Goal: Information Seeking & Learning: Check status

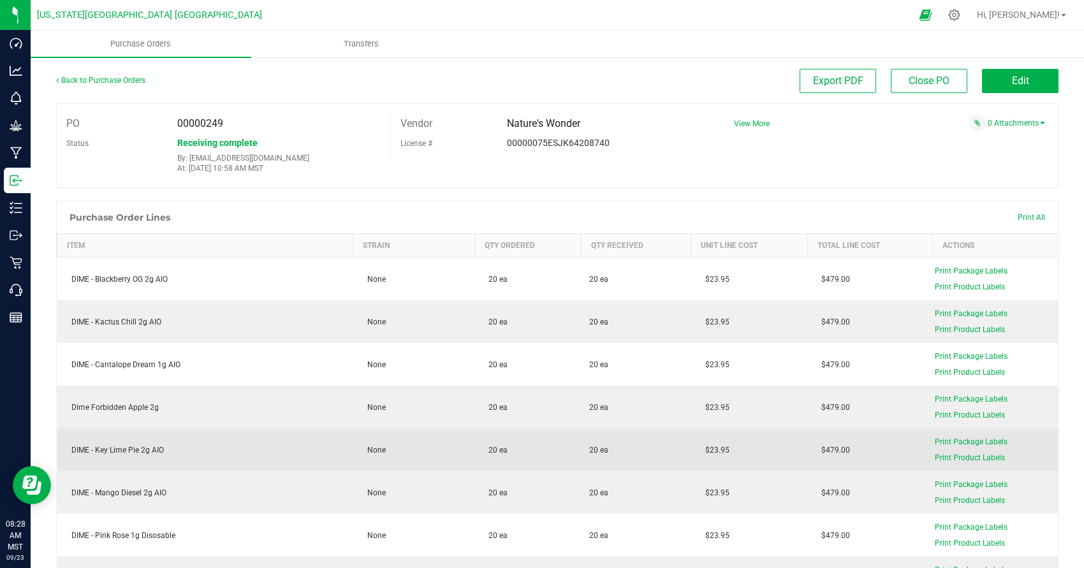
drag, startPoint x: 362, startPoint y: 510, endPoint x: 461, endPoint y: 463, distance: 109.6
click at [384, 498] on td "None" at bounding box center [413, 492] width 121 height 43
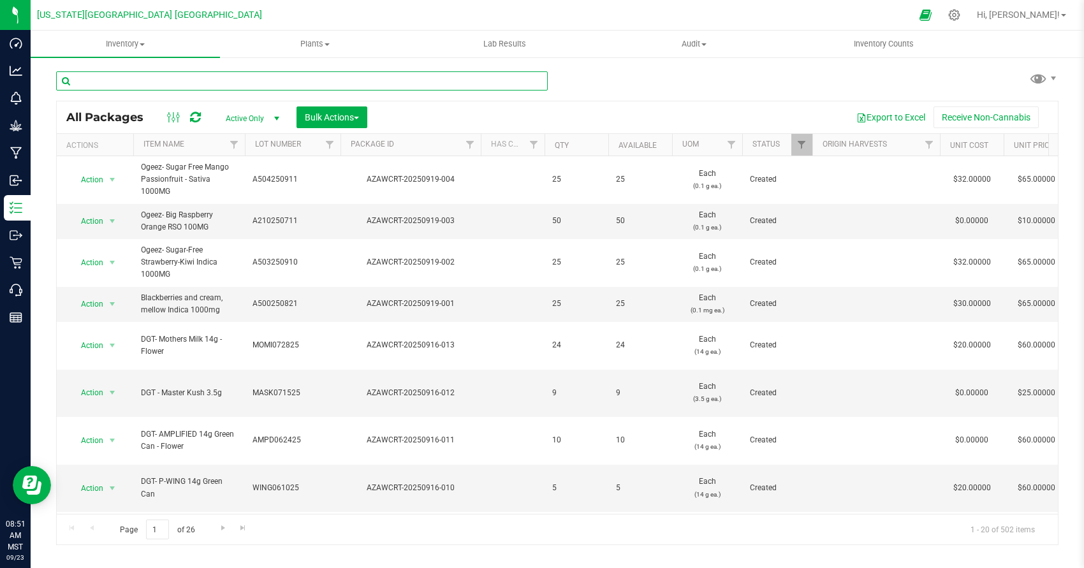
click at [233, 74] on input "text" at bounding box center [302, 80] width 492 height 19
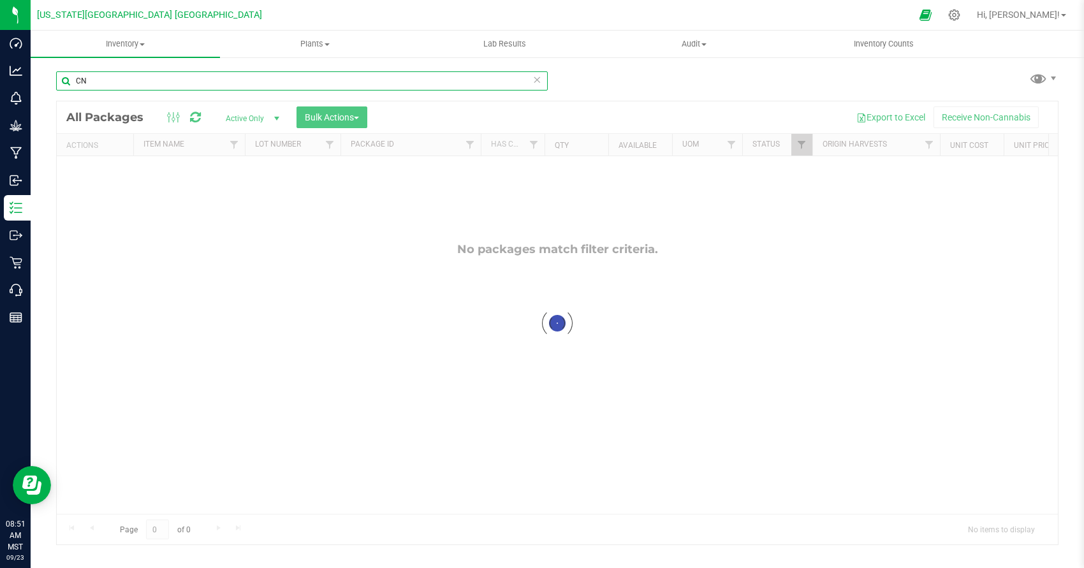
type input "C"
type input "CANTA"
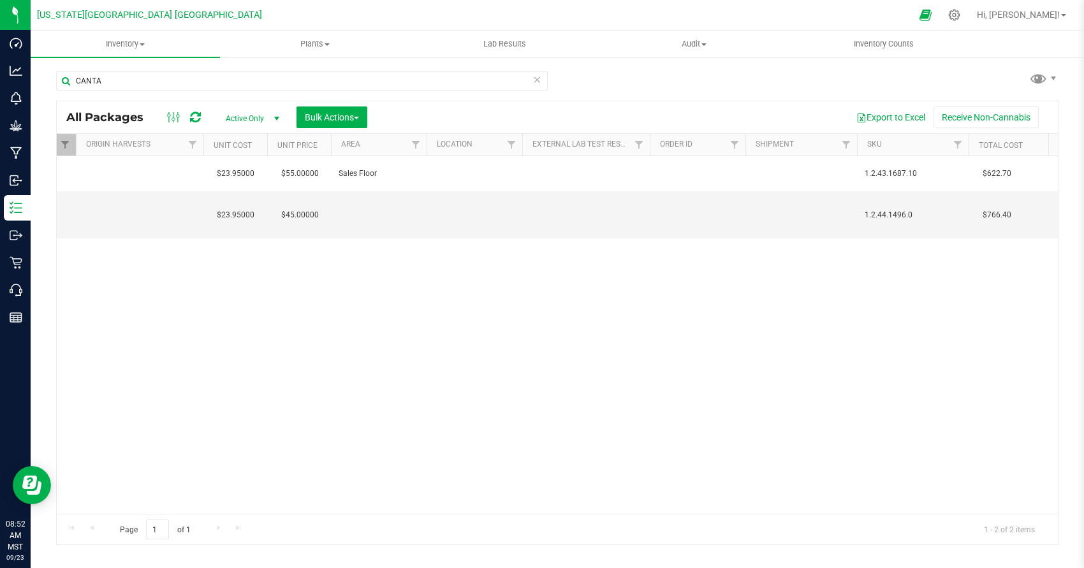
scroll to position [0, 1185]
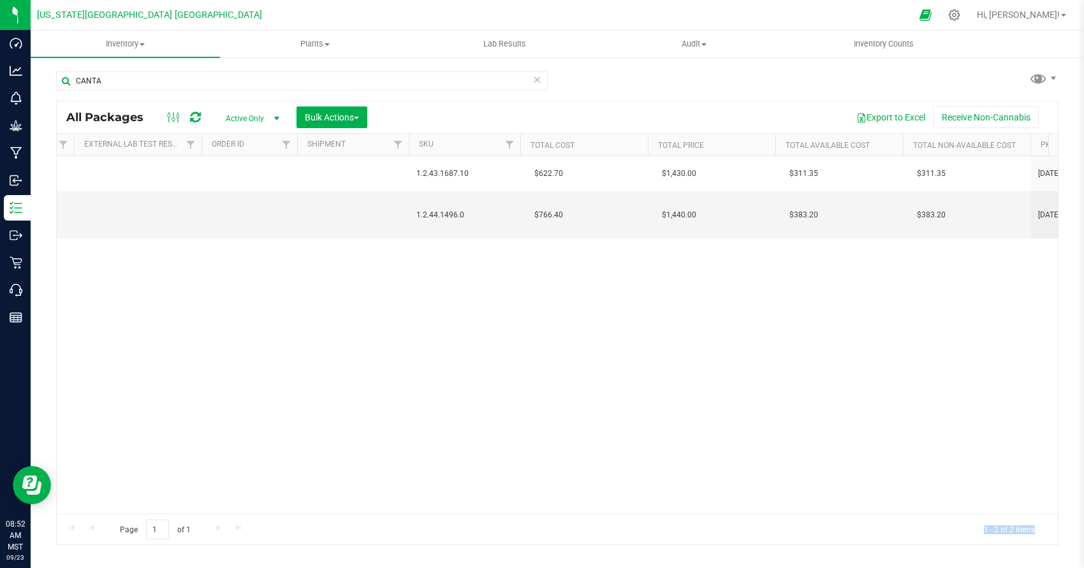
drag, startPoint x: 439, startPoint y: 531, endPoint x: 542, endPoint y: 535, distance: 102.8
click at [542, 535] on div "Page 1 of 1 1 - 2 of 2 items" at bounding box center [557, 529] width 1001 height 31
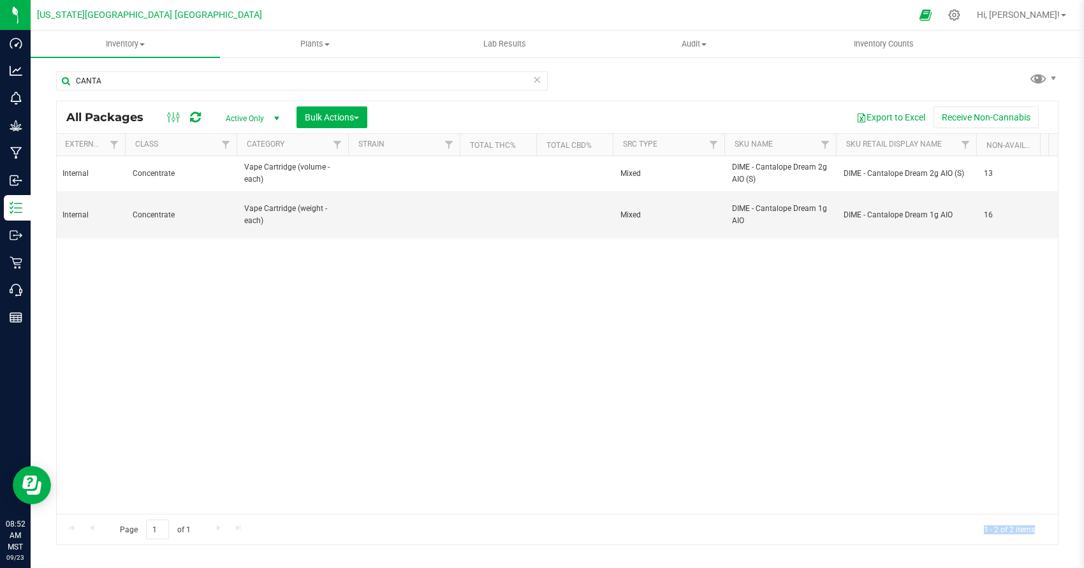
scroll to position [0, 0]
click at [511, 462] on div "Action Action Adjust qty Create package Edit attributes Global inventory Locate…" at bounding box center [557, 335] width 1001 height 358
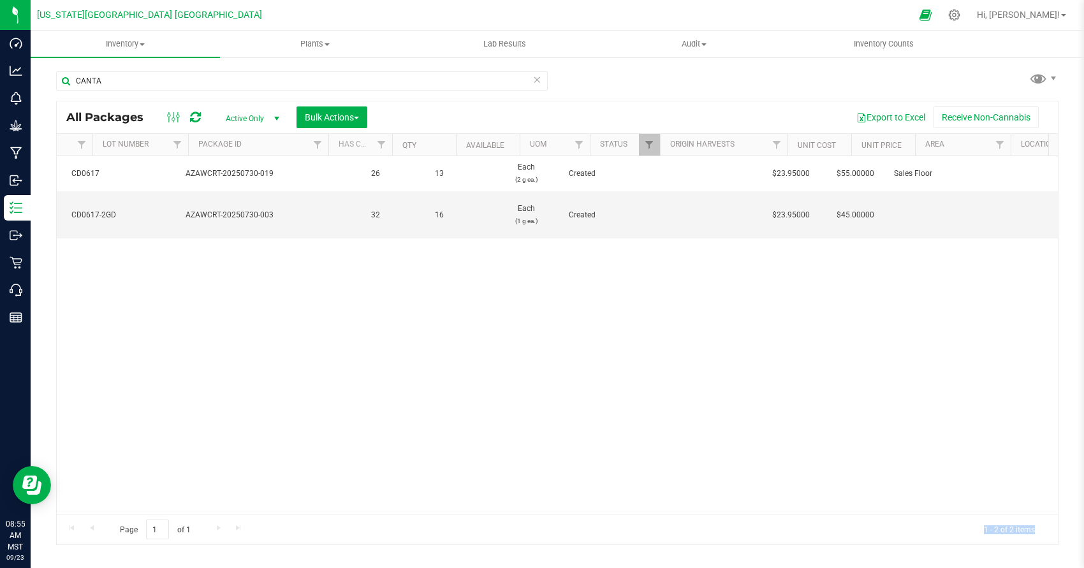
scroll to position [0, 181]
click at [971, 16] on div at bounding box center [955, 14] width 32 height 27
click at [964, 16] on div at bounding box center [955, 14] width 18 height 13
click at [961, 16] on icon at bounding box center [955, 15] width 12 height 12
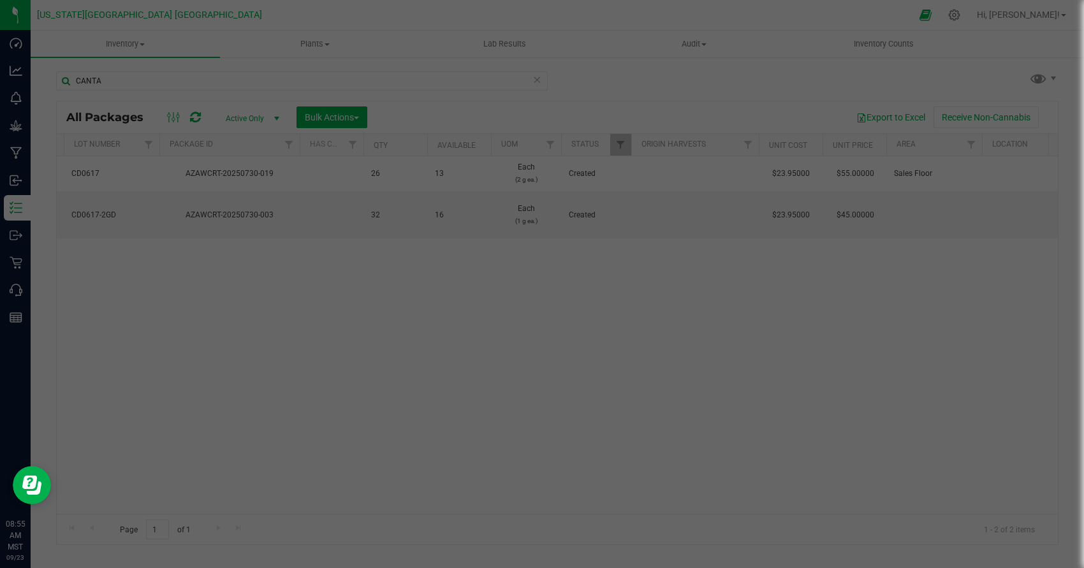
click at [992, 15] on div at bounding box center [542, 284] width 1084 height 568
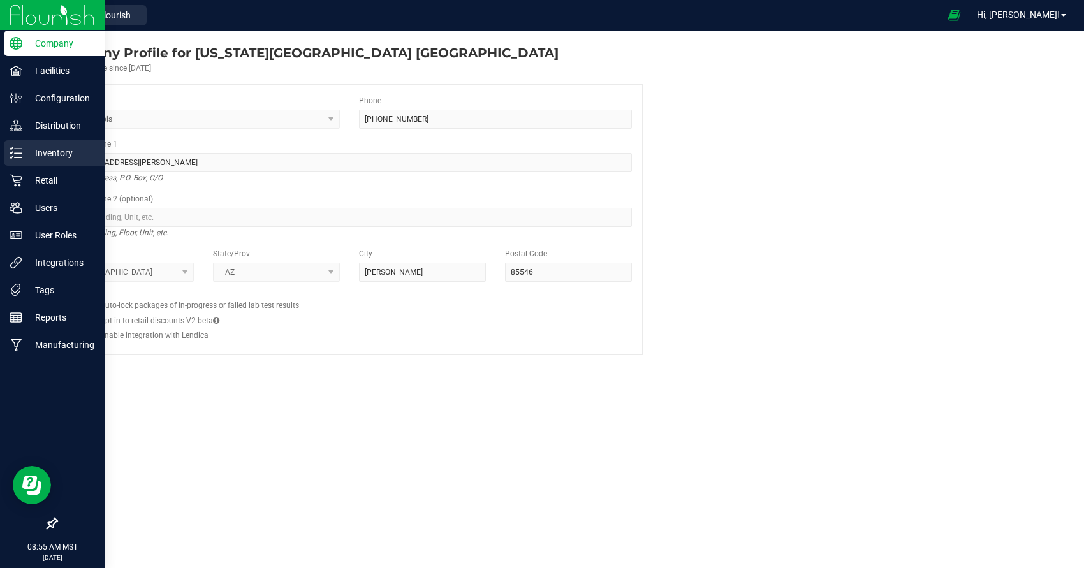
click at [52, 159] on p "Inventory" at bounding box center [60, 152] width 77 height 15
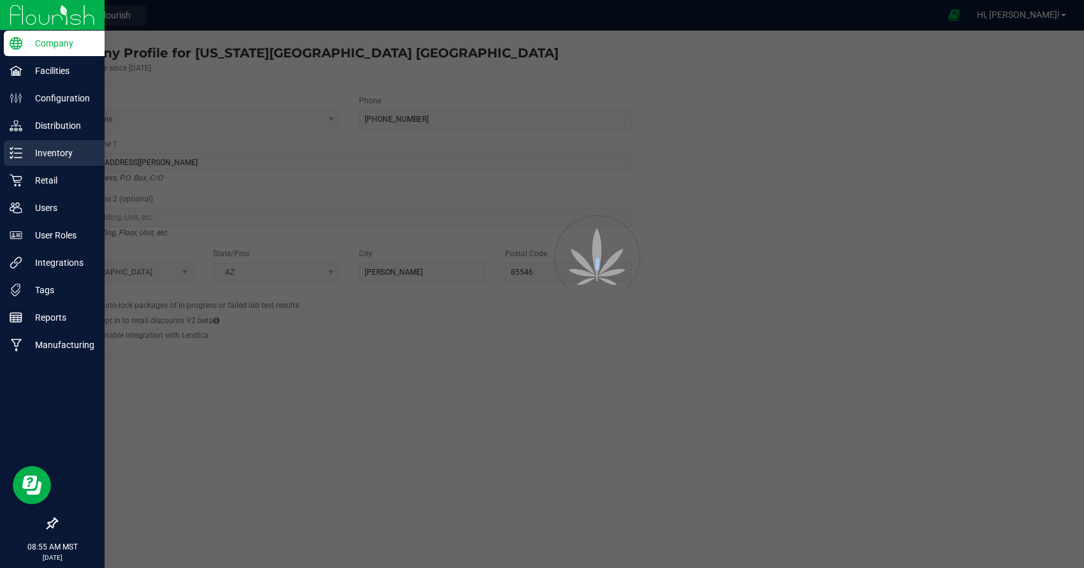
click at [52, 158] on p "Inventory" at bounding box center [60, 152] width 77 height 15
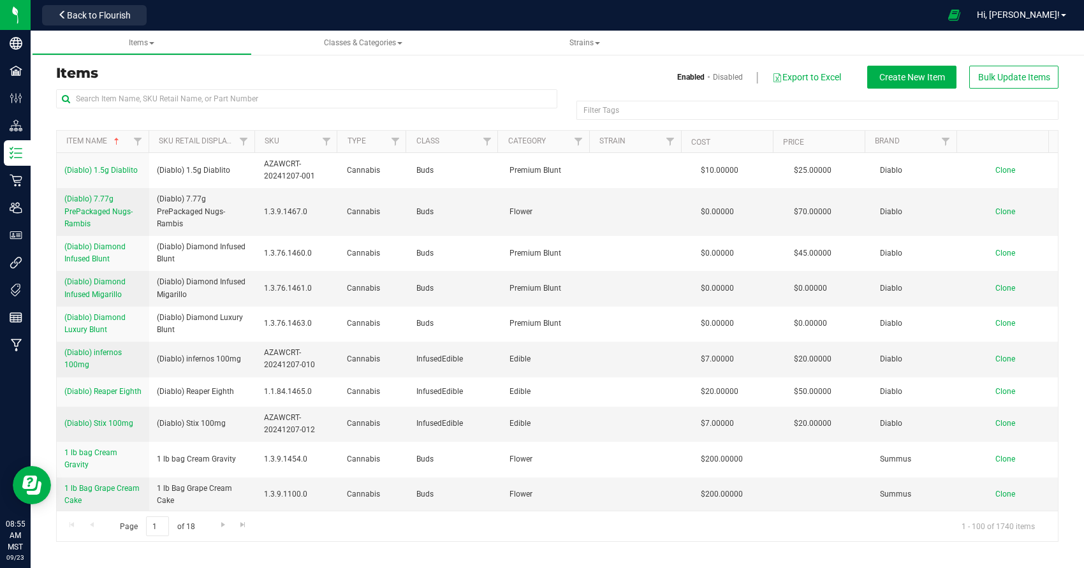
click at [186, 80] on h3 "Items" at bounding box center [302, 73] width 492 height 15
click at [182, 90] on input "text" at bounding box center [306, 98] width 501 height 19
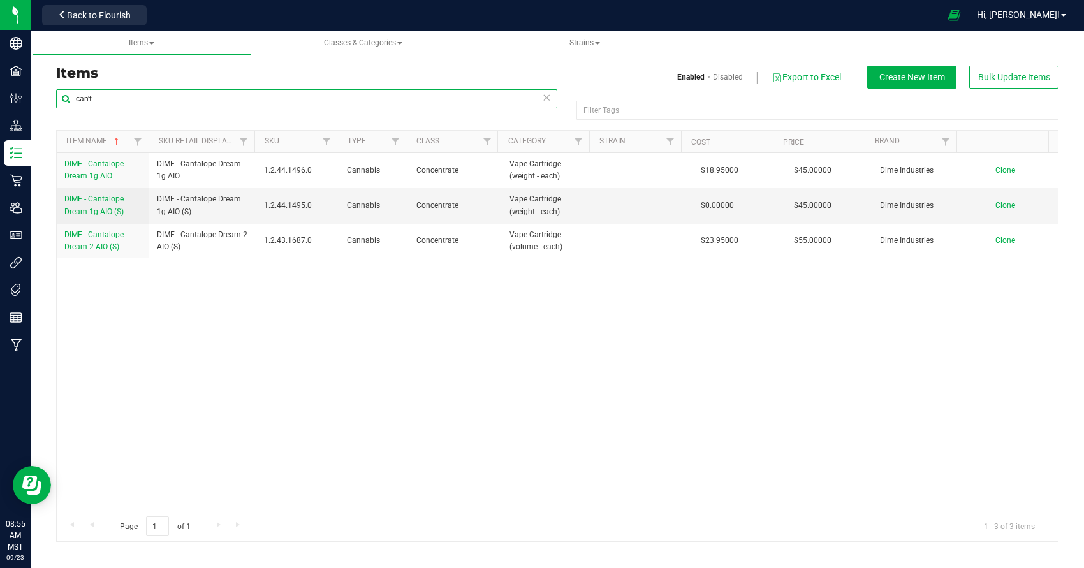
type input "can't"
drag, startPoint x: 182, startPoint y: 91, endPoint x: 98, endPoint y: 207, distance: 143.6
click at [98, 207] on span "DIME - Cantalope Dream 1g AIO (S)" at bounding box center [93, 205] width 59 height 21
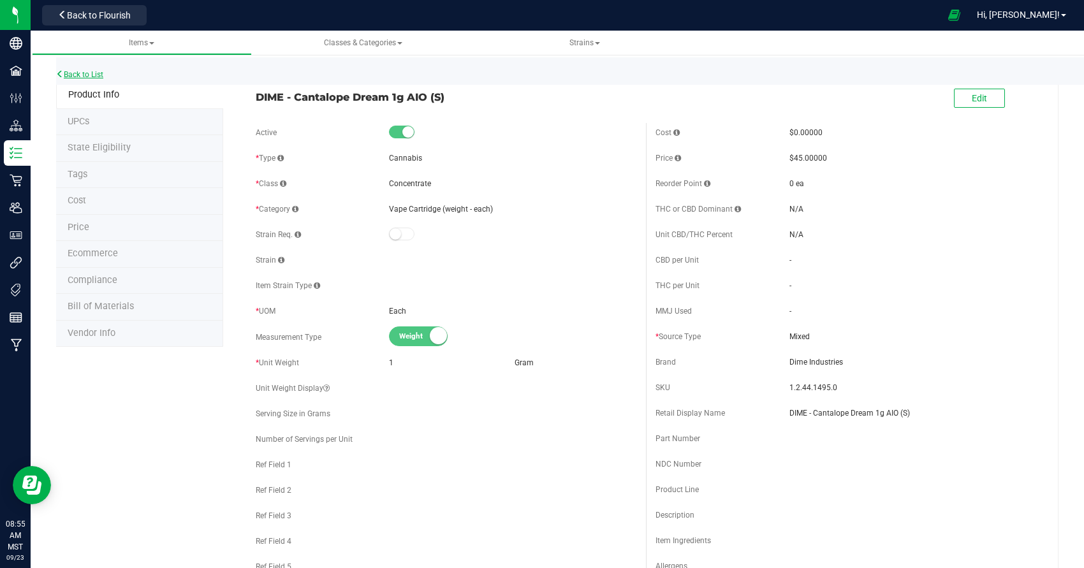
click at [76, 76] on link "Back to List" at bounding box center [79, 74] width 47 height 9
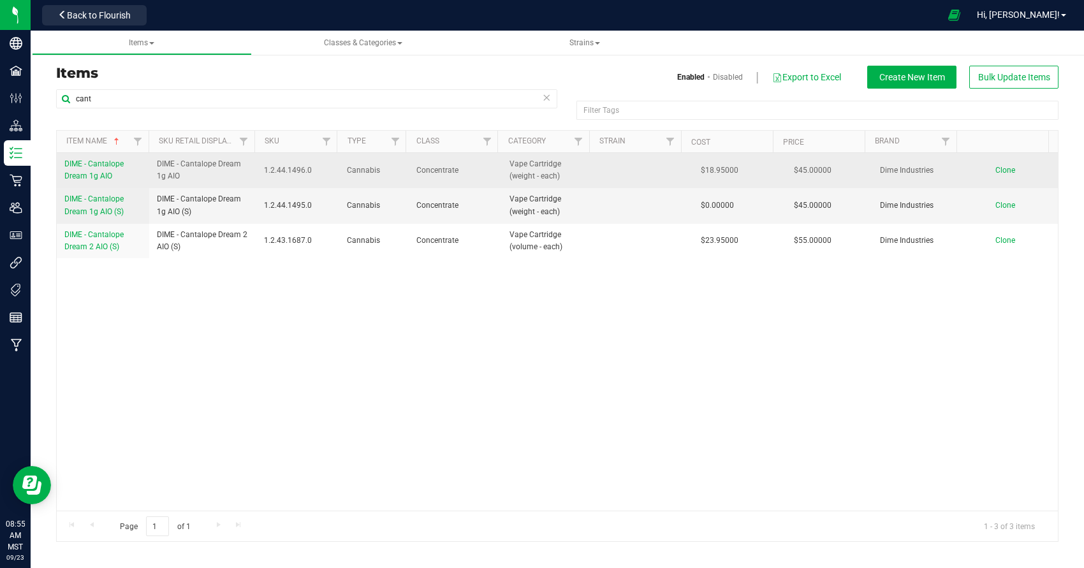
click at [108, 168] on span "DIME - Cantalope Dream 1g AIO" at bounding box center [93, 169] width 59 height 21
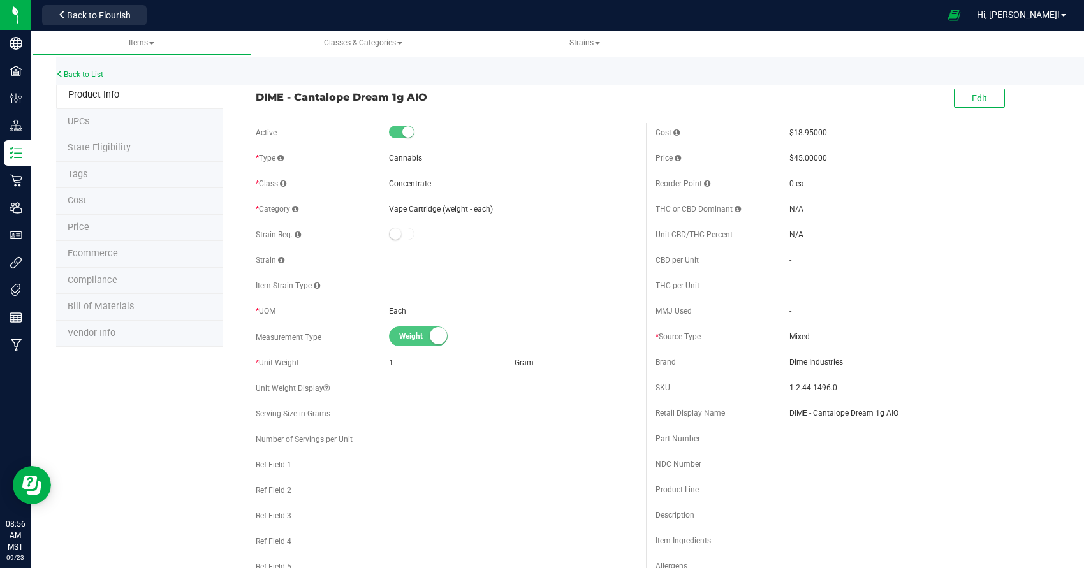
click at [109, 131] on li "UPCs" at bounding box center [139, 122] width 167 height 27
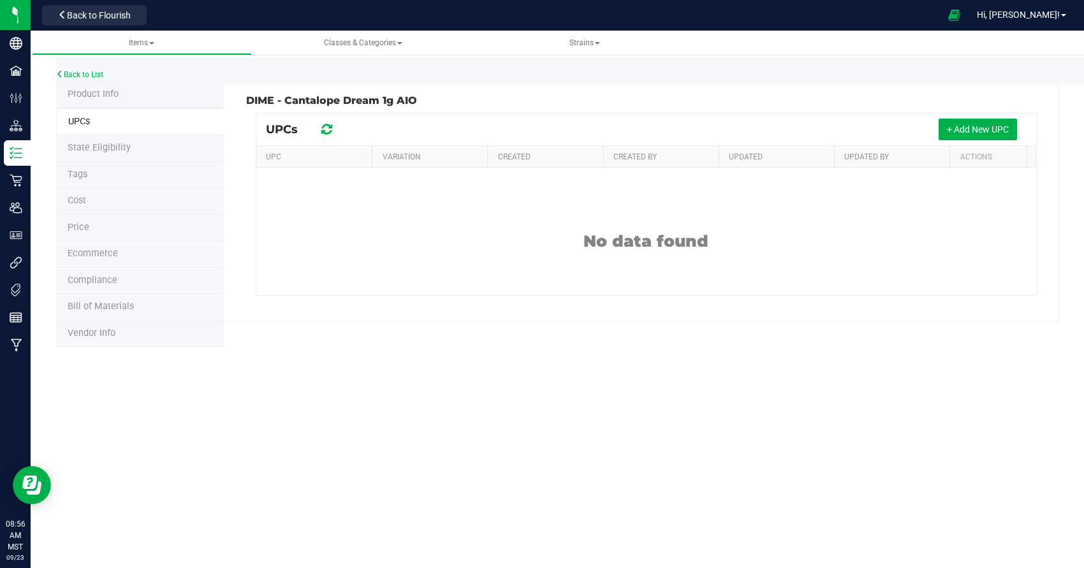
click at [100, 143] on span "State Eligibility" at bounding box center [99, 147] width 63 height 11
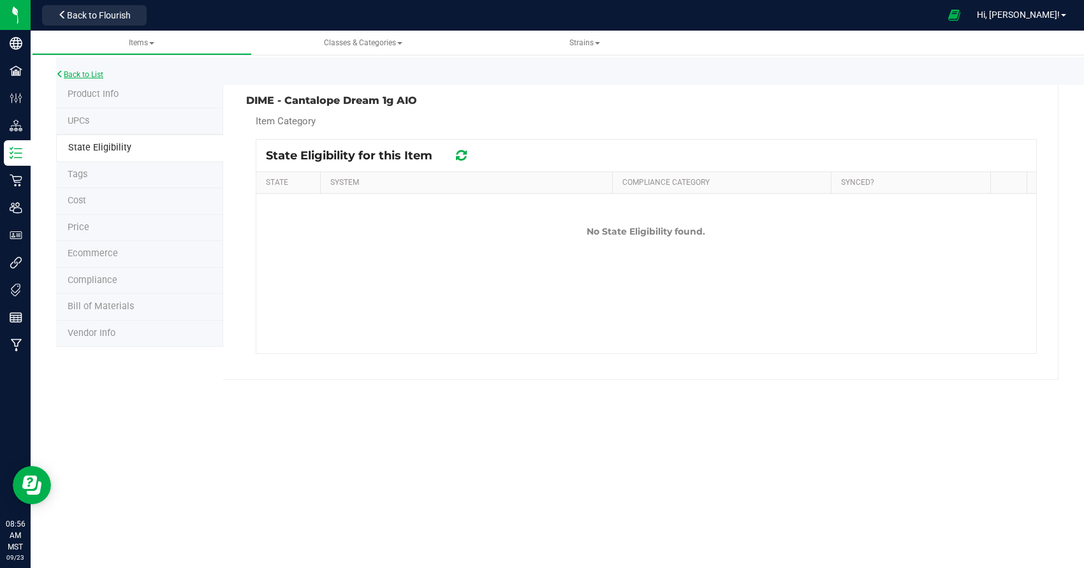
click at [94, 73] on link "Back to List" at bounding box center [79, 74] width 47 height 9
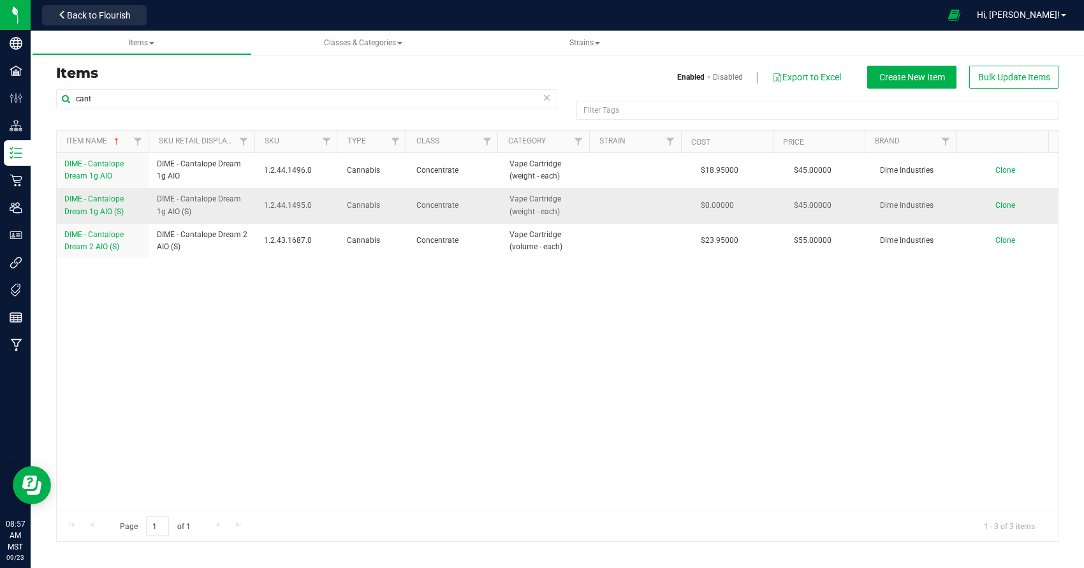
click at [105, 199] on span "DIME - Cantalope Dream 1g AIO (S)" at bounding box center [93, 205] width 59 height 21
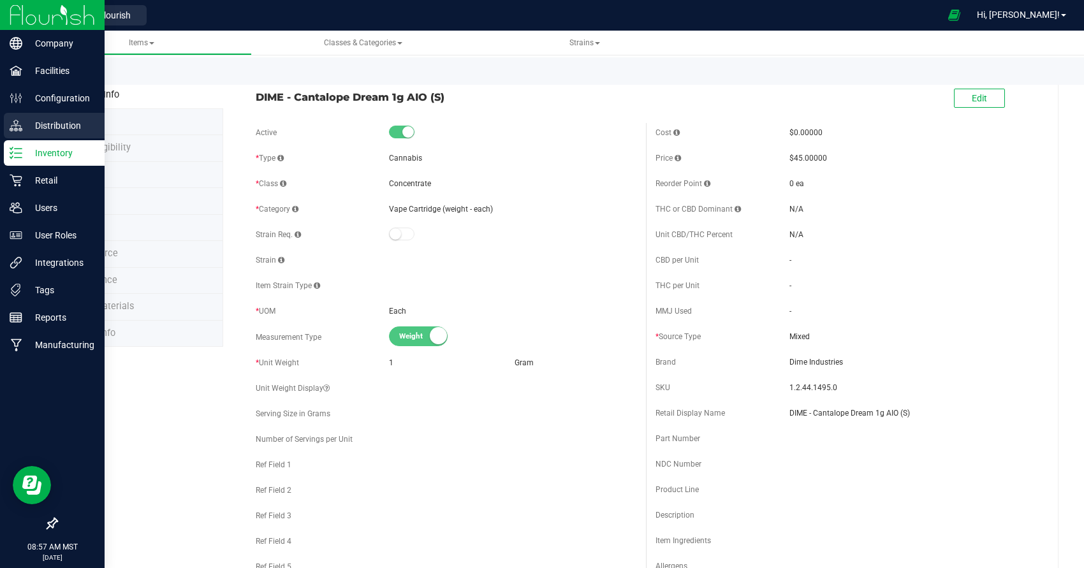
click at [66, 120] on p "Distribution" at bounding box center [60, 125] width 77 height 15
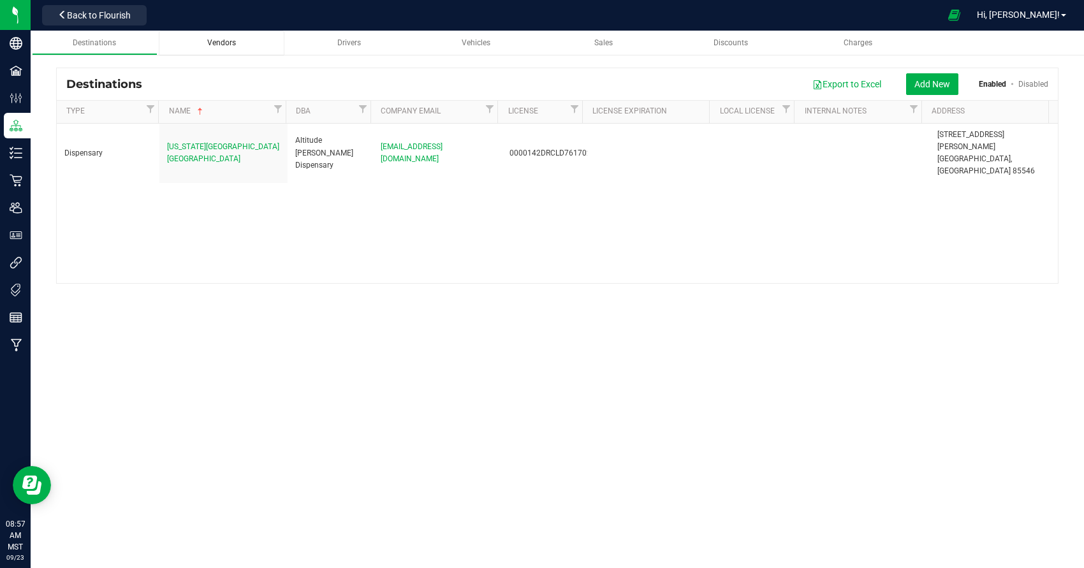
click at [202, 44] on div "Vendors" at bounding box center [221, 43] width 105 height 11
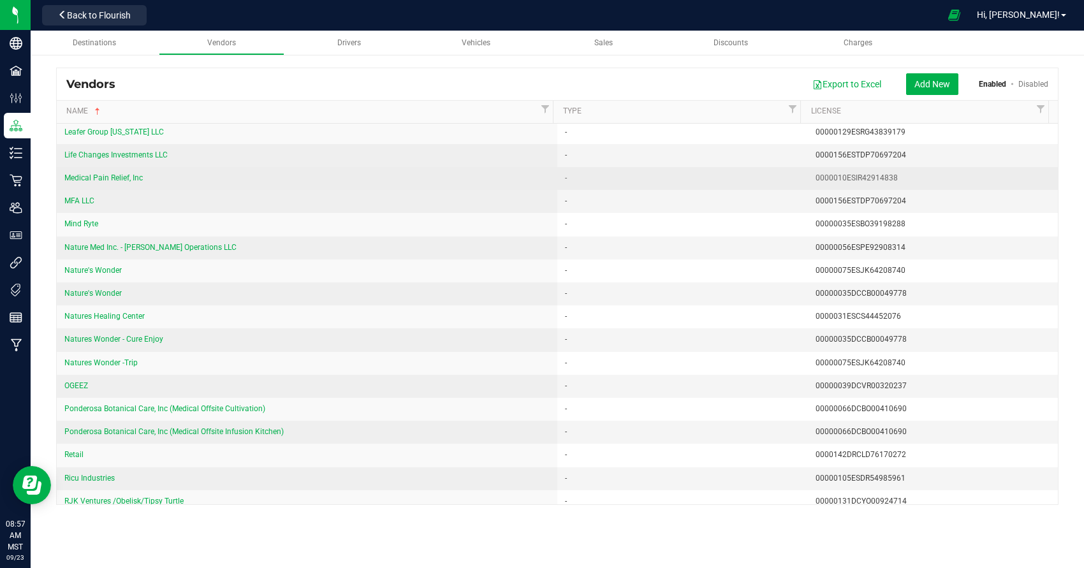
scroll to position [507, 0]
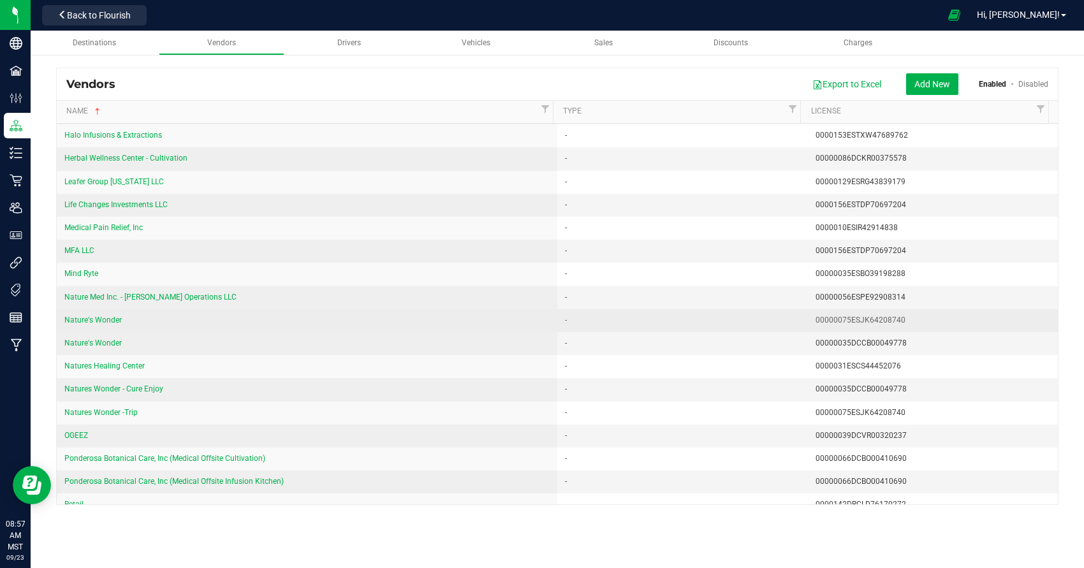
click at [113, 321] on div "Nature's Wonder" at bounding box center [306, 320] width 485 height 12
click at [102, 318] on span "Nature's Wonder" at bounding box center [92, 320] width 57 height 9
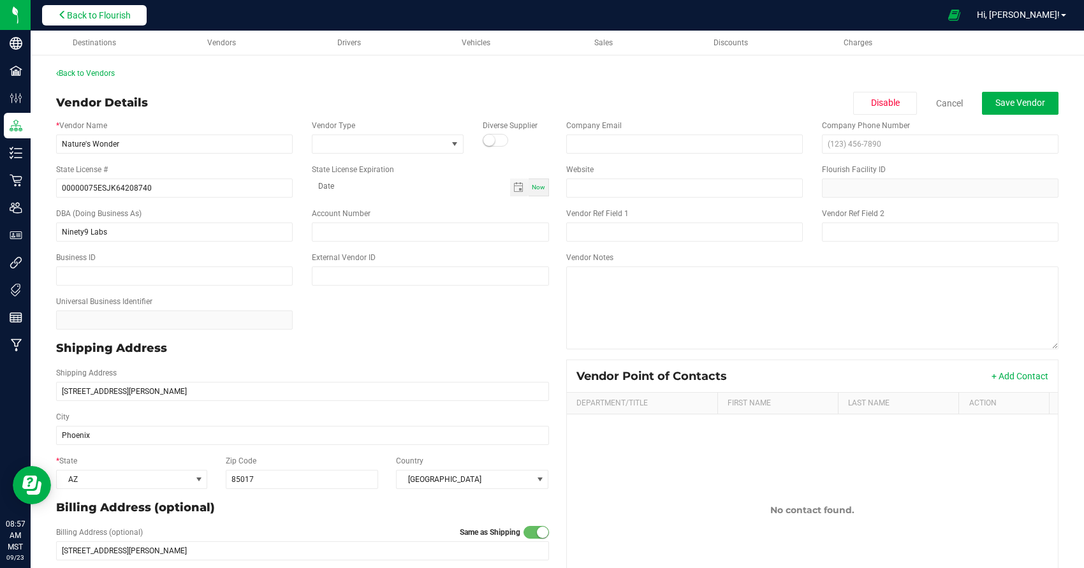
click at [71, 20] on span "Back to Flourish" at bounding box center [99, 15] width 64 height 10
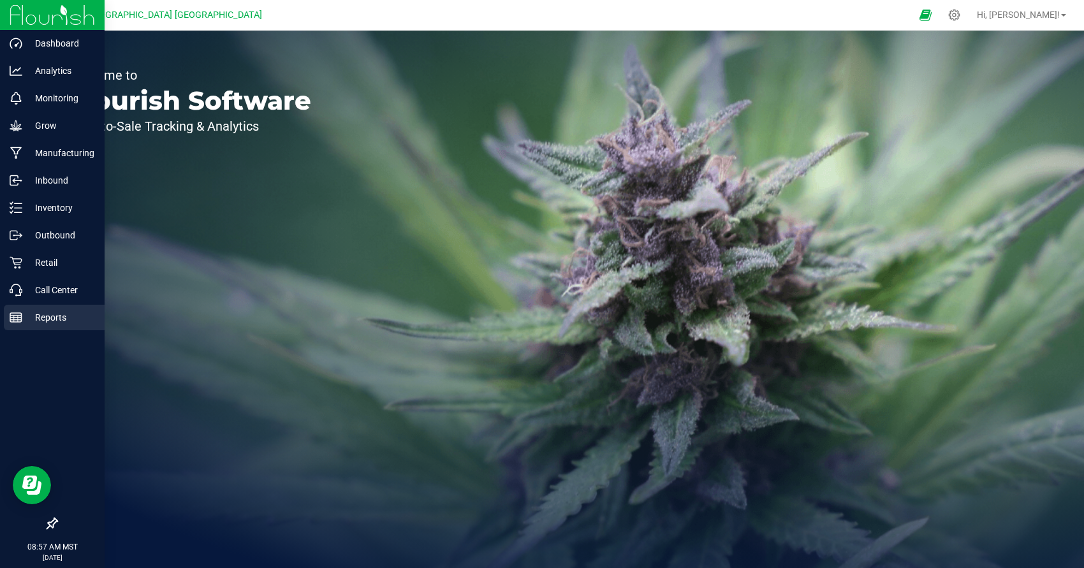
click at [28, 323] on p "Reports" at bounding box center [60, 317] width 77 height 15
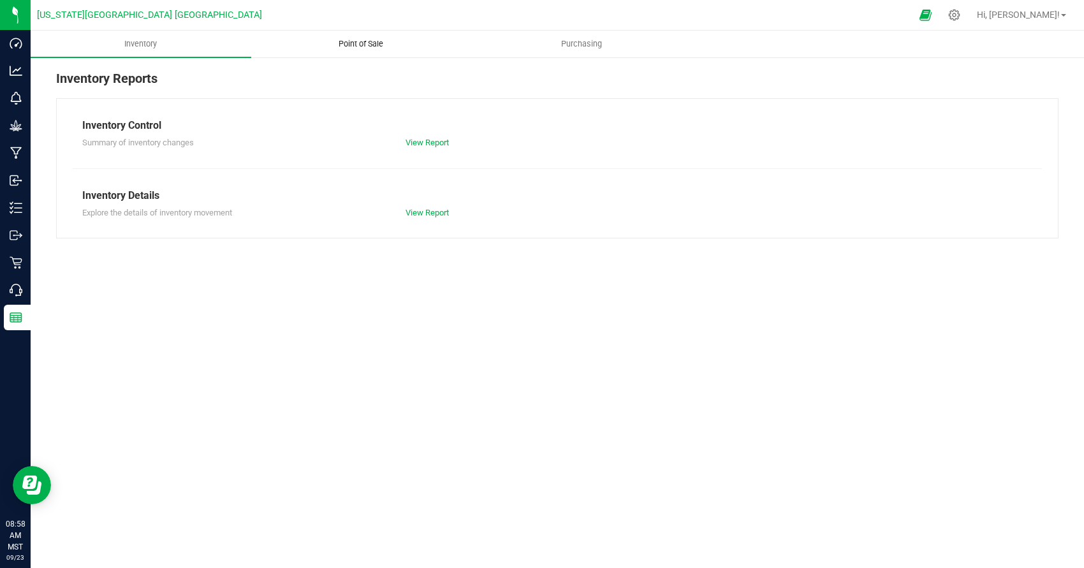
click at [357, 38] on uib-tab-heading "Point of Sale" at bounding box center [361, 44] width 219 height 26
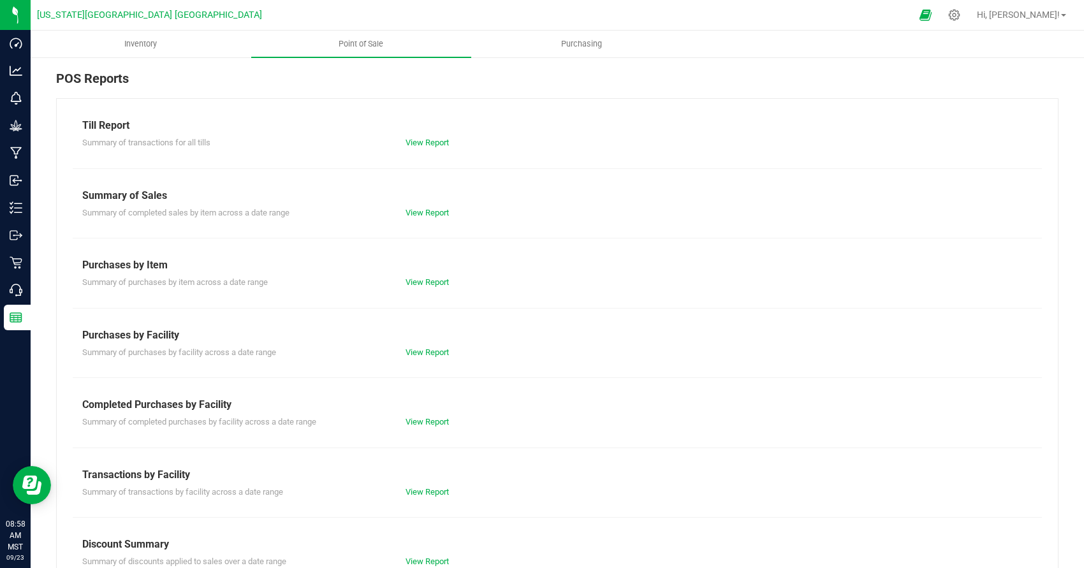
scroll to position [100, 0]
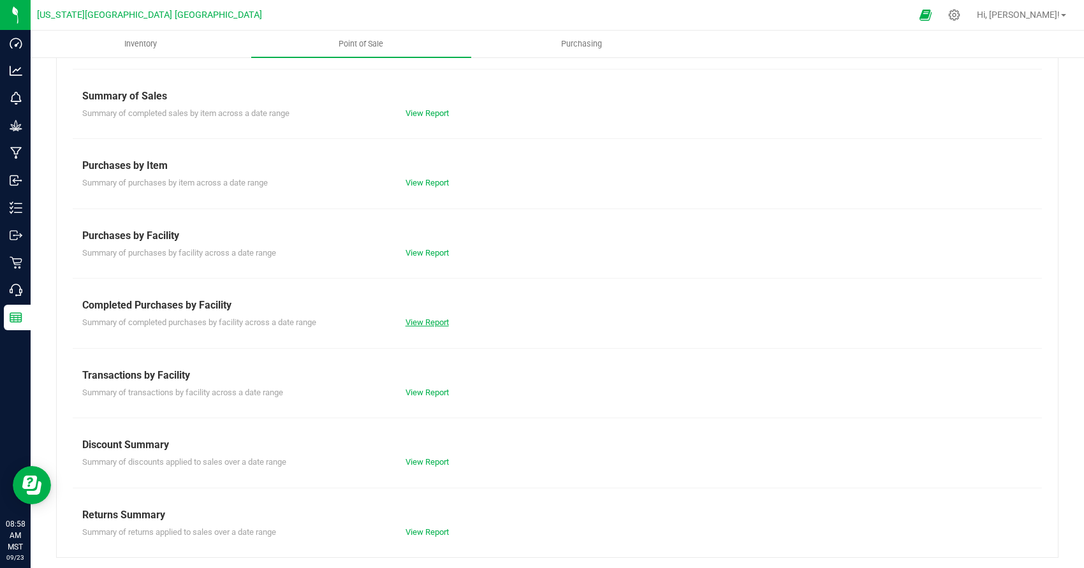
click at [421, 321] on link "View Report" at bounding box center [427, 323] width 43 height 10
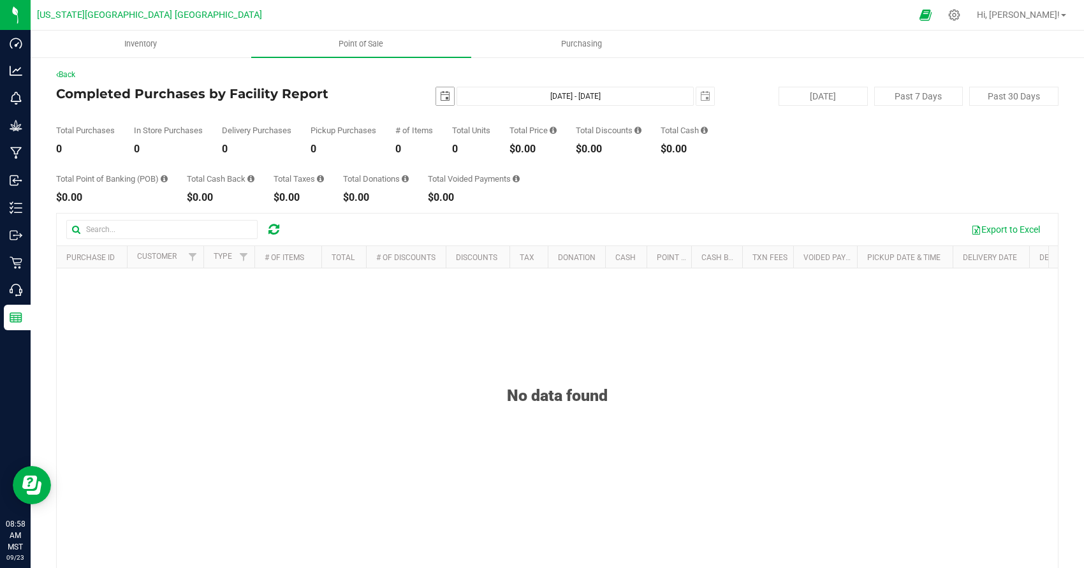
click at [449, 98] on span "select" at bounding box center [445, 96] width 18 height 18
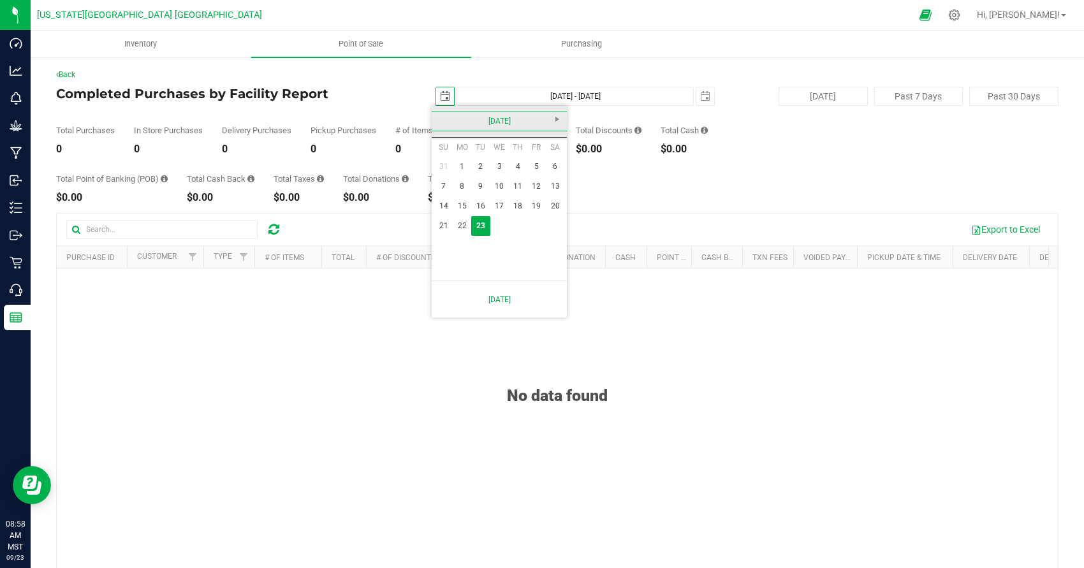
click at [440, 116] on link "September 2025" at bounding box center [499, 122] width 137 height 20
click at [524, 191] on link "Jul" at bounding box center [515, 192] width 33 height 33
click at [445, 216] on link "20" at bounding box center [443, 226] width 18 height 20
type input "2025-07-20"
type input "Jul 20, 2025 - Sep 23, 2025"
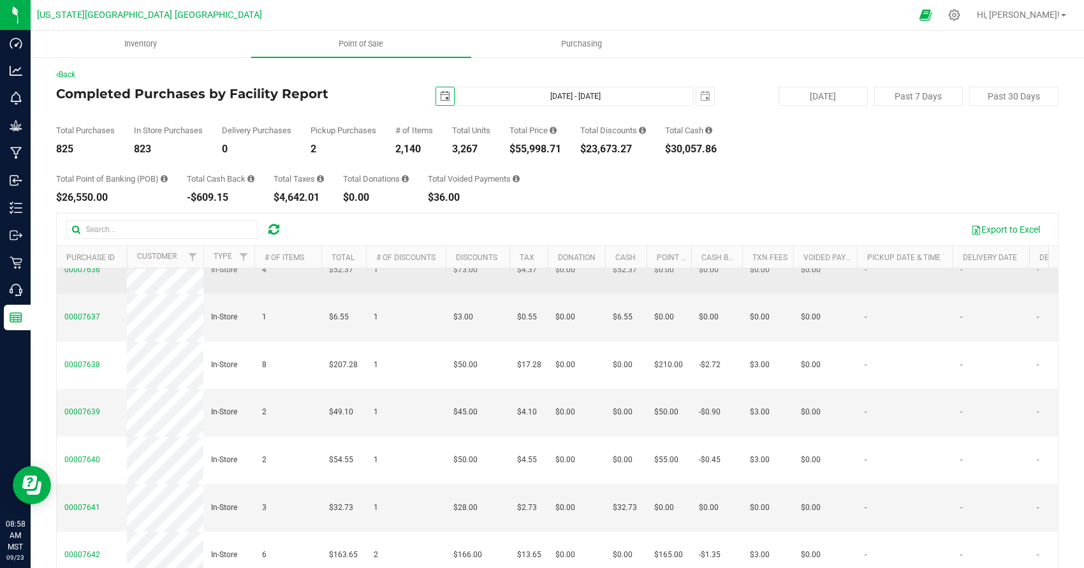
scroll to position [1040, 0]
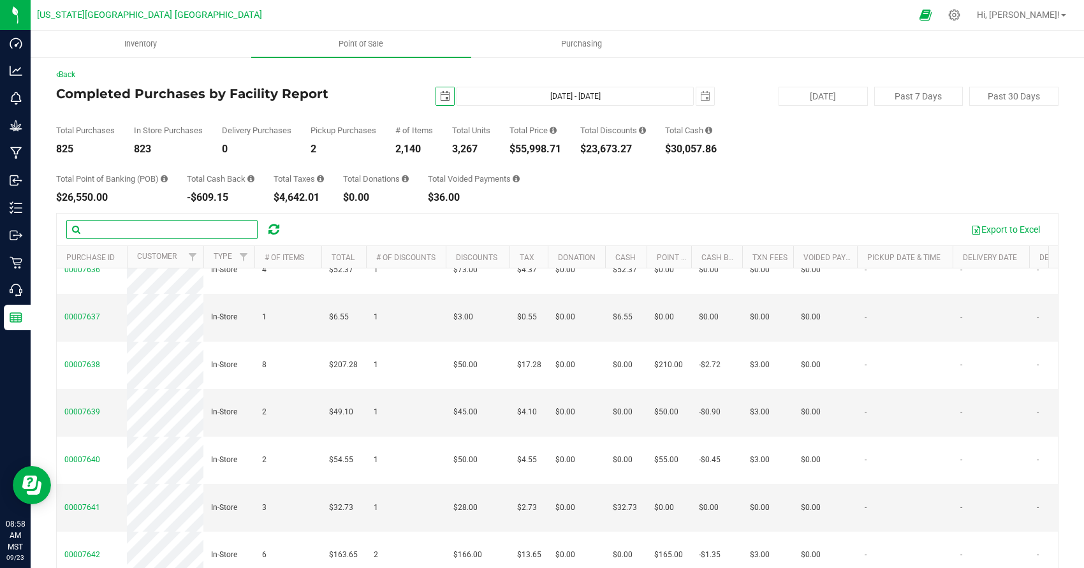
click at [174, 234] on input "text" at bounding box center [161, 229] width 191 height 19
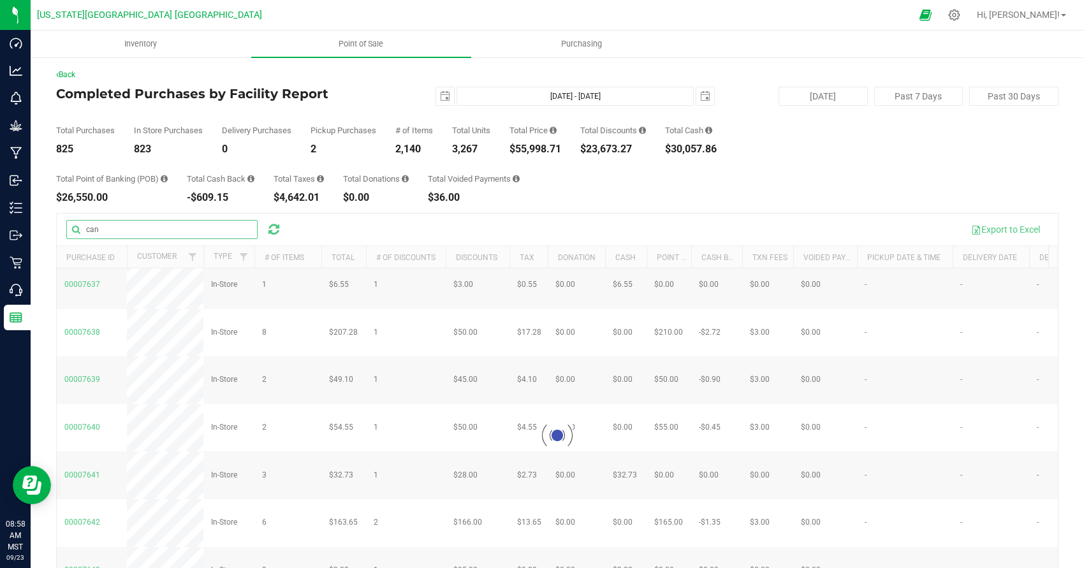
scroll to position [0, 0]
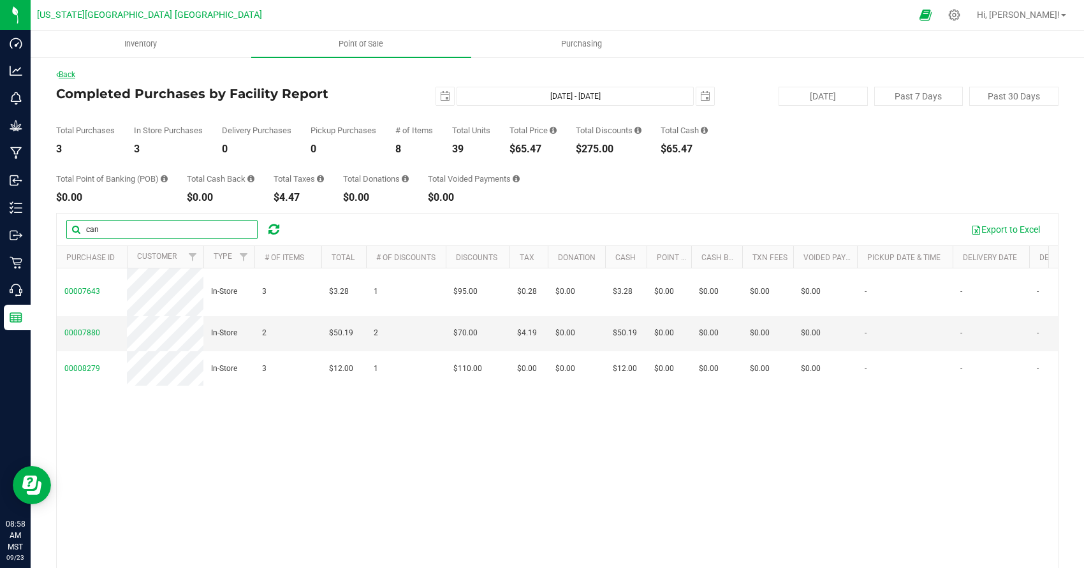
type input "can"
click at [75, 73] on link "Back" at bounding box center [65, 74] width 19 height 9
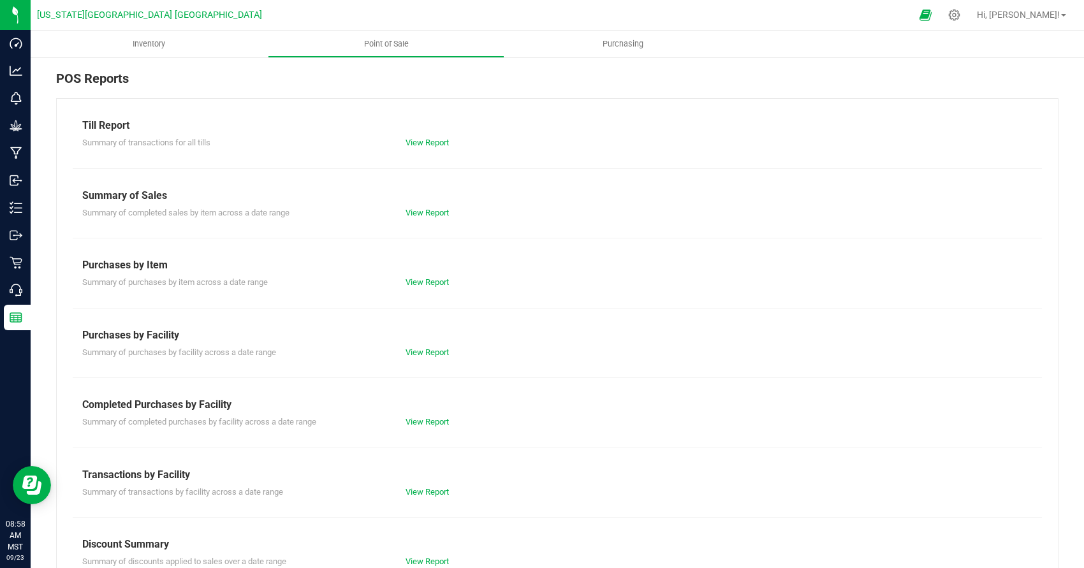
scroll to position [100, 0]
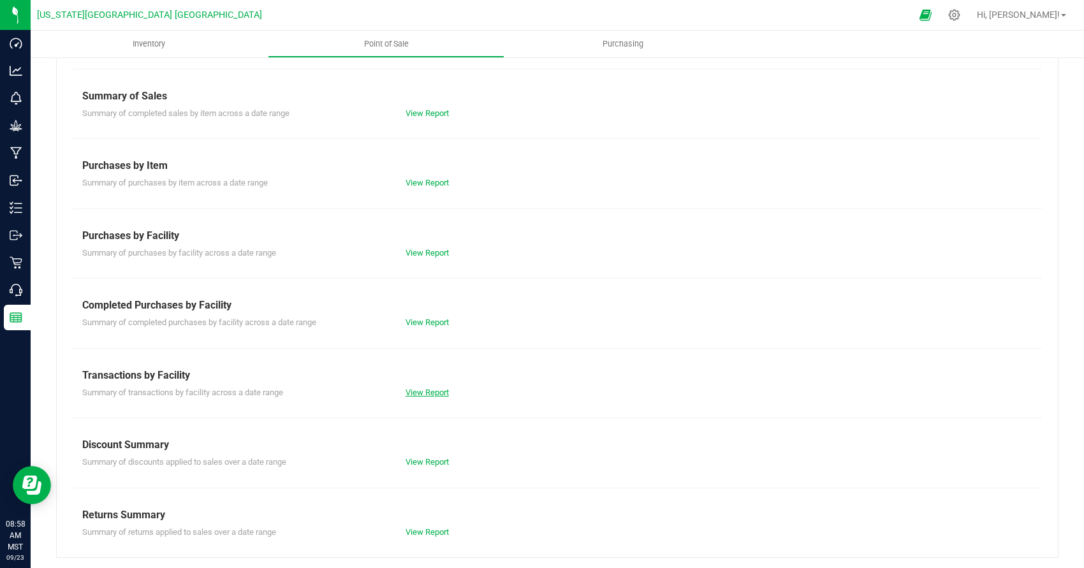
click at [425, 391] on link "View Report" at bounding box center [427, 393] width 43 height 10
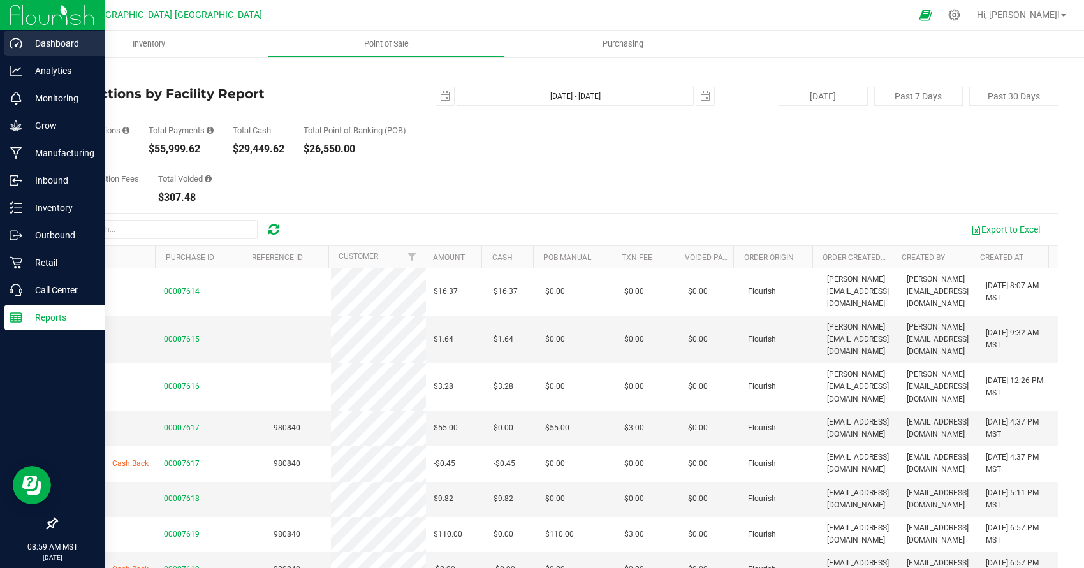
click at [17, 52] on div "Dashboard" at bounding box center [54, 44] width 101 height 26
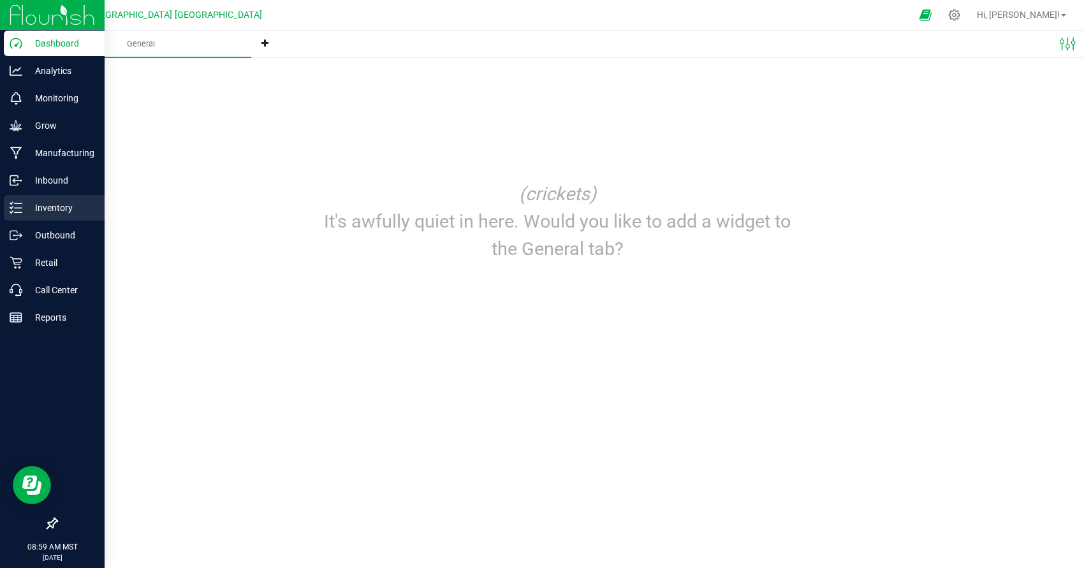
click at [52, 195] on div "Inventory" at bounding box center [54, 208] width 101 height 26
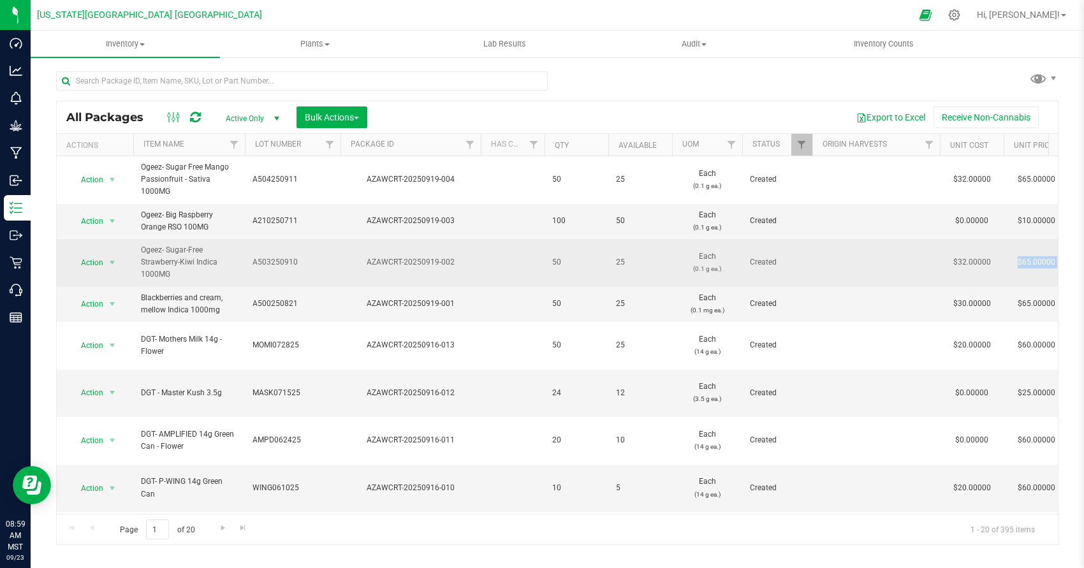
drag, startPoint x: 1045, startPoint y: 276, endPoint x: 1023, endPoint y: 283, distance: 22.6
click at [1024, 279] on div "All Packages Active Only Active Only Lab Samples Locked All Bulk Actions Add to…" at bounding box center [558, 250] width 1054 height 389
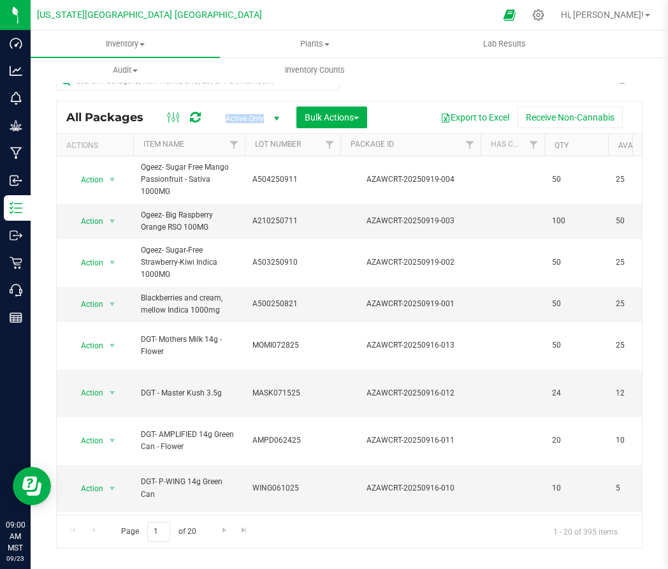
click at [261, 114] on span "Active Only" at bounding box center [250, 119] width 70 height 18
click at [480, 100] on div "All Packages Active Only Active Only Lab Samples Locked All Bulk Actions Add to…" at bounding box center [349, 303] width 587 height 489
click at [580, 84] on div "All Packages Active Only Active Only Lab Samples Locked All Bulk Actions Add to…" at bounding box center [349, 303] width 587 height 489
click at [592, 88] on div "All Packages Active Only Active Only Lab Samples Locked All Bulk Actions Add to…" at bounding box center [349, 303] width 587 height 489
click at [178, 80] on uib-tab-heading "Audit Inventory auditing Package history" at bounding box center [125, 70] width 188 height 26
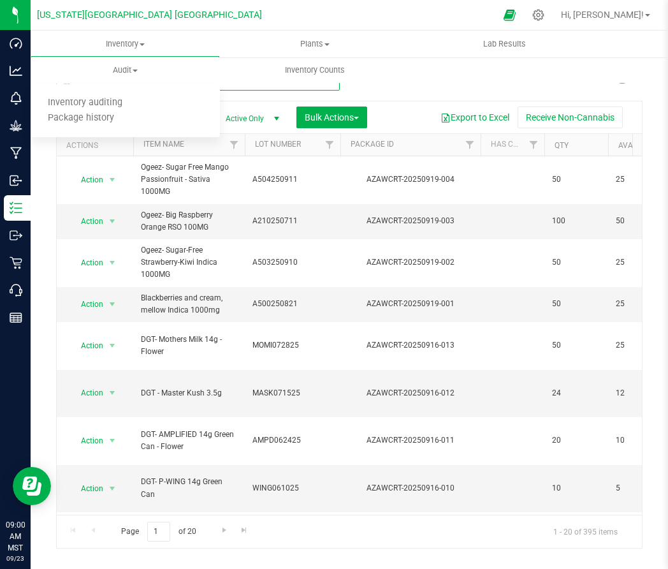
click at [177, 84] on input "text" at bounding box center [198, 80] width 284 height 19
click at [552, 82] on div "Inventory All packages All inventory Waste log Create inventory Plants All plan…" at bounding box center [365, 57] width 668 height 52
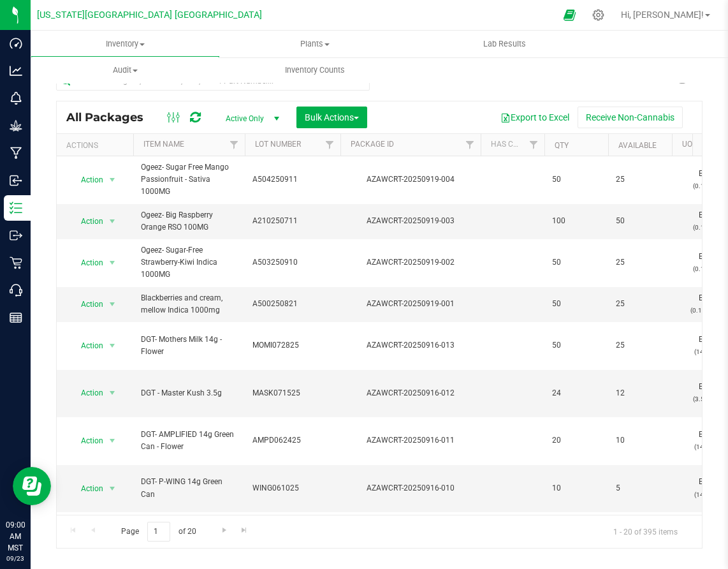
scroll to position [388, 0]
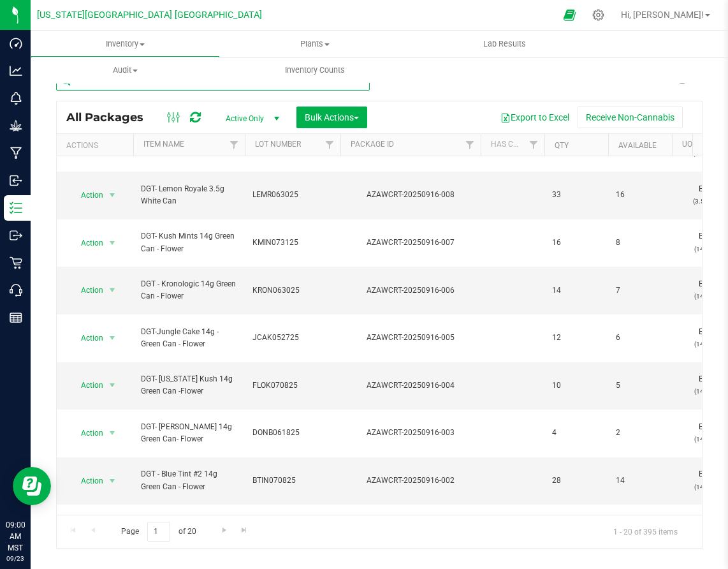
click at [80, 87] on input "text" at bounding box center [213, 80] width 314 height 19
click at [81, 86] on input "text" at bounding box center [213, 80] width 314 height 19
click at [81, 87] on input "text" at bounding box center [213, 80] width 314 height 19
click at [80, 89] on input "text" at bounding box center [213, 80] width 314 height 19
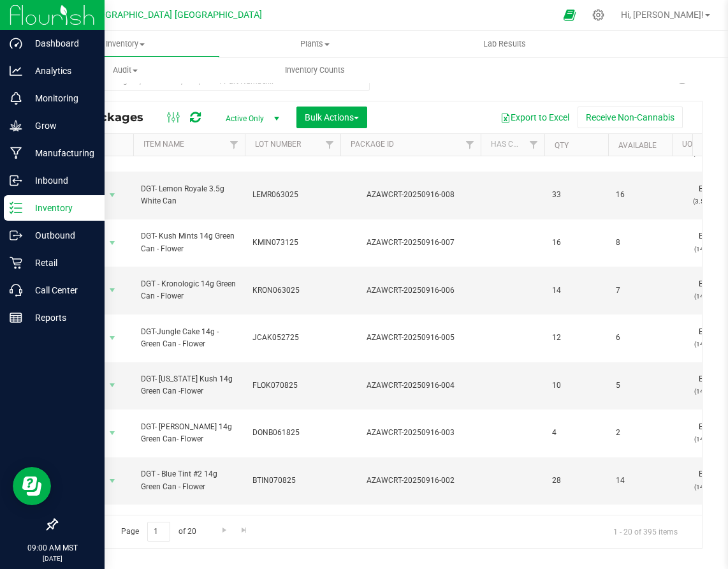
click at [66, 199] on div "Inventory" at bounding box center [54, 208] width 101 height 26
click at [66, 160] on p "Manufacturing" at bounding box center [60, 152] width 77 height 15
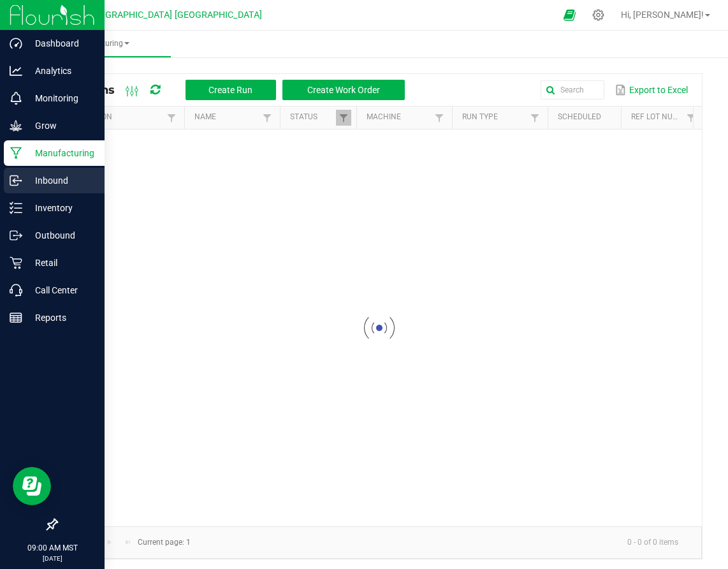
click at [66, 181] on p "Inbound" at bounding box center [60, 180] width 77 height 15
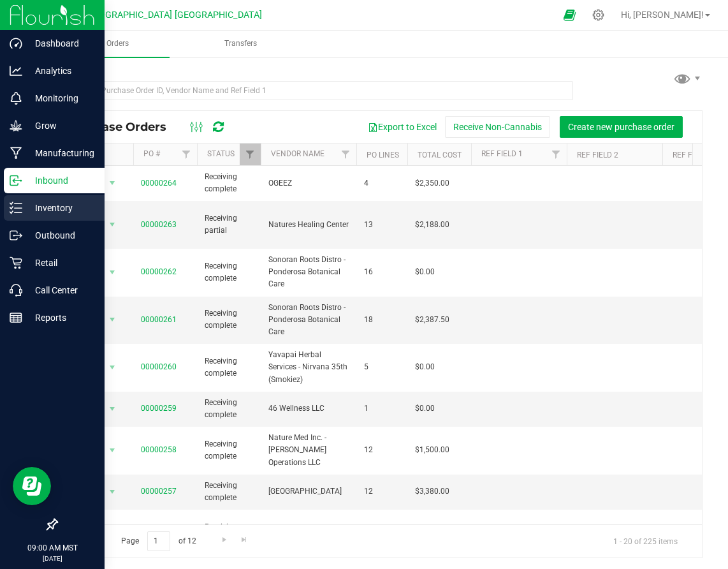
click at [62, 212] on p "Inventory" at bounding box center [60, 207] width 77 height 15
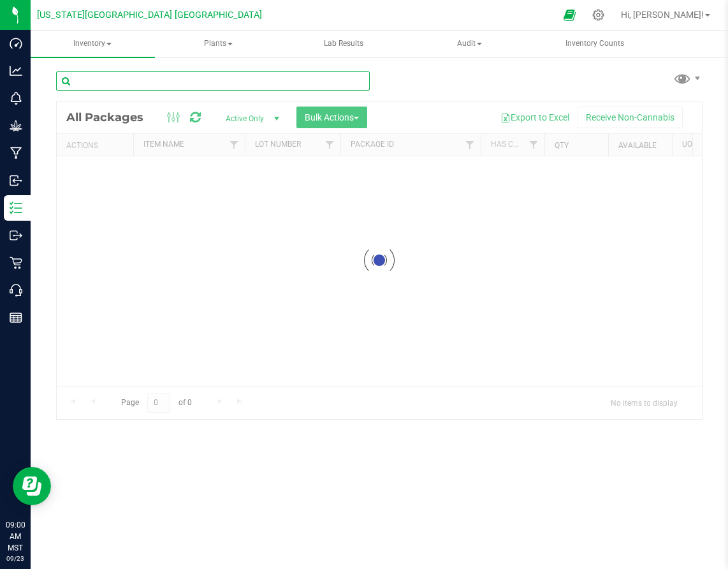
click at [256, 84] on input "text" at bounding box center [213, 80] width 314 height 19
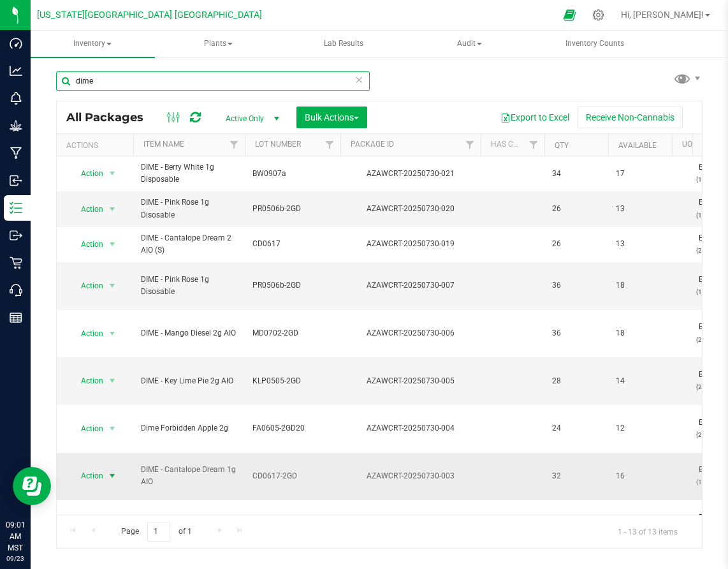
type input "dime"
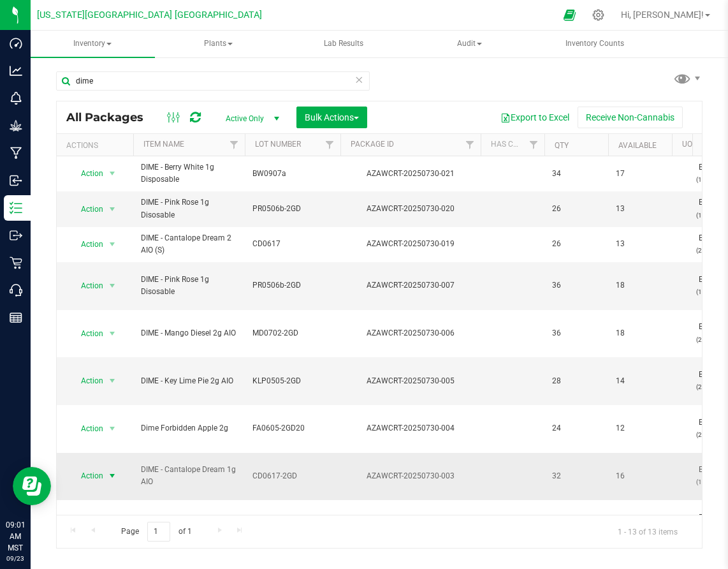
click at [112, 471] on span "select" at bounding box center [112, 476] width 10 height 10
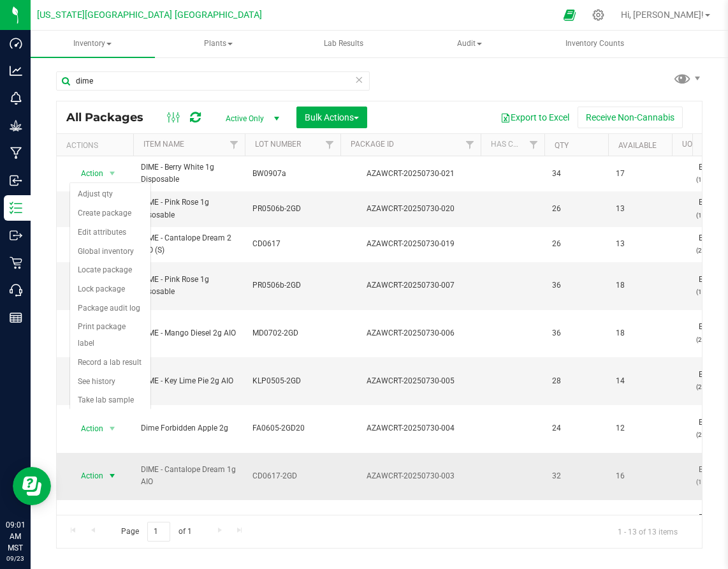
click at [112, 471] on span "select" at bounding box center [112, 476] width 10 height 10
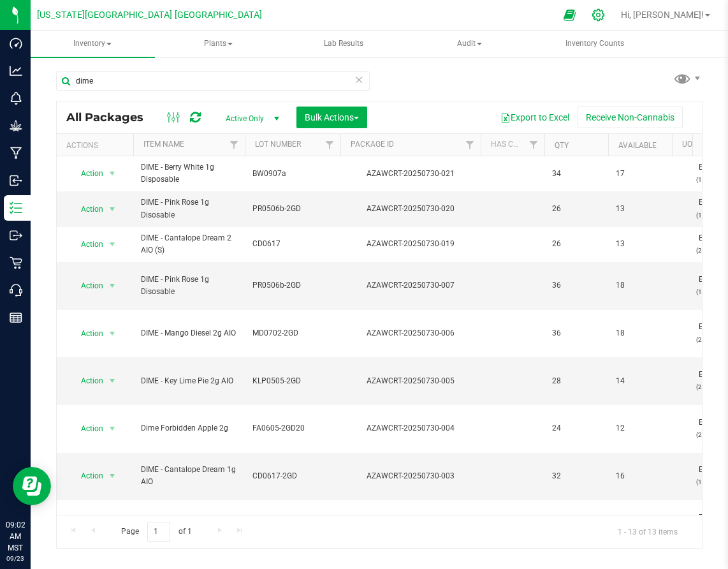
click at [615, 13] on div at bounding box center [599, 14] width 32 height 27
click at [615, 12] on div at bounding box center [599, 14] width 32 height 27
click at [605, 11] on icon at bounding box center [599, 15] width 12 height 12
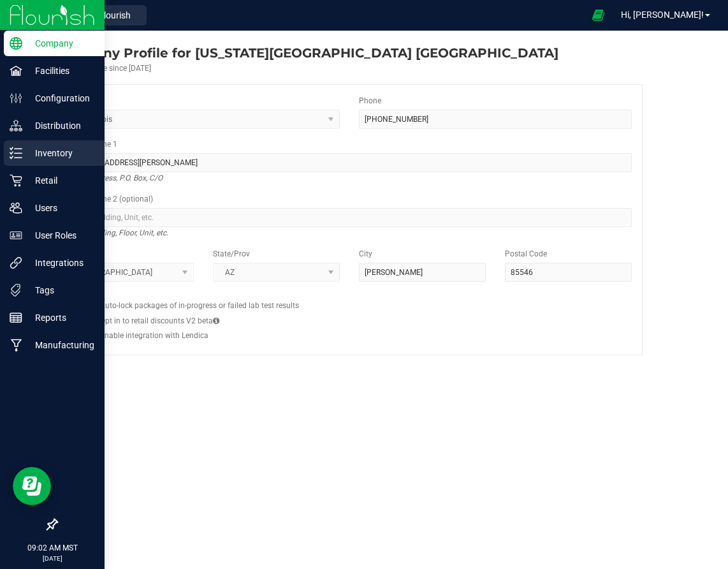
click at [44, 151] on p "Inventory" at bounding box center [60, 152] width 77 height 15
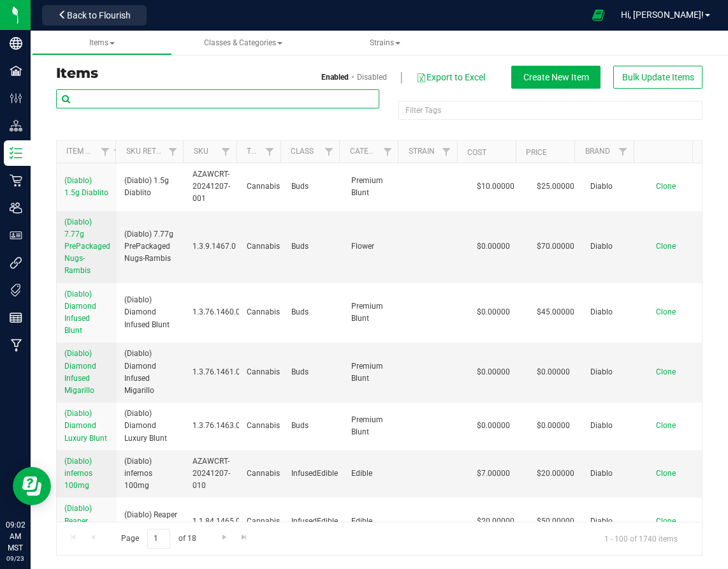
click at [237, 98] on input "text" at bounding box center [217, 98] width 323 height 19
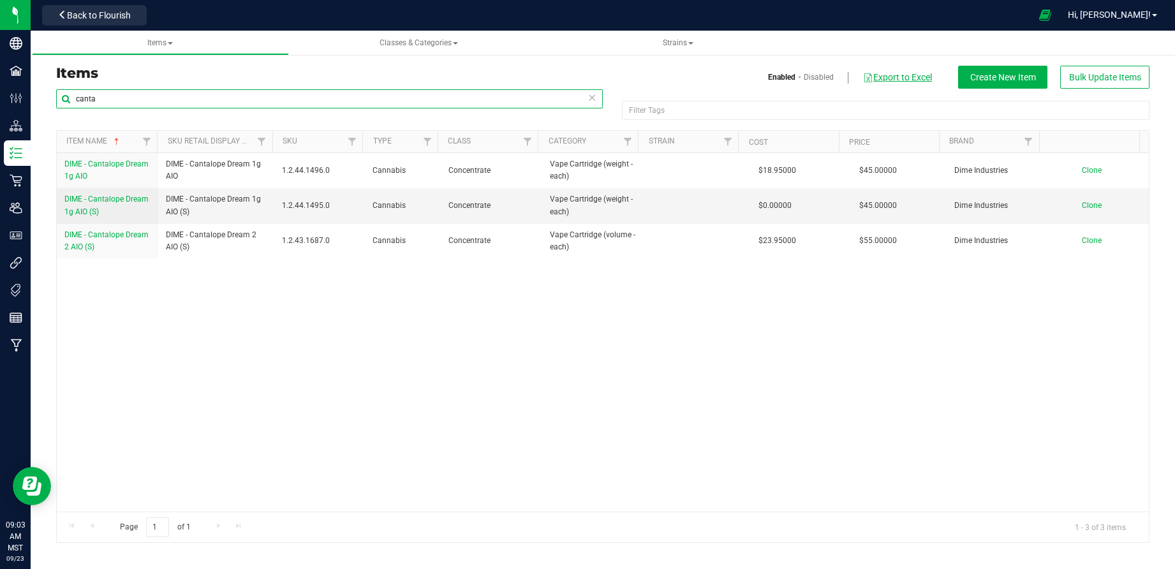
type input "canta"
click at [917, 83] on button "Export to Excel" at bounding box center [897, 77] width 70 height 22
click at [1052, 15] on icon at bounding box center [1044, 15] width 13 height 15
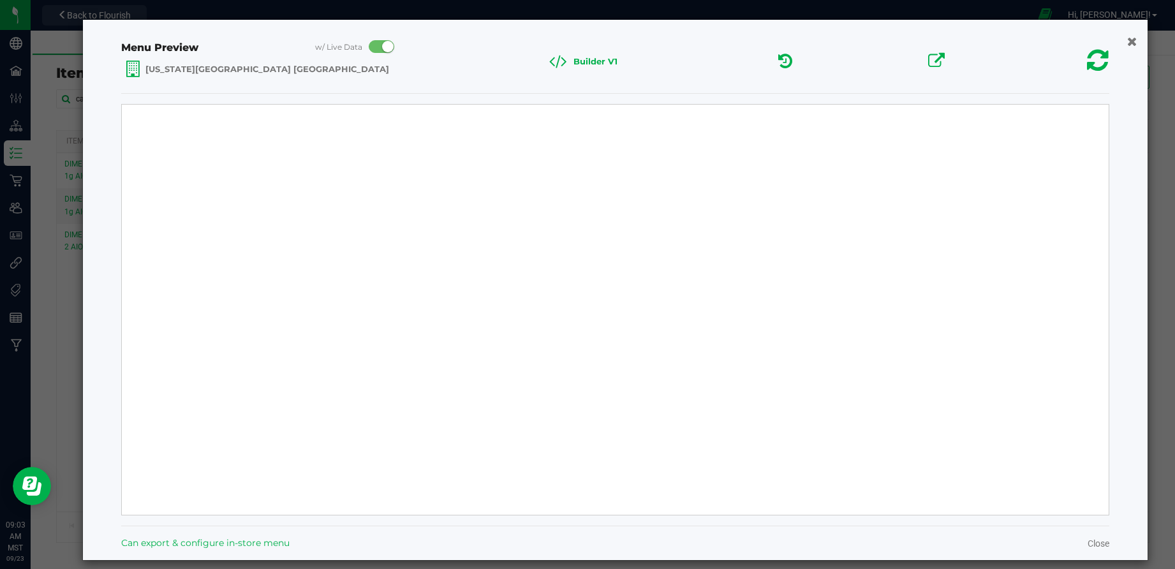
select select "Source Sans Pro"
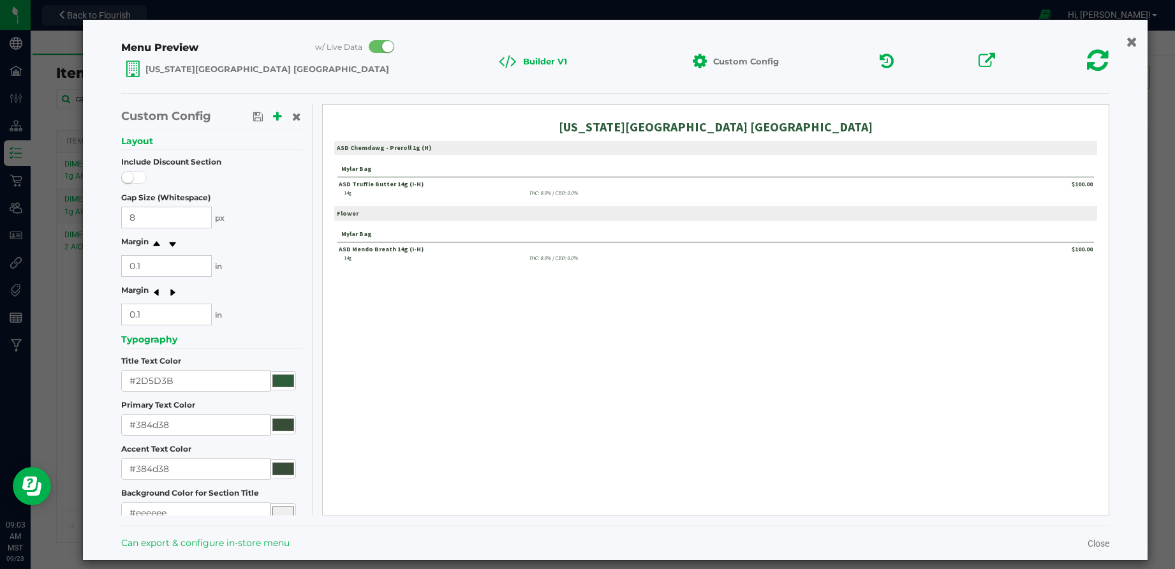
click at [1084, 48] on button "button" at bounding box center [1132, 41] width 18 height 20
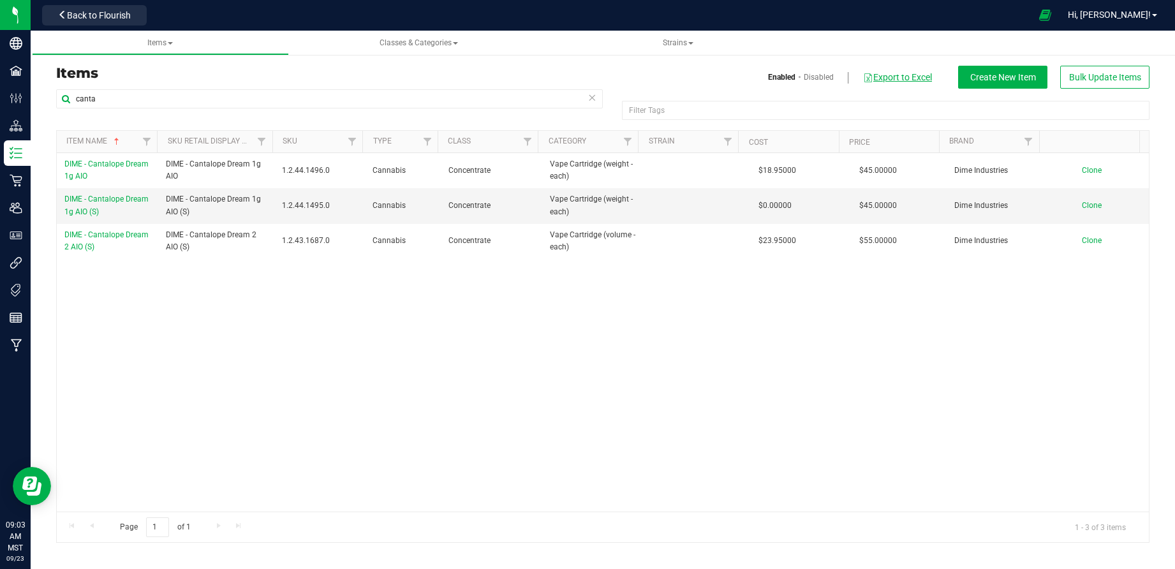
click at [925, 80] on button "Export to Excel" at bounding box center [897, 77] width 70 height 22
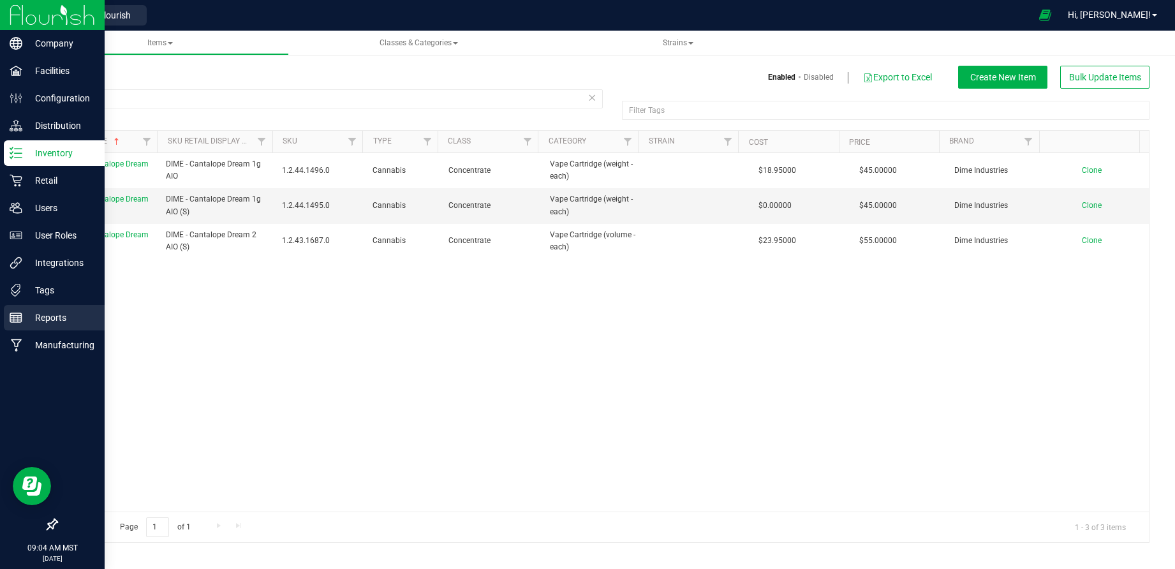
click at [55, 321] on p "Reports" at bounding box center [60, 317] width 77 height 15
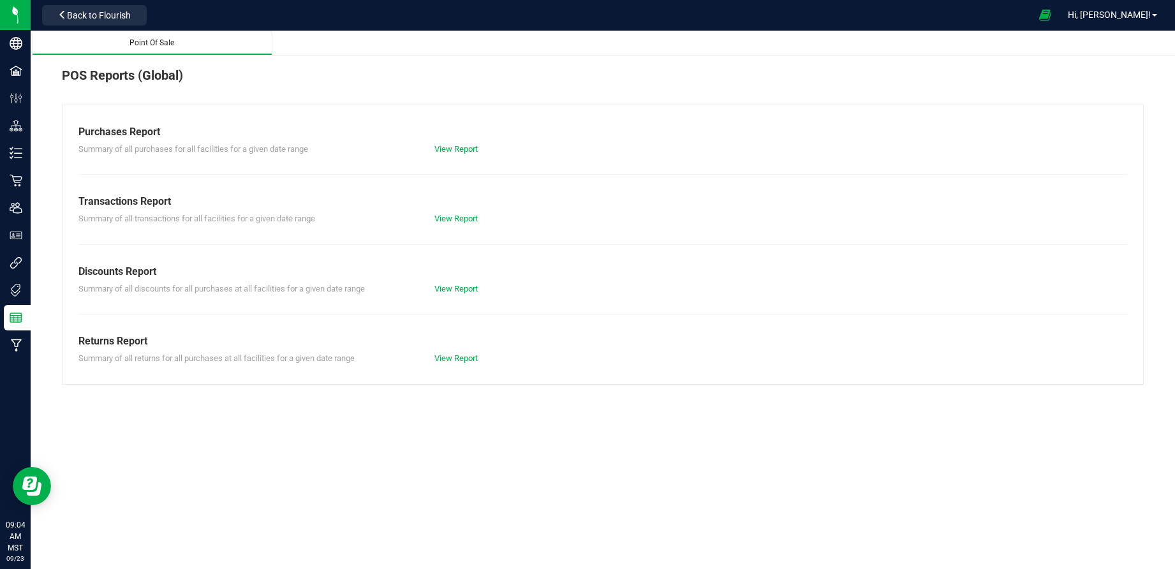
click at [175, 44] on div "Point Of Sale" at bounding box center [152, 43] width 221 height 11
click at [455, 216] on link "View Report" at bounding box center [455, 219] width 43 height 10
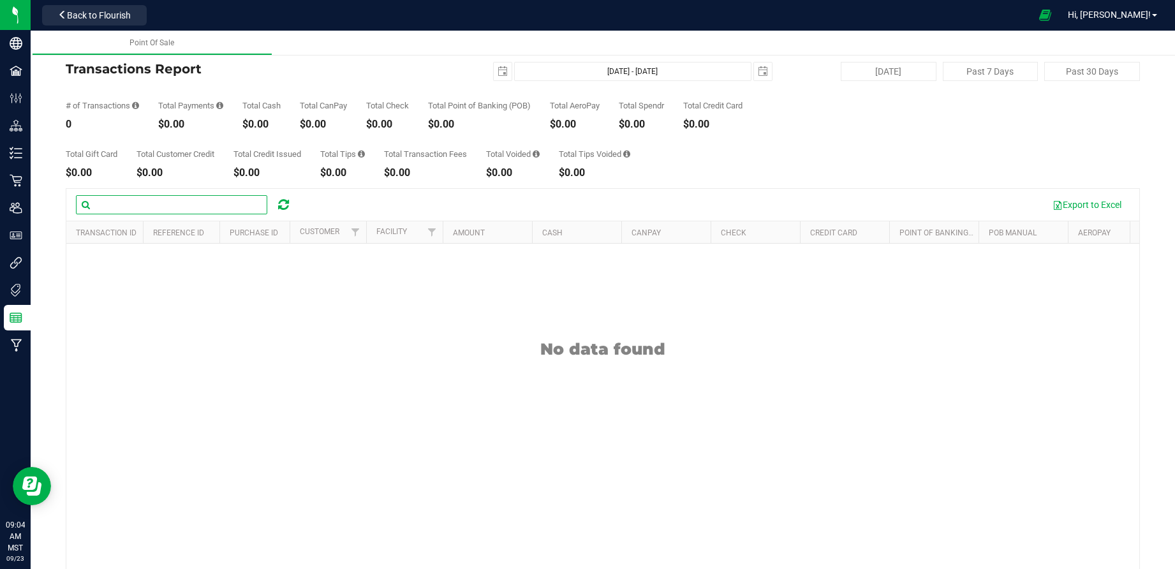
click at [174, 203] on input "text" at bounding box center [171, 204] width 191 height 19
type input "canta"
click at [479, 62] on div "2025-09-23 Sep 23, 2025 - Sep 23, 2025 2025-09-23" at bounding box center [597, 71] width 367 height 19
click at [494, 66] on span "select" at bounding box center [503, 72] width 18 height 18
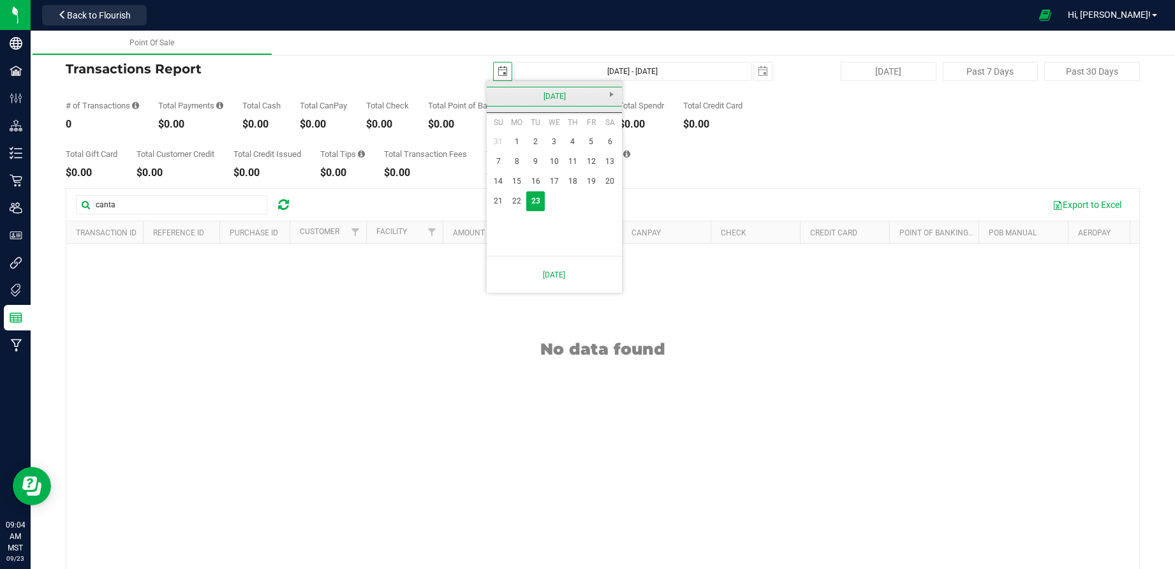
click at [504, 97] on link "September 2025" at bounding box center [554, 97] width 137 height 20
click at [556, 163] on link "Jul" at bounding box center [570, 167] width 33 height 33
click at [531, 148] on link "1" at bounding box center [535, 142] width 18 height 20
type input "2025-07-01"
type input "Jul 1, 2025 - Sep 23, 2025"
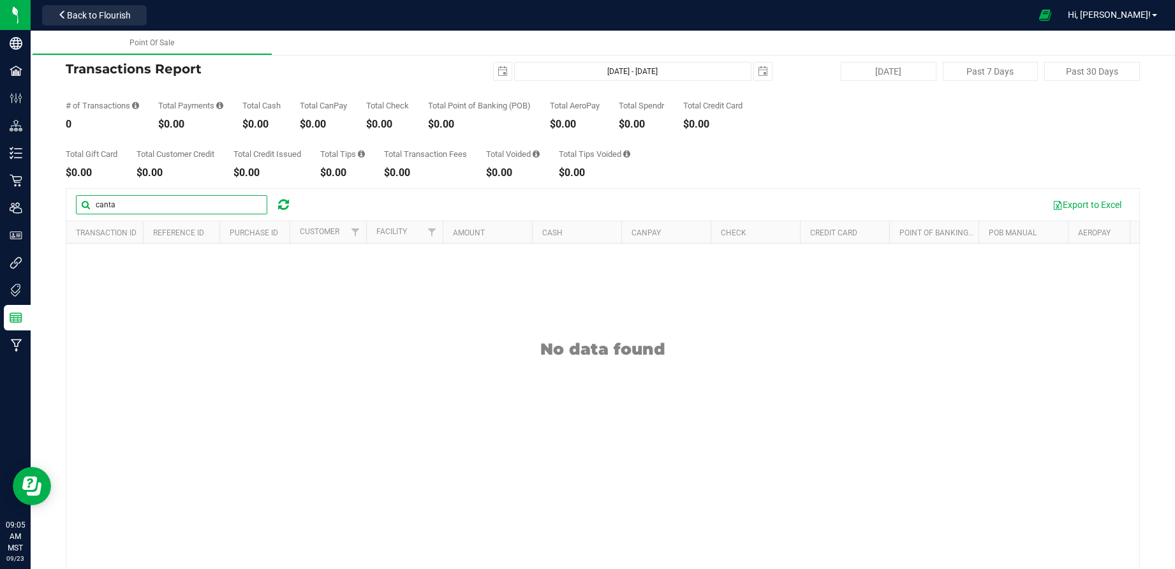
drag, startPoint x: 174, startPoint y: 212, endPoint x: 175, endPoint y: 205, distance: 6.5
click at [174, 209] on input "canta" at bounding box center [171, 204] width 191 height 19
type input "c"
type input "dim"
click at [139, 24] on button "Back to Flourish" at bounding box center [94, 15] width 105 height 20
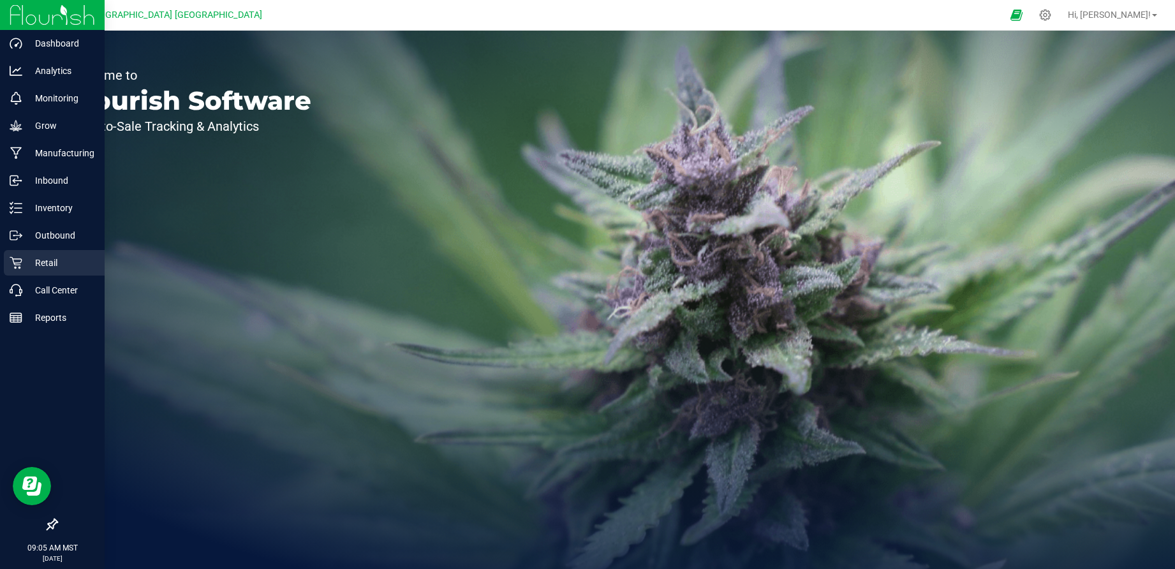
click at [48, 269] on p "Retail" at bounding box center [60, 262] width 77 height 15
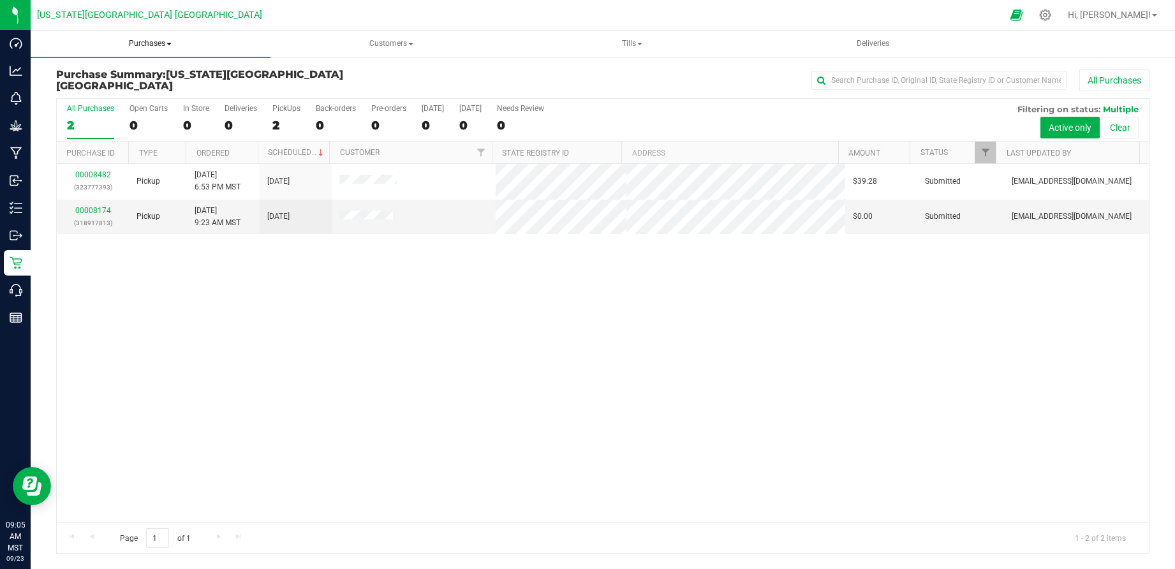
click at [174, 43] on span "Purchases" at bounding box center [151, 44] width 240 height 27
click at [127, 103] on span "All purchases" at bounding box center [93, 106] width 91 height 11
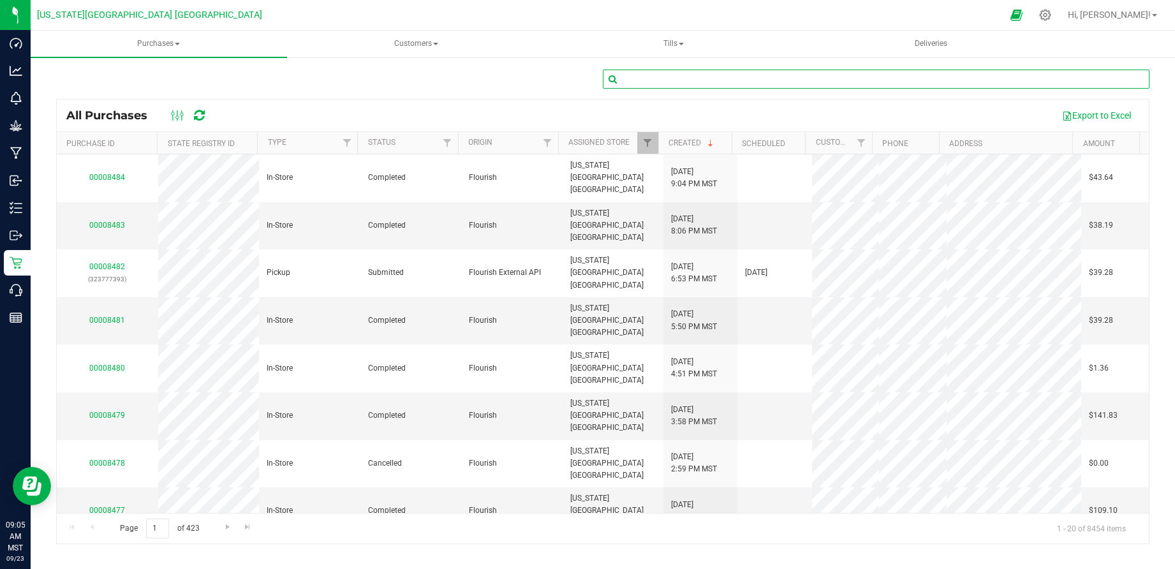
click at [711, 78] on input "text" at bounding box center [876, 79] width 547 height 19
type input "d"
type input "\"
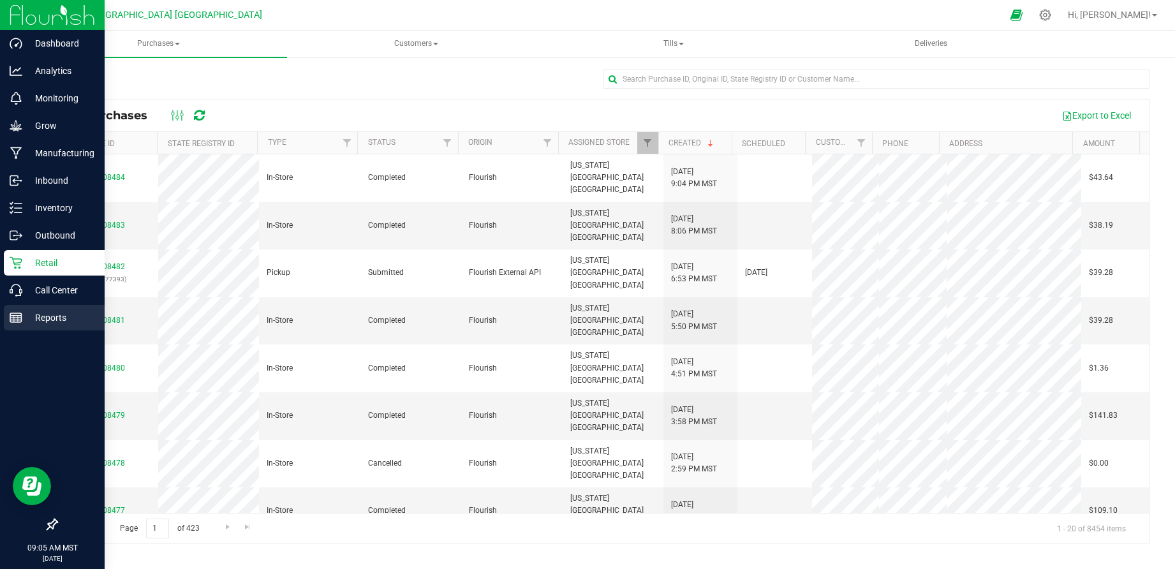
click at [55, 312] on p "Reports" at bounding box center [60, 317] width 77 height 15
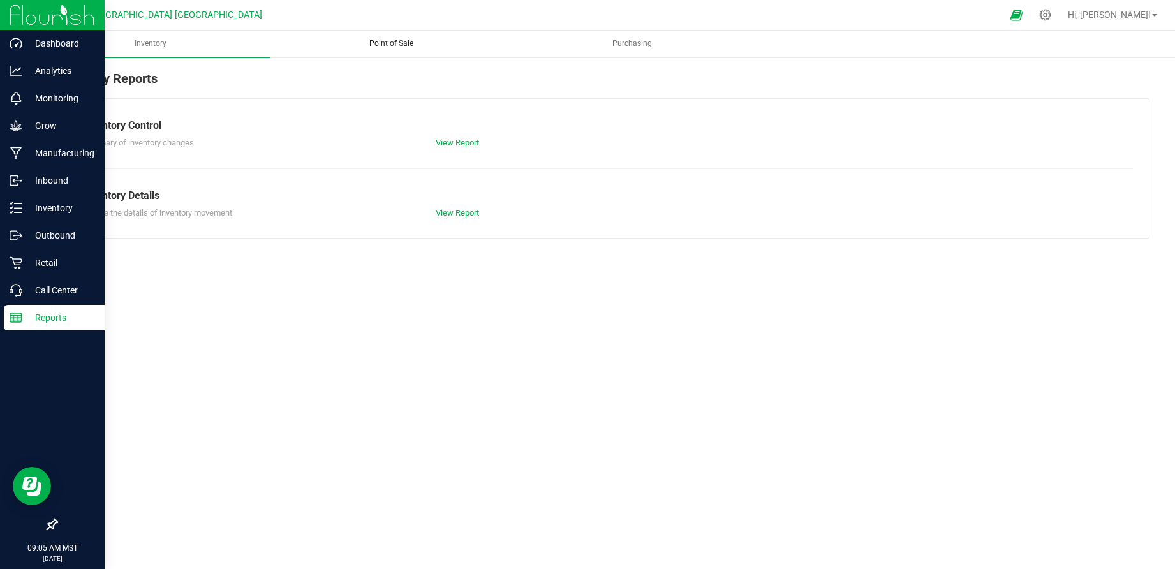
click at [383, 34] on uib-tab-heading "Point of Sale" at bounding box center [391, 44] width 239 height 26
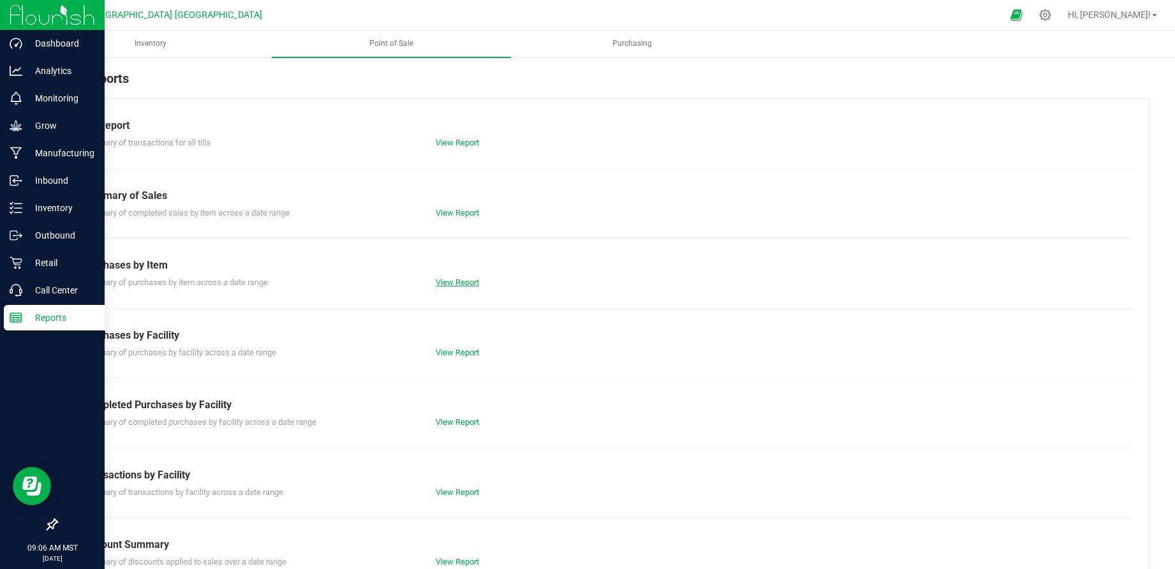
click at [463, 284] on link "View Report" at bounding box center [457, 282] width 43 height 10
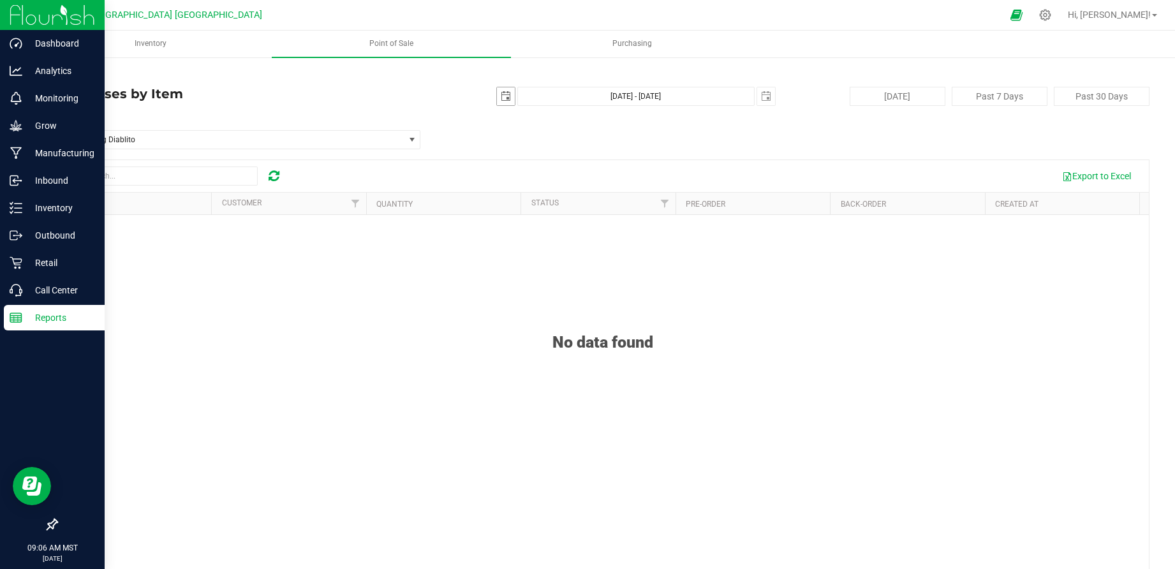
click at [501, 96] on span "select" at bounding box center [506, 96] width 10 height 10
click at [503, 124] on link "September 2025" at bounding box center [557, 122] width 137 height 20
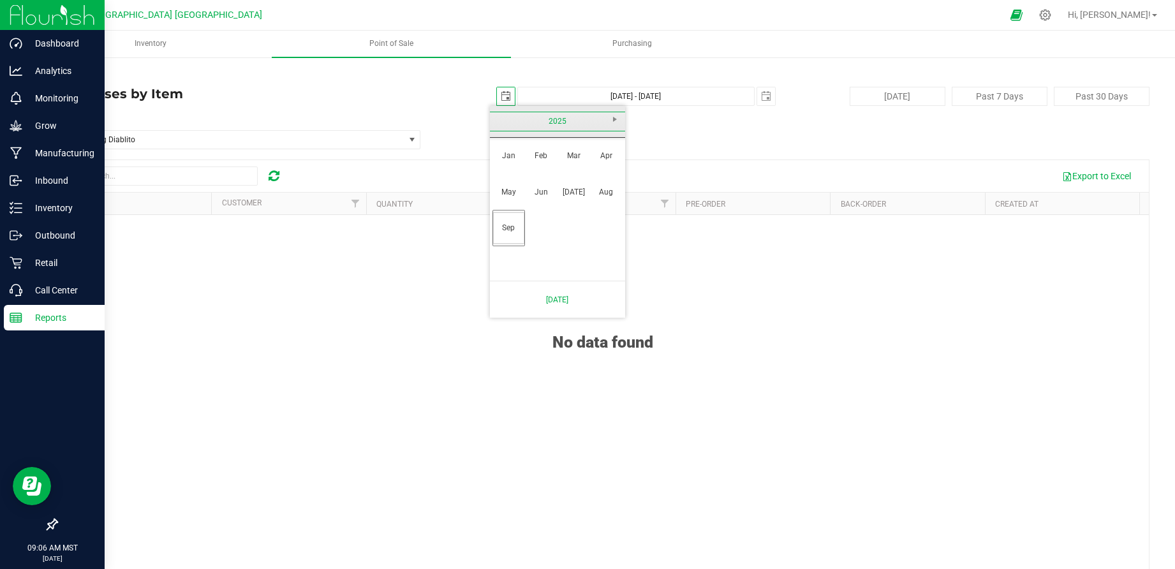
click at [503, 124] on link "2025" at bounding box center [557, 122] width 137 height 20
click at [566, 189] on link "2025" at bounding box center [574, 192] width 33 height 33
click at [559, 188] on link "Jul" at bounding box center [574, 192] width 33 height 33
click at [537, 170] on link "1" at bounding box center [538, 167] width 18 height 20
type input "2025-07-01"
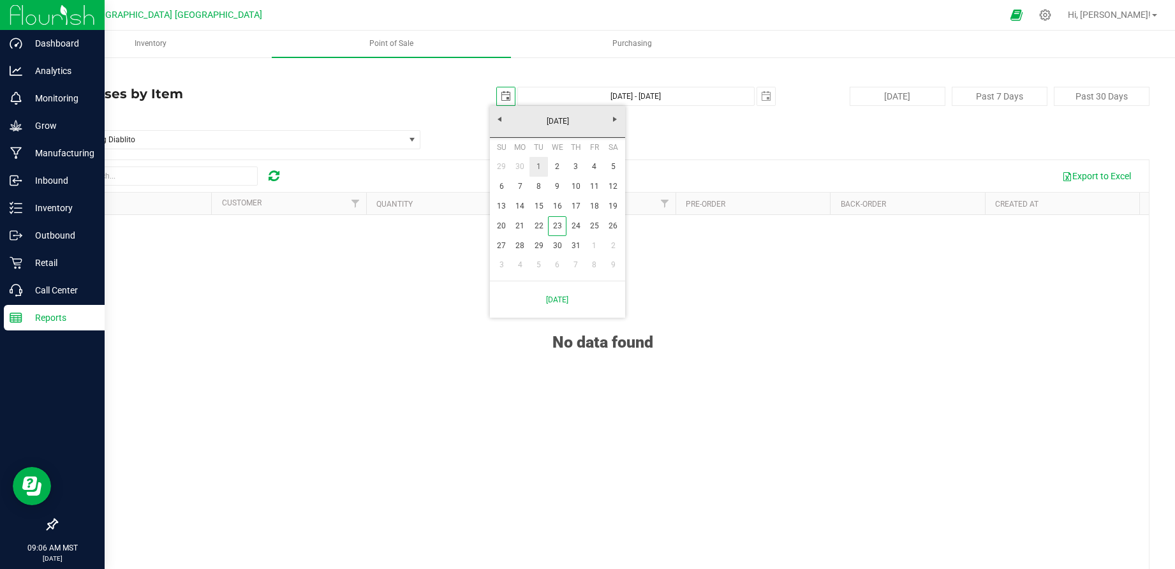
type input "Jul 1, 2025 - Sep 23, 2025"
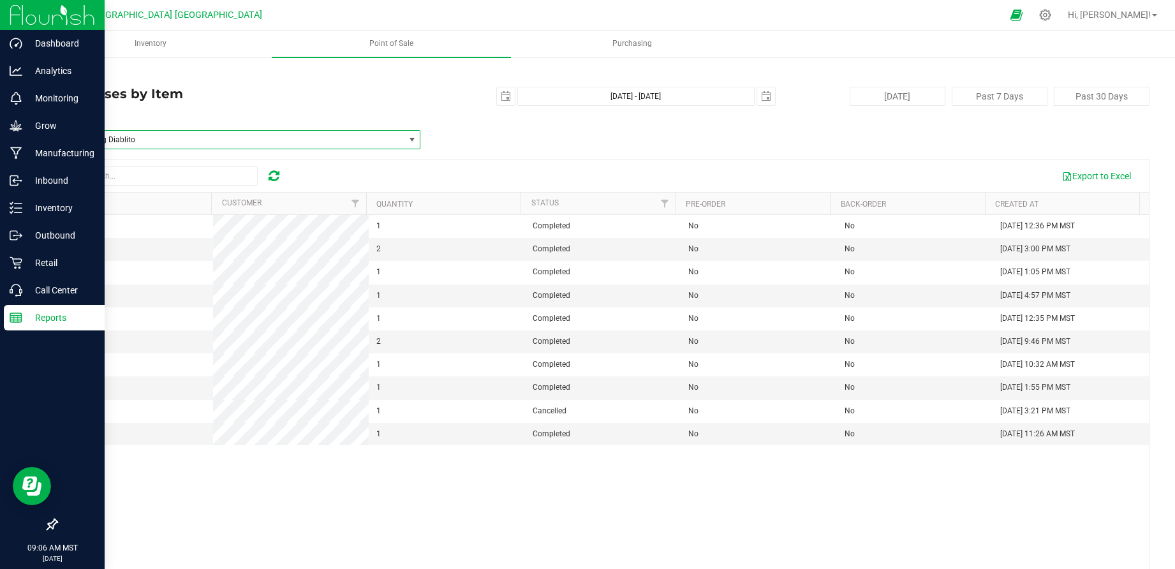
click at [257, 140] on span "(Diablo) 1.5g Diablito" at bounding box center [223, 139] width 323 height 9
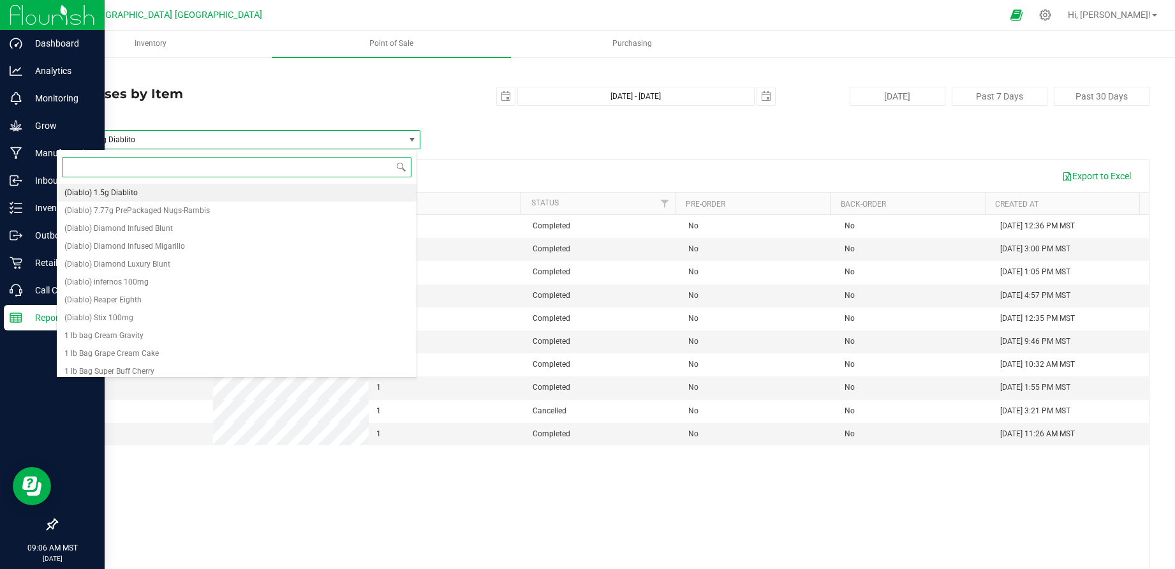
click at [257, 140] on span "(Diablo) 1.5g Diablito" at bounding box center [223, 139] width 323 height 9
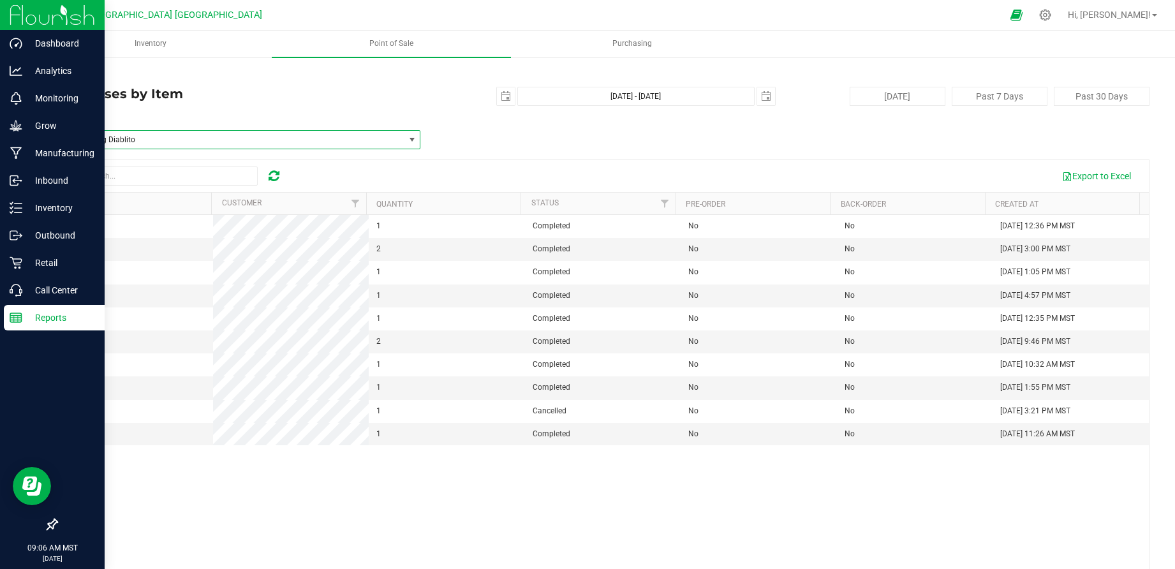
click at [257, 140] on span "(Diablo) 1.5g Diablito" at bounding box center [223, 139] width 323 height 9
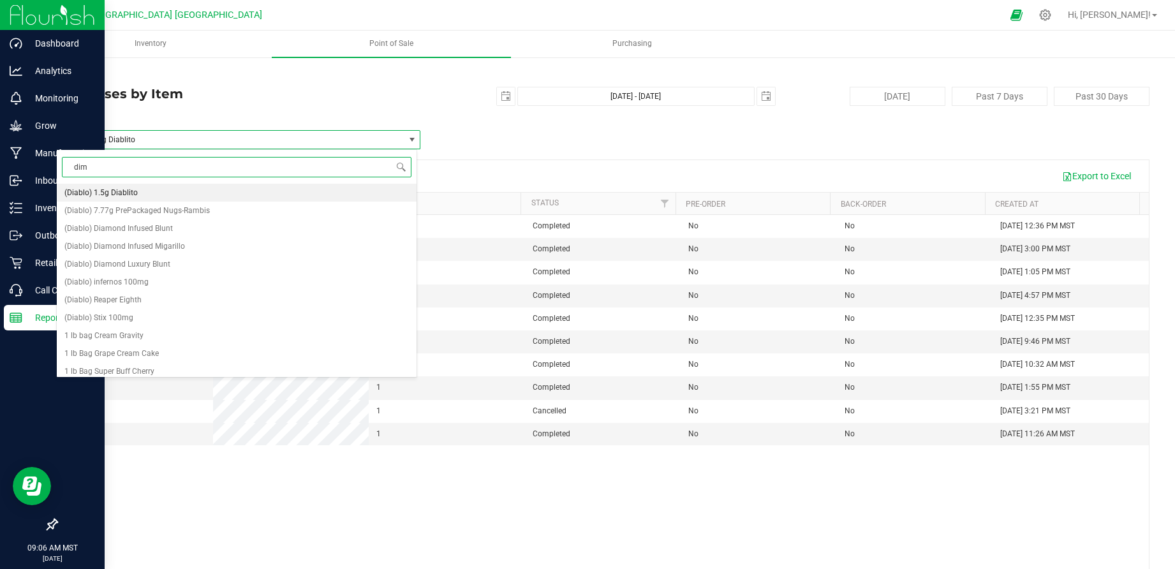
type input "dime"
click at [168, 295] on span "DIME - Cantalope Dream 1g AIO" at bounding box center [118, 299] width 109 height 9
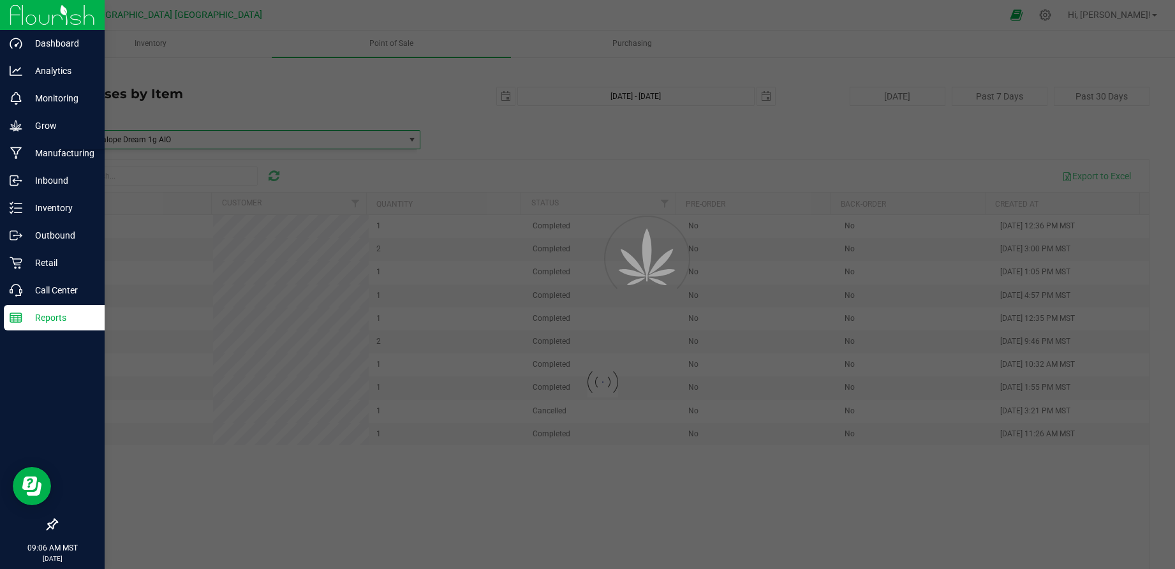
scroll to position [9788, 0]
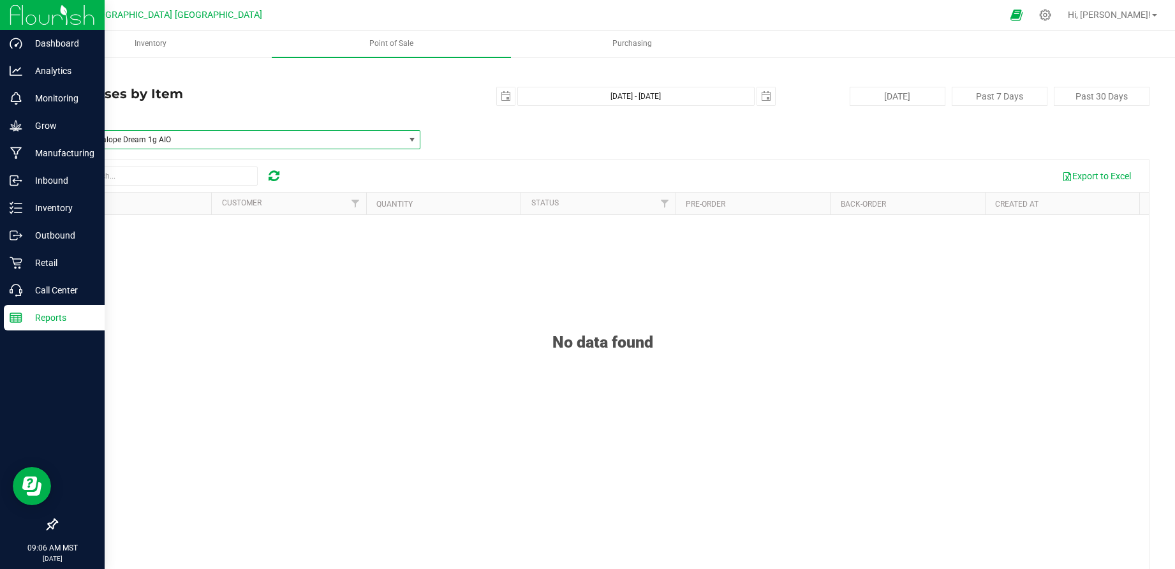
click at [378, 137] on span "DIME - Cantalope Dream 1g AIO" at bounding box center [223, 139] width 323 height 9
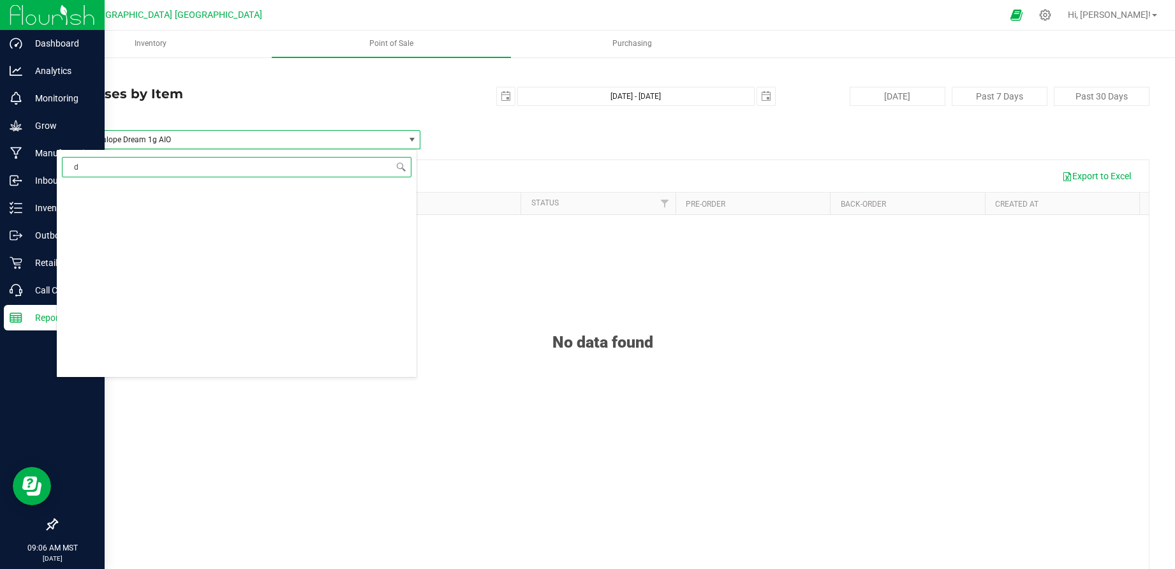
scroll to position [0, 0]
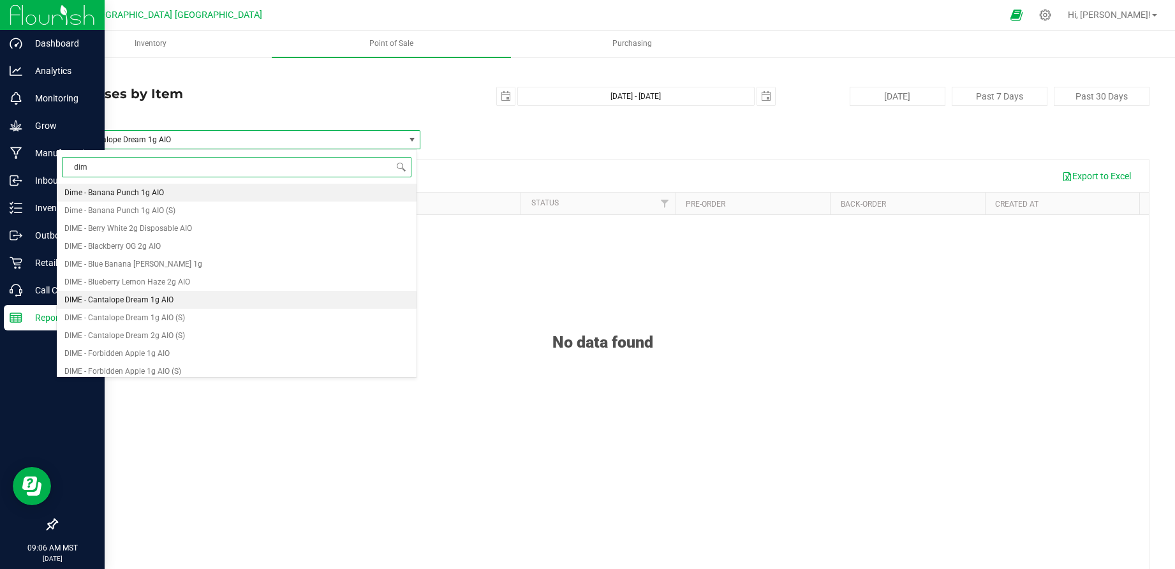
type input "dime"
click at [198, 316] on li "DIME - Cantalope Dream 1g AIO (S)" at bounding box center [237, 318] width 360 height 18
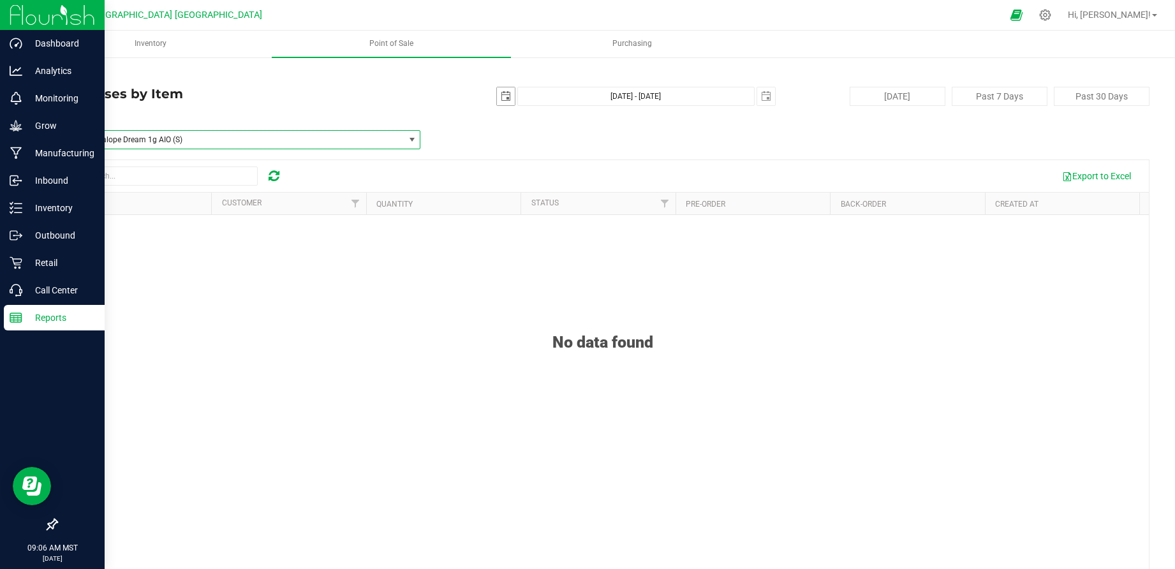
click at [501, 96] on span "select" at bounding box center [506, 96] width 10 height 10
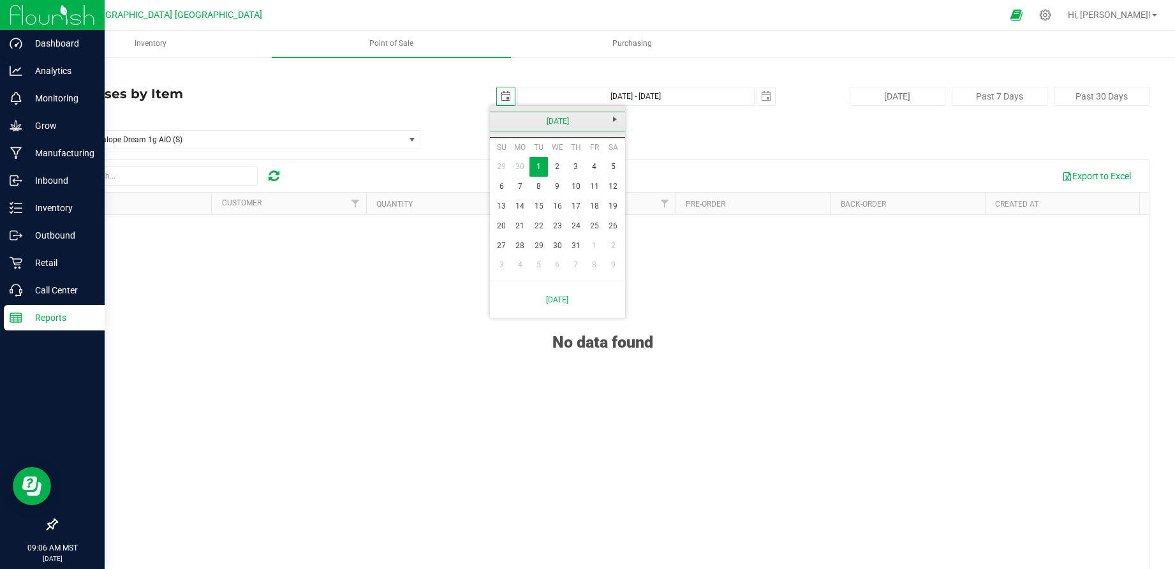
click at [501, 122] on link "July 2025" at bounding box center [557, 122] width 137 height 20
click at [503, 147] on link "Jan" at bounding box center [508, 156] width 33 height 33
click at [558, 169] on link "1" at bounding box center [557, 167] width 18 height 20
type input "2025-01-01"
type input "Jan 1, 2025 - Sep 23, 2025"
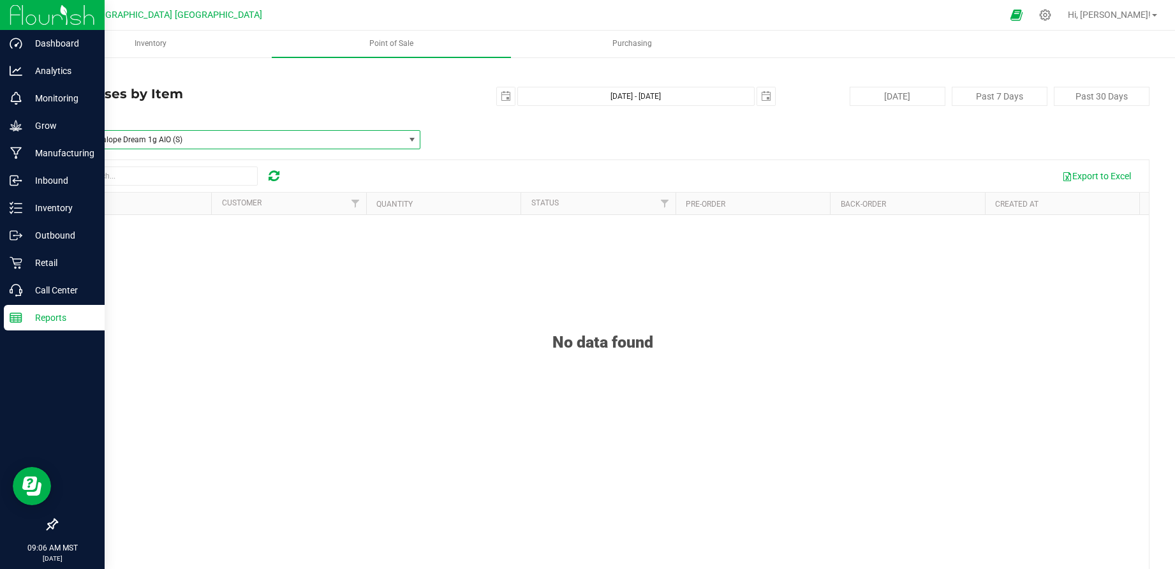
click at [223, 131] on span "DIME - Cantalope Dream 1g AIO (S)" at bounding box center [230, 140] width 347 height 18
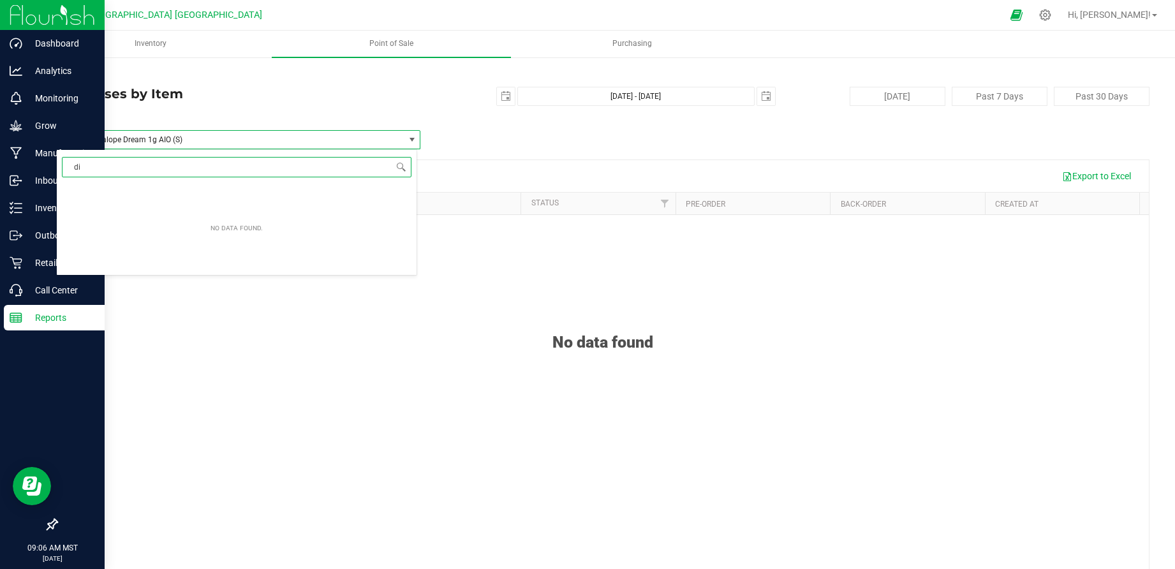
type input "d"
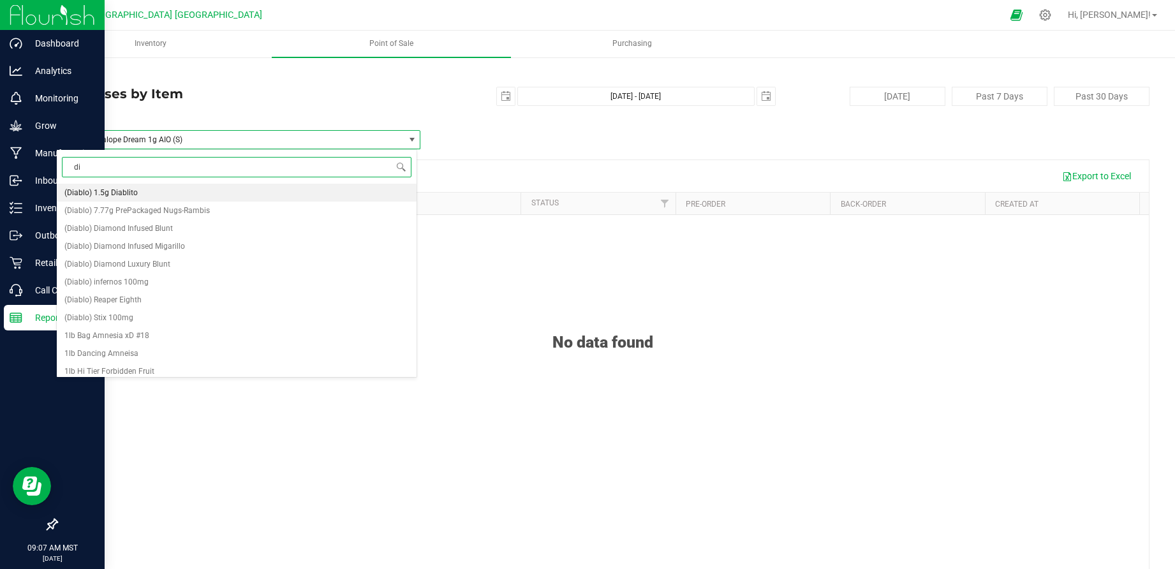
type input "dim"
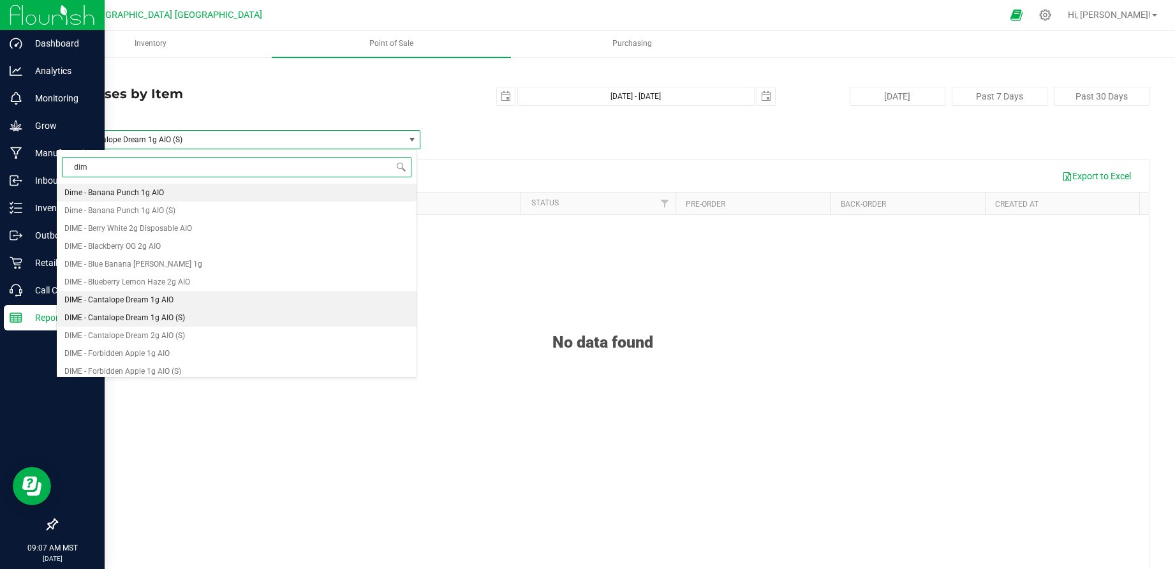
click at [210, 302] on li "DIME - Cantalope Dream 1g AIO" at bounding box center [237, 300] width 360 height 18
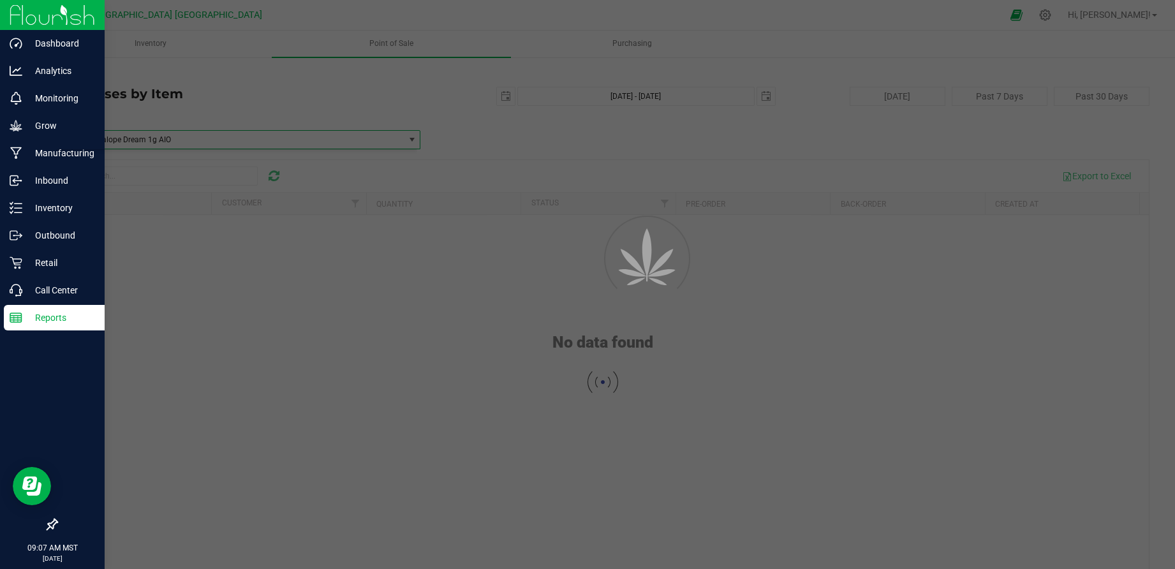
scroll to position [9788, 0]
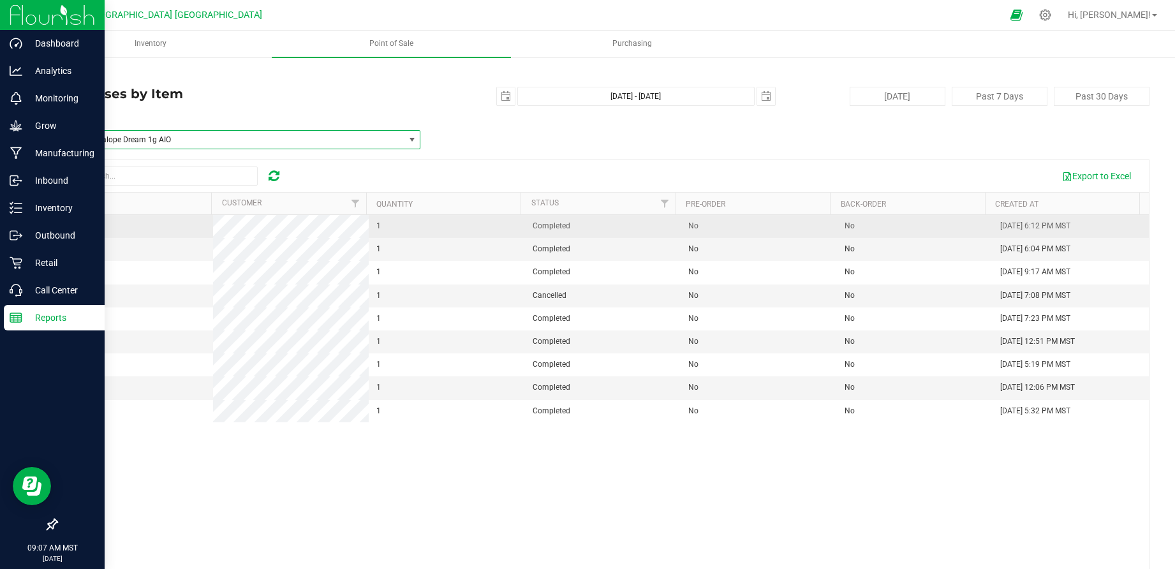
click at [71, 226] on span "00006055" at bounding box center [82, 225] width 36 height 9
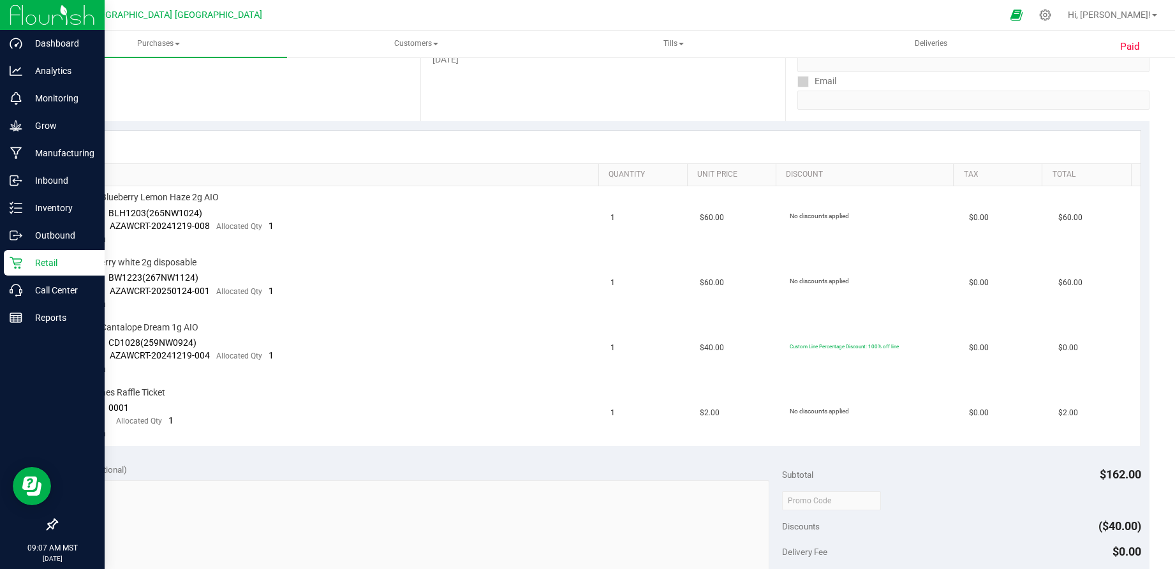
scroll to position [233, 0]
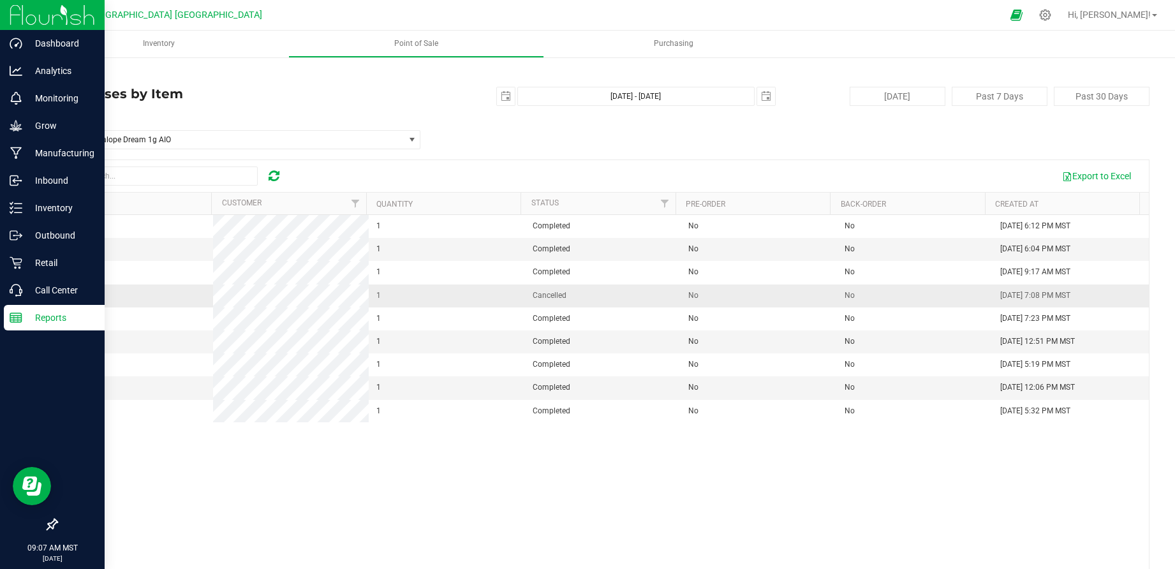
click at [85, 291] on span "00006275" at bounding box center [82, 295] width 36 height 9
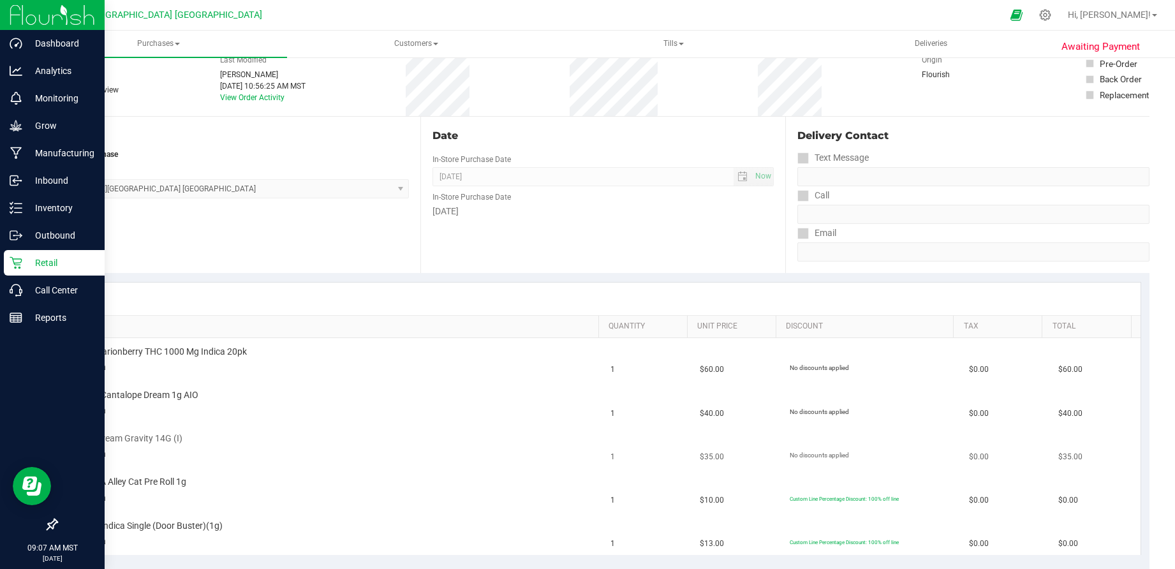
scroll to position [285, 0]
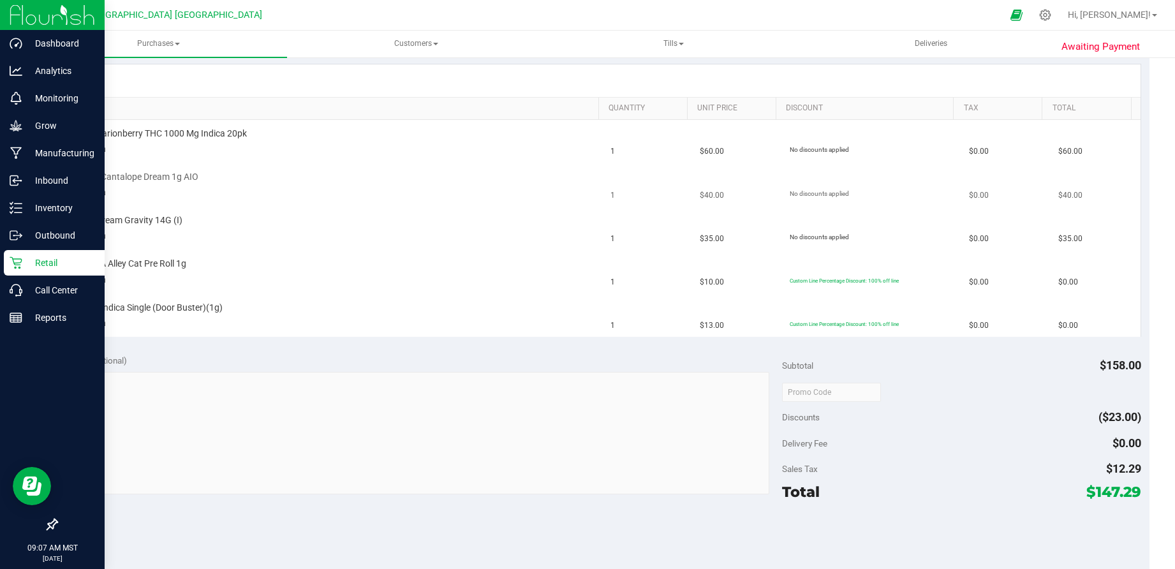
drag, startPoint x: 126, startPoint y: 179, endPoint x: 164, endPoint y: 172, distance: 38.2
click at [127, 179] on span "DIME - Cantalope Dream 1g AIO" at bounding box center [135, 177] width 125 height 12
click at [164, 172] on span "DIME - Cantalope Dream 1g AIO" at bounding box center [135, 177] width 125 height 12
click at [165, 172] on span "DIME - Cantalope Dream 1g AIO" at bounding box center [135, 177] width 125 height 12
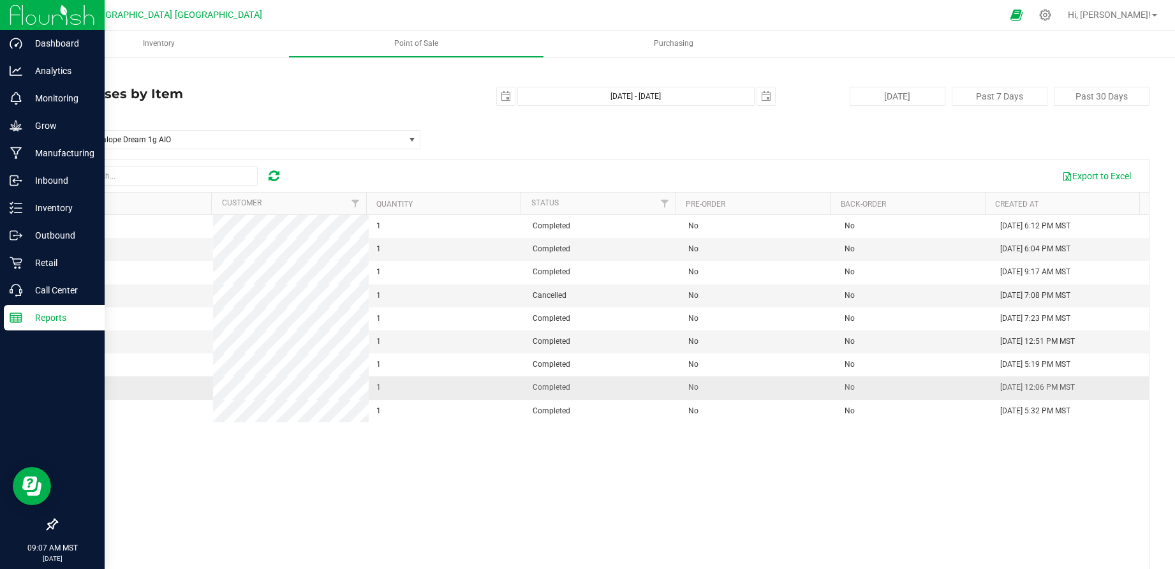
click at [85, 384] on span "00006438" at bounding box center [82, 387] width 36 height 9
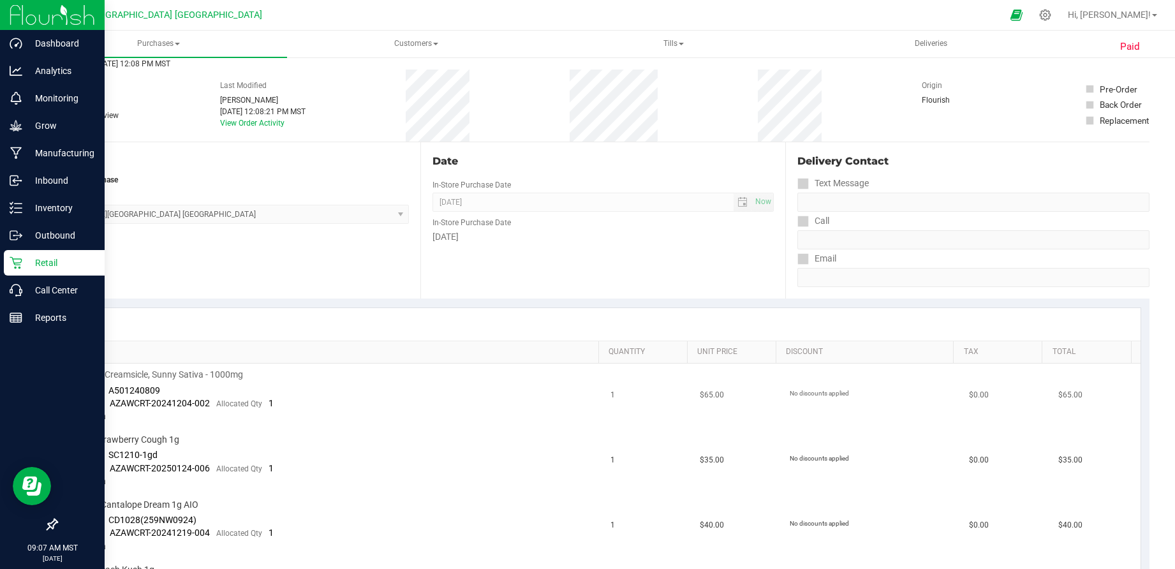
scroll to position [70, 0]
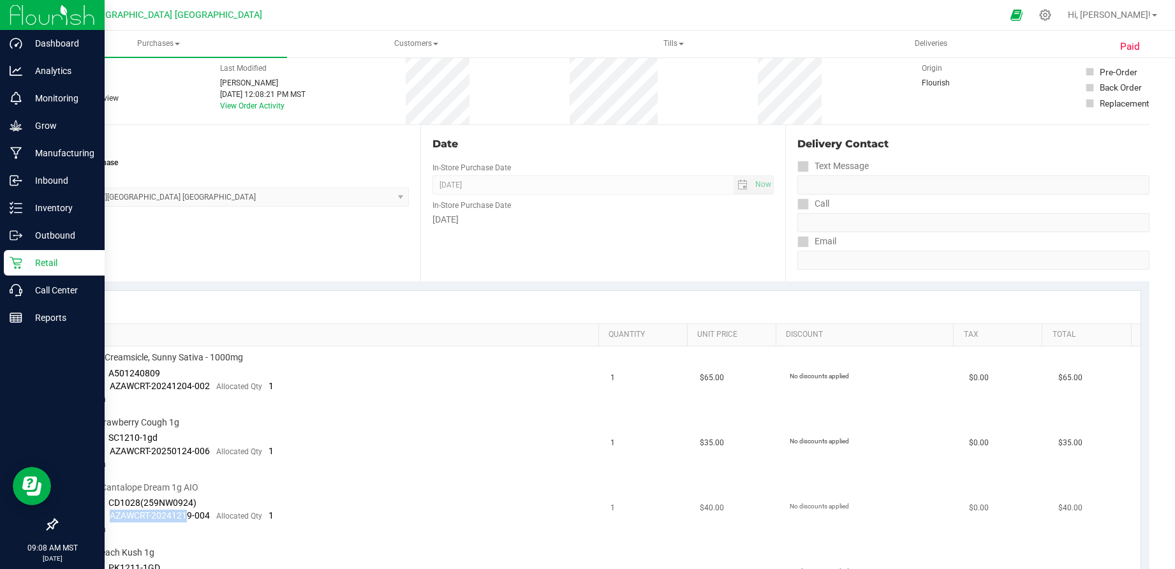
drag, startPoint x: 186, startPoint y: 517, endPoint x: 98, endPoint y: 513, distance: 88.1
click at [98, 513] on div "Package AZAWCRT-20241219-004 Allocated Qty 1" at bounding box center [173, 516] width 200 height 13
click at [173, 519] on span "AZAWCRT-20241219-004" at bounding box center [160, 515] width 100 height 10
drag, startPoint x: 163, startPoint y: 513, endPoint x: 108, endPoint y: 515, distance: 55.5
click at [110, 515] on span "AZAWCRT-20241219-004" at bounding box center [160, 515] width 100 height 10
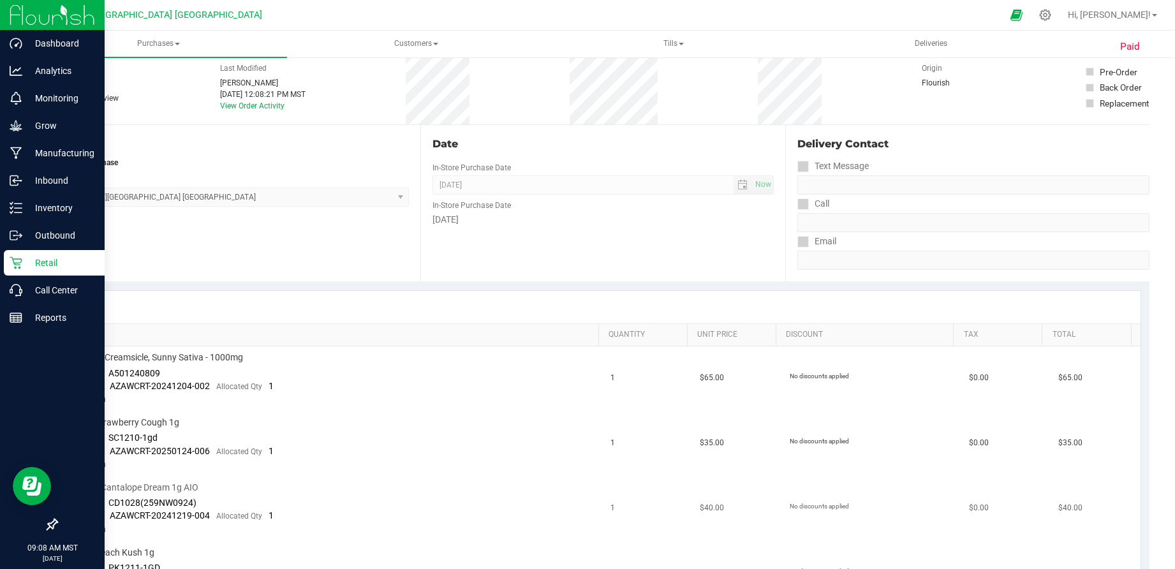
click at [192, 528] on td "DIME - Cantalope Dream 1g AIO Batch ID CD1028(259NW0924) Package AZAWCRT-202412…" at bounding box center [335, 508] width 538 height 65
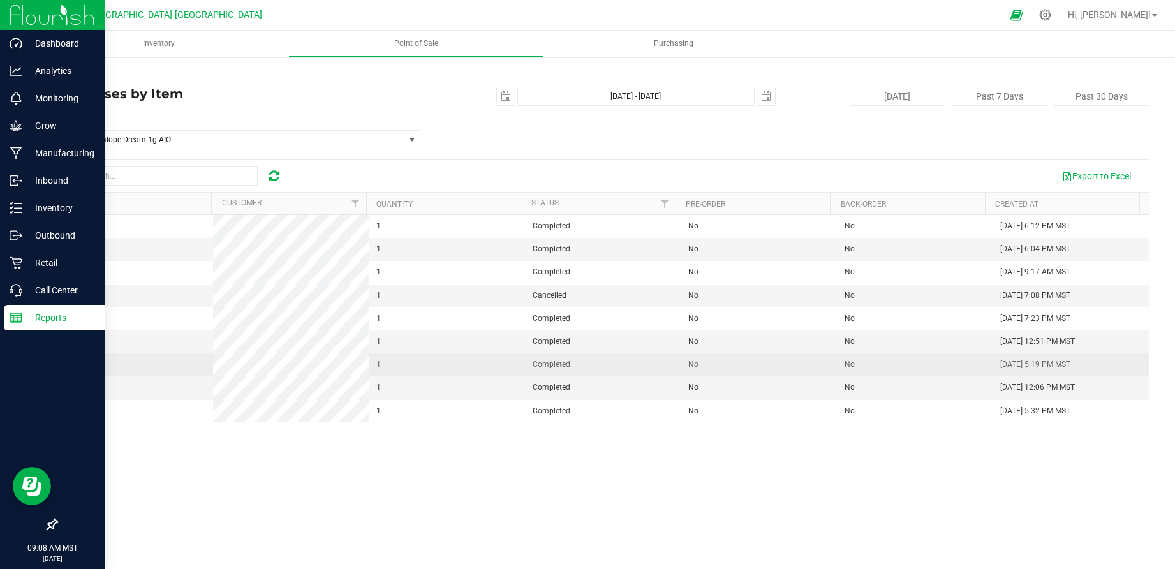
click at [89, 360] on span "00006374" at bounding box center [82, 364] width 36 height 9
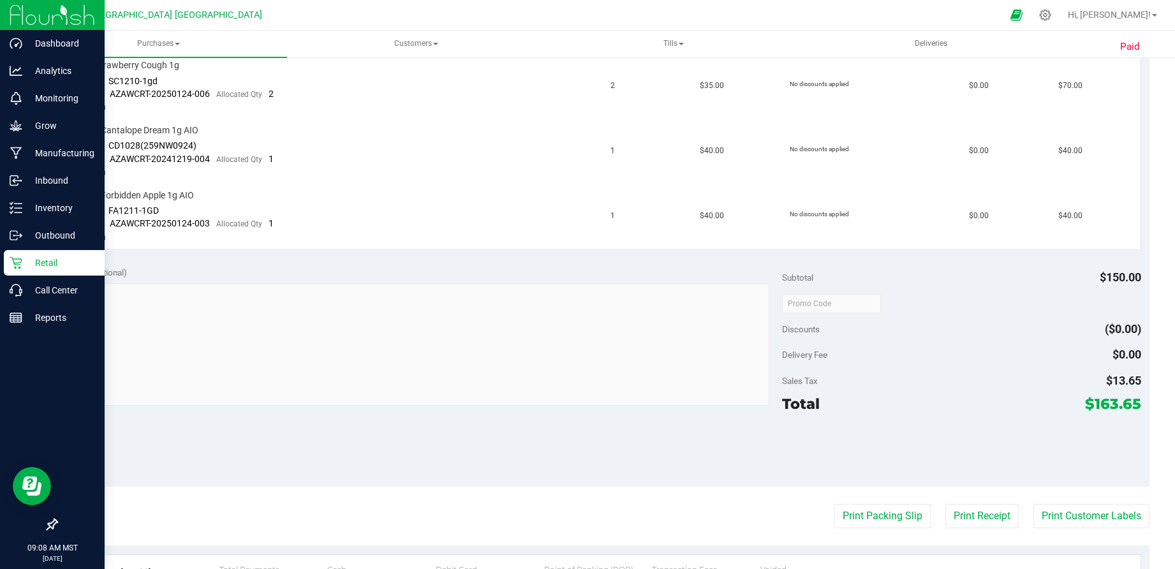
scroll to position [266, 0]
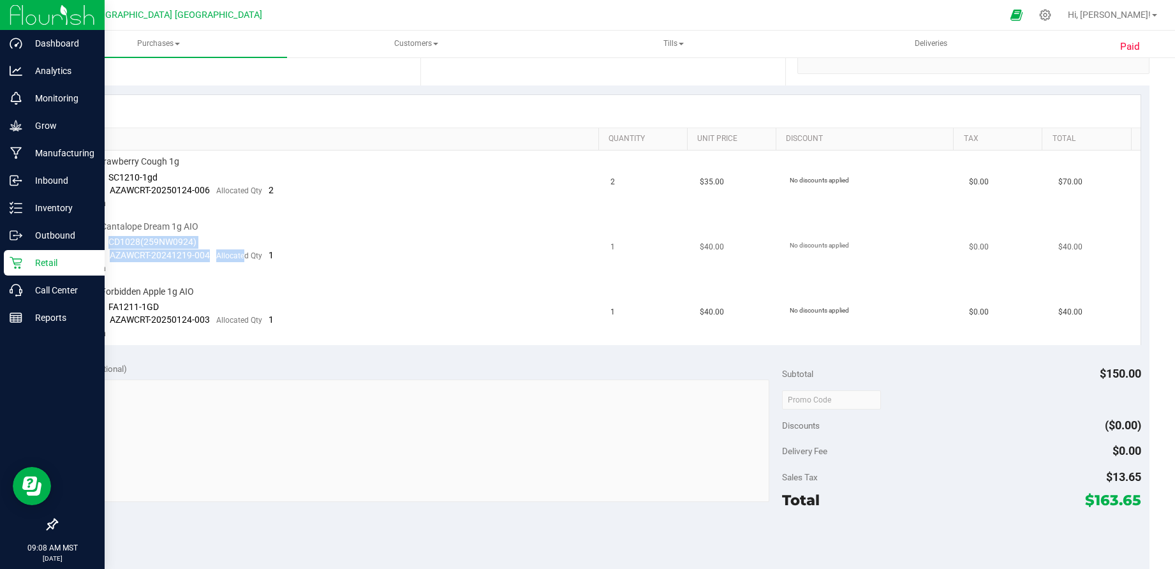
drag, startPoint x: 87, startPoint y: 248, endPoint x: 244, endPoint y: 255, distance: 157.7
click at [244, 255] on div "Package AZAWCRT-20241219-004 Allocated Qty 1" at bounding box center [173, 255] width 200 height 13
click at [227, 252] on span "Allocated Qty" at bounding box center [239, 255] width 46 height 9
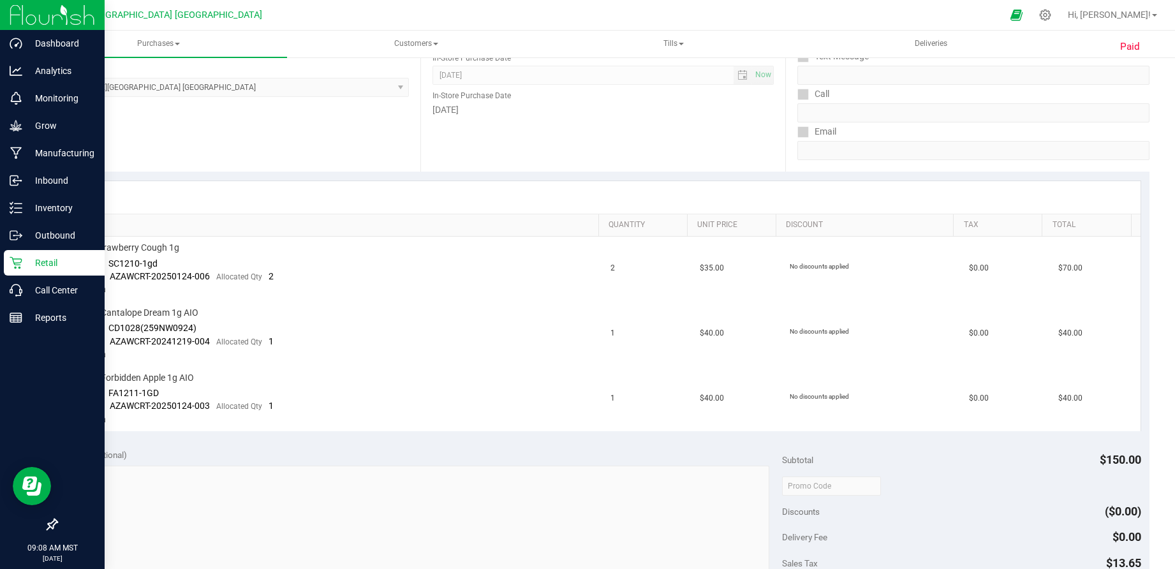
scroll to position [0, 0]
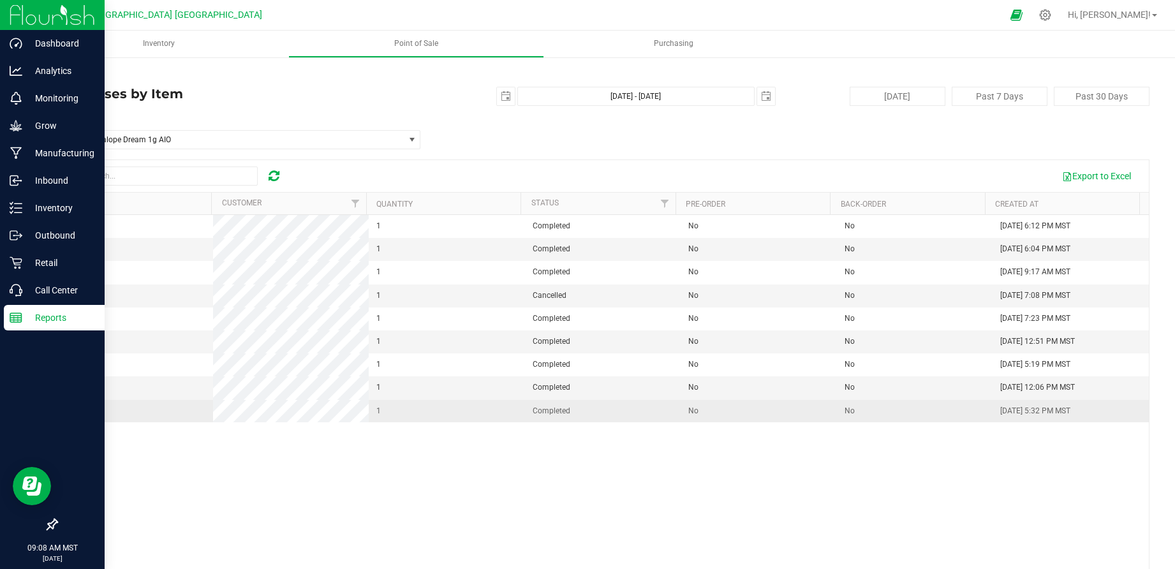
click at [88, 406] on span "00006766" at bounding box center [82, 410] width 36 height 9
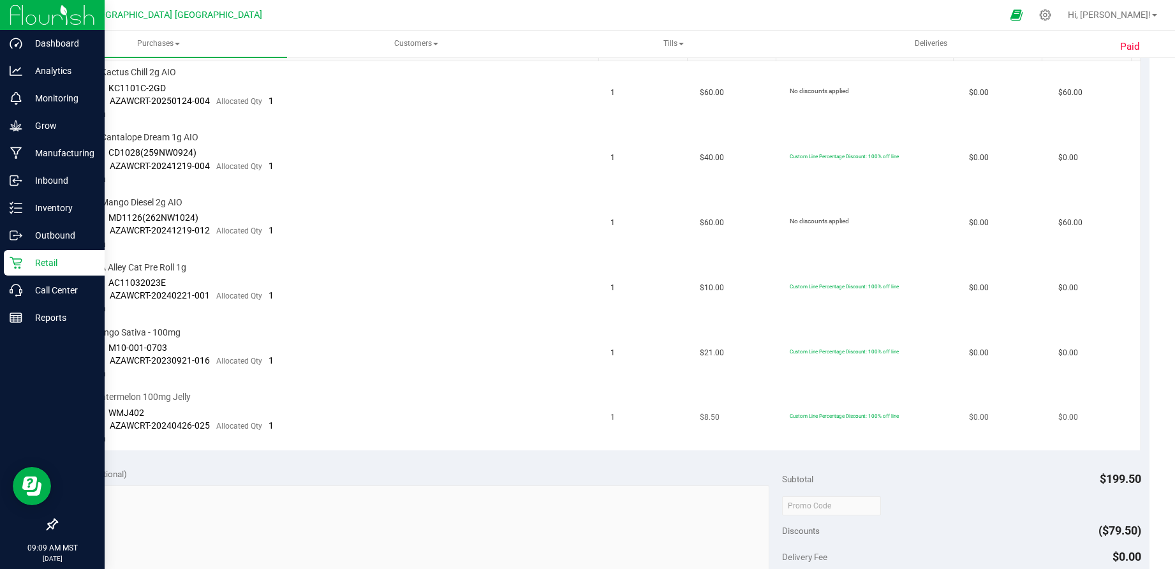
scroll to position [242, 0]
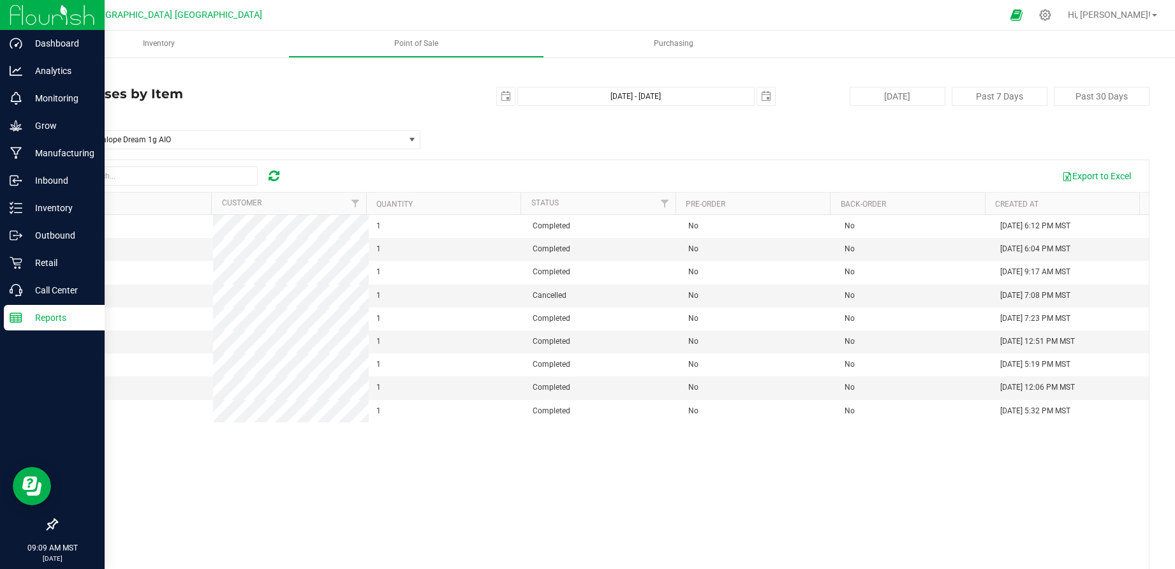
click at [272, 178] on icon at bounding box center [274, 176] width 11 height 13
click at [83, 253] on span "00006107" at bounding box center [82, 248] width 36 height 9
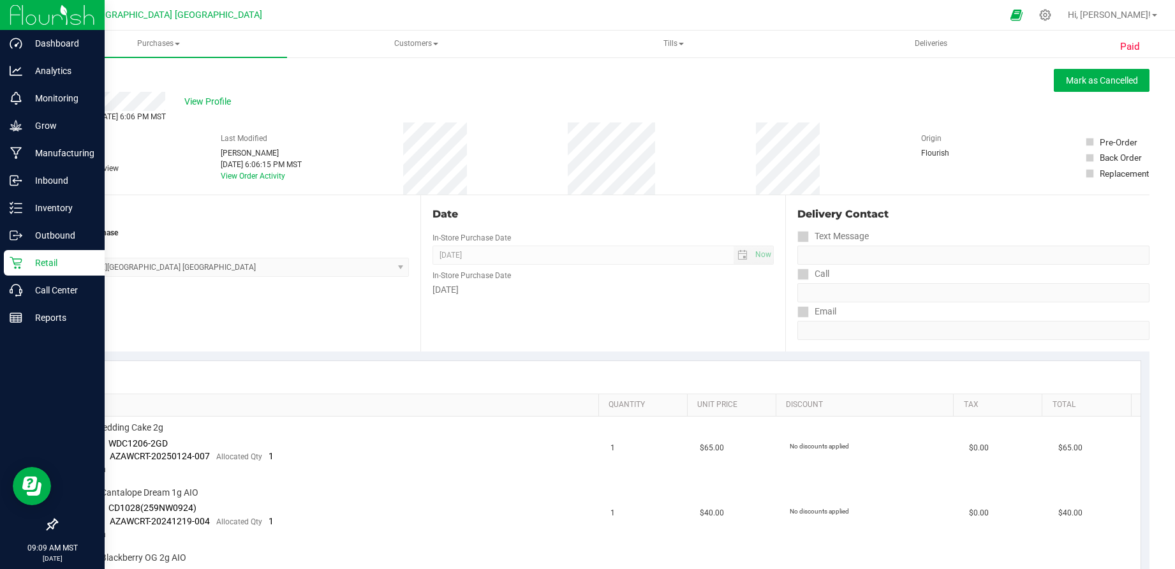
click at [71, 78] on link "Back" at bounding box center [65, 76] width 19 height 9
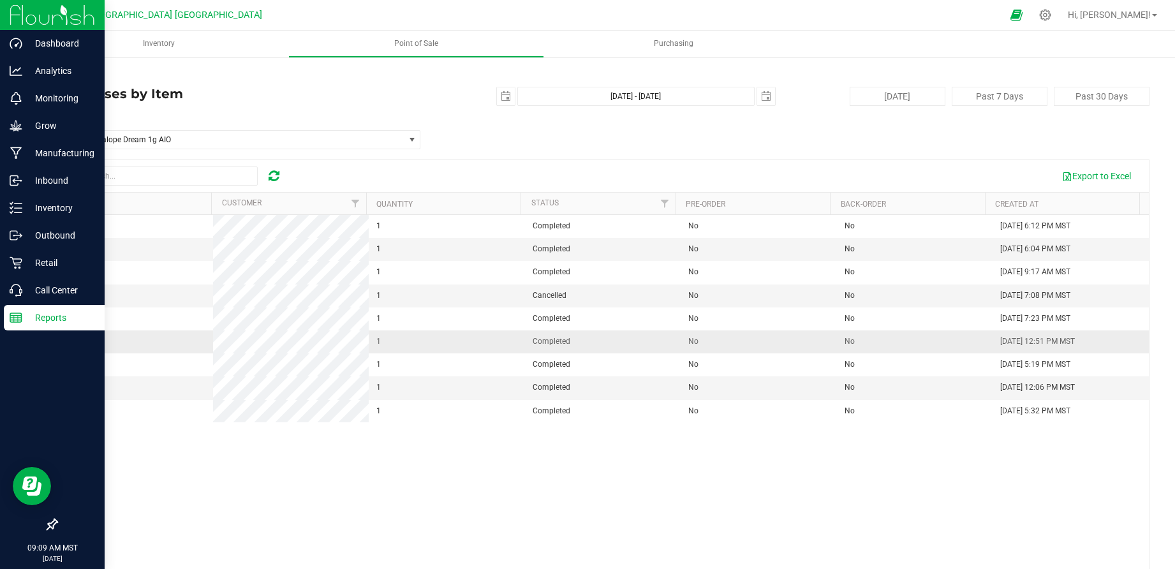
click at [83, 339] on span "00006286" at bounding box center [82, 341] width 36 height 9
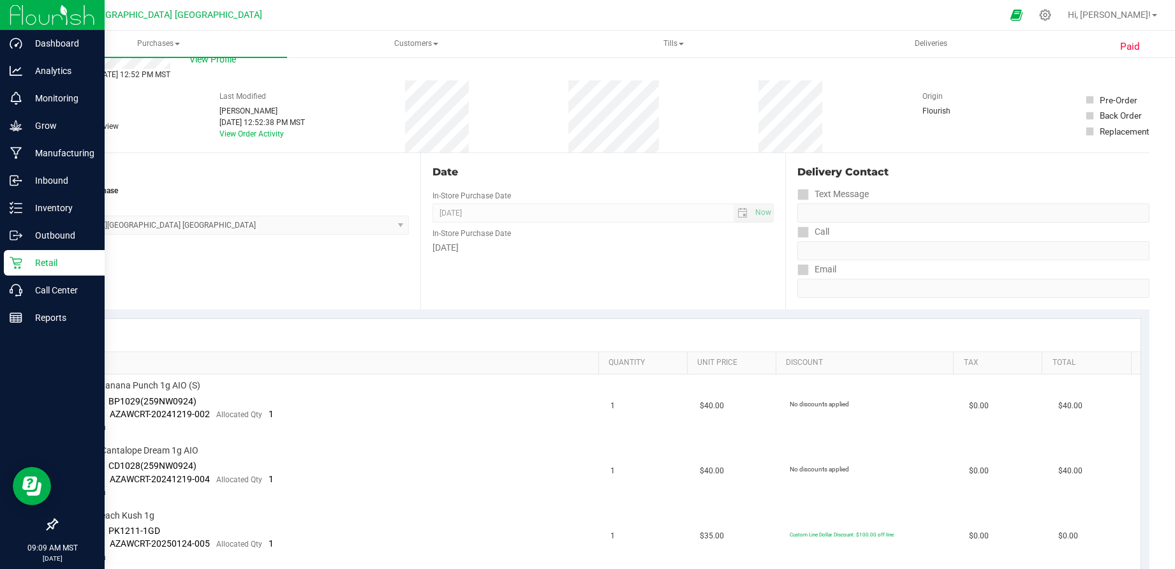
scroll to position [89, 0]
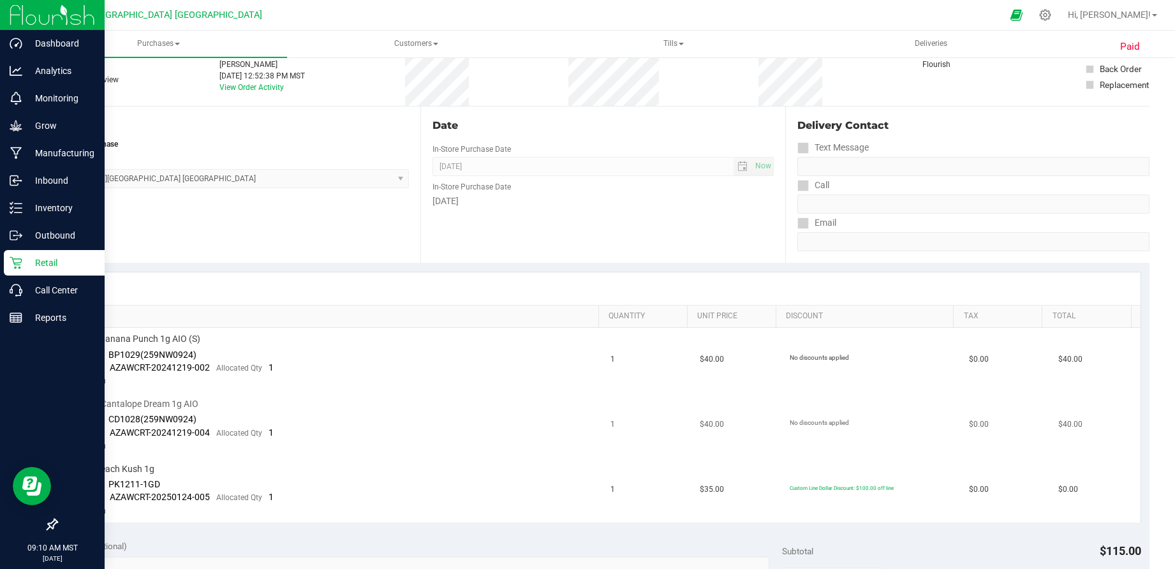
click at [197, 432] on span "AZAWCRT-20241219-004" at bounding box center [160, 432] width 100 height 10
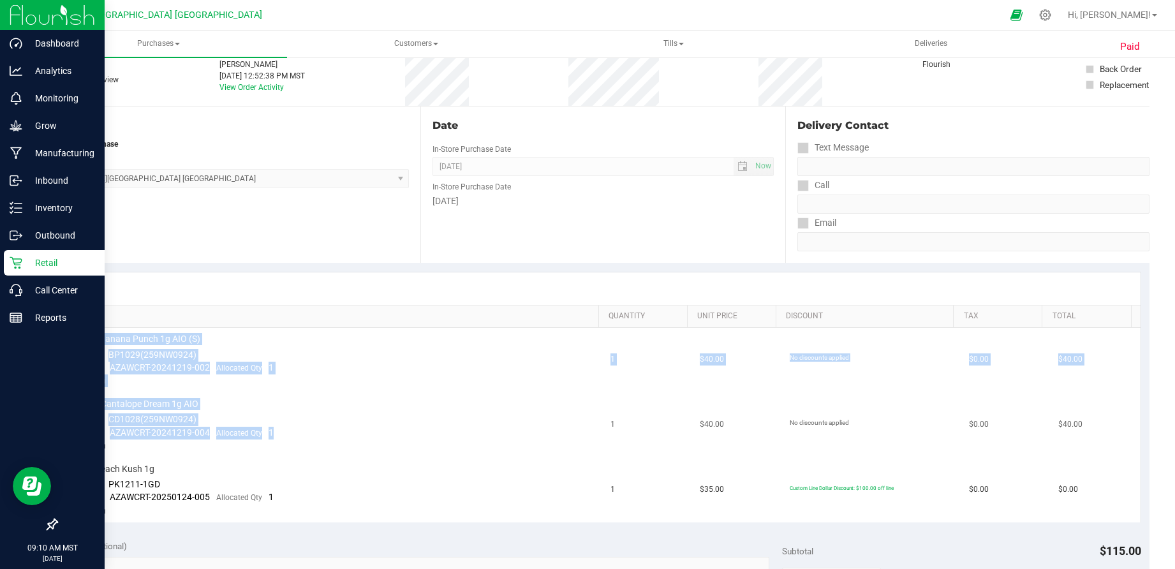
drag, startPoint x: 61, startPoint y: 399, endPoint x: 253, endPoint y: 446, distance: 197.1
click at [253, 446] on div "SKU Quantity Unit Price Discount Tax Total Dime - Banana Punch 1g AIO (S) Batch…" at bounding box center [602, 397] width 1093 height 268
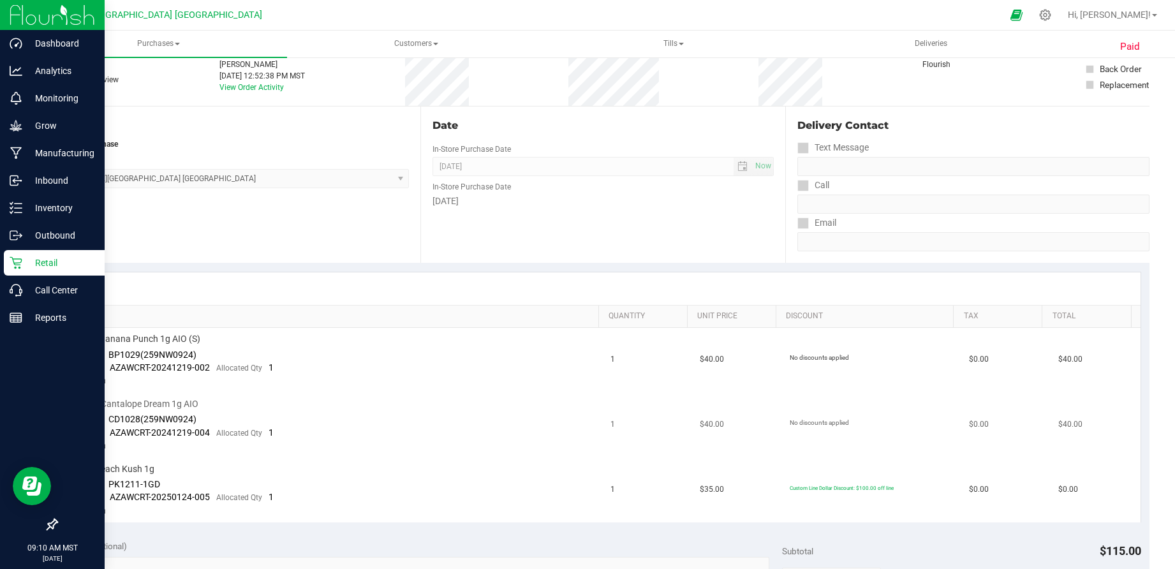
click at [268, 443] on td "DIME - Cantalope Dream 1g AIO Batch ID CD1028(259NW0924) Package AZAWCRT-202412…" at bounding box center [335, 425] width 538 height 65
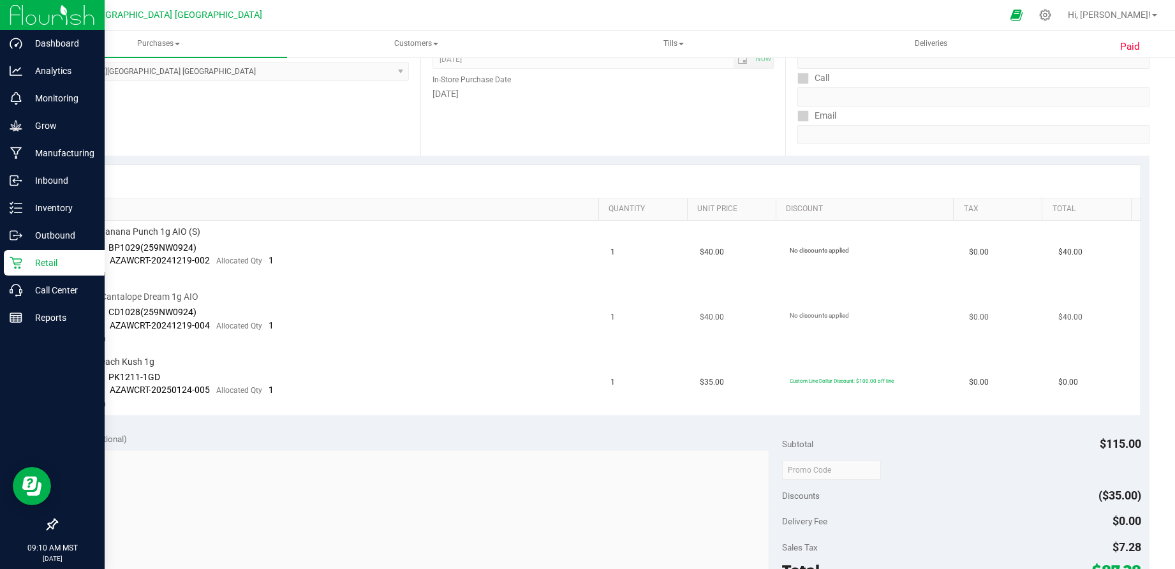
scroll to position [0, 0]
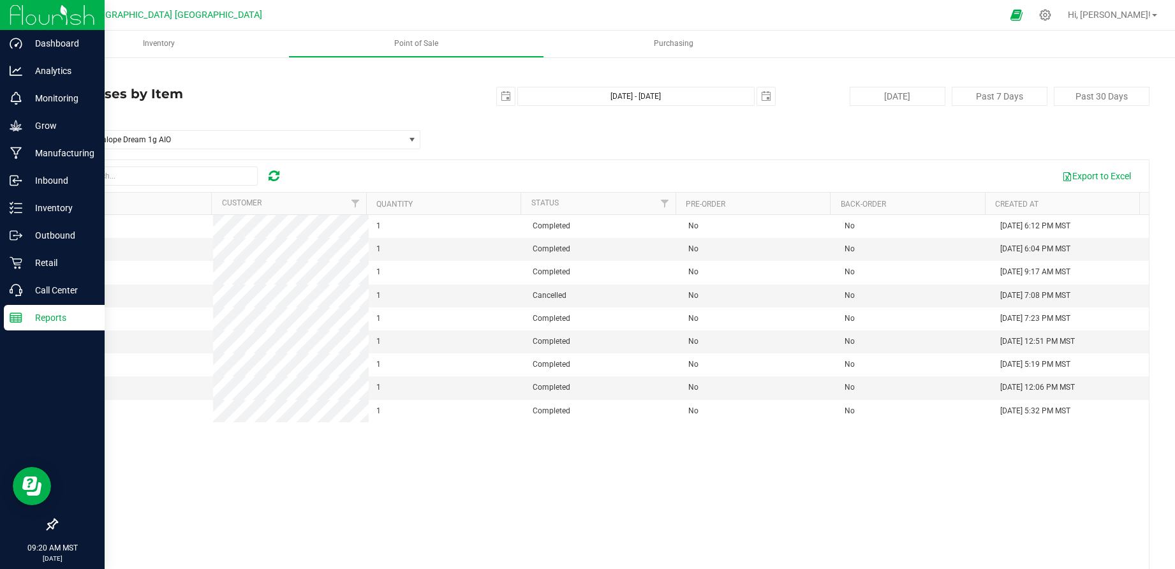
scroll to position [28, 0]
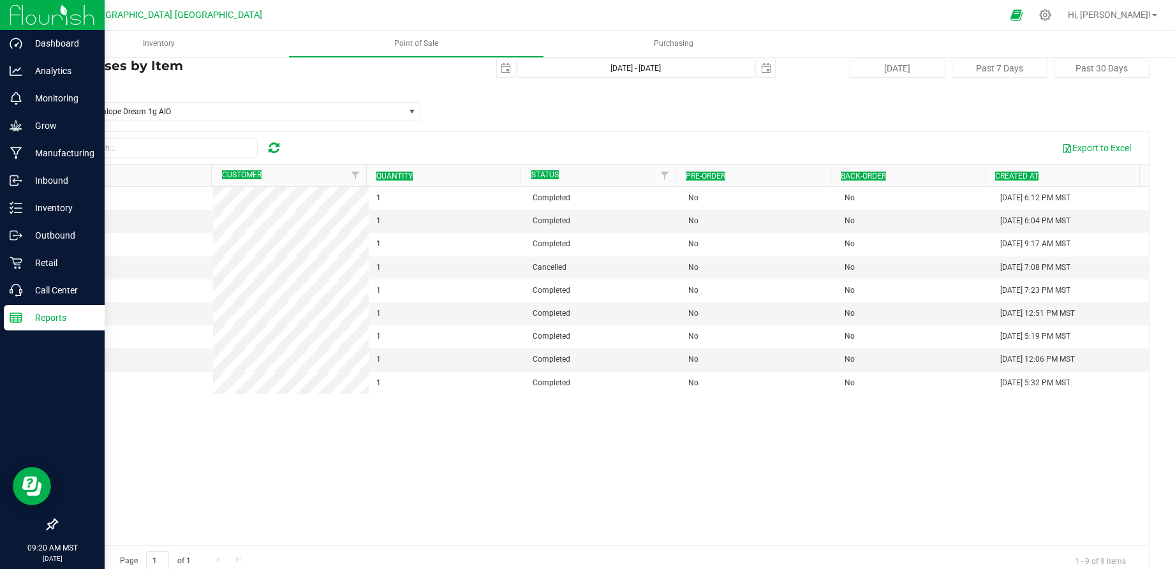
drag, startPoint x: 110, startPoint y: 566, endPoint x: 1118, endPoint y: 154, distance: 1089.4
click at [1084, 154] on div "Back Purchases by Item 2025-01-01 Jan 1, 2025 - Sep 23, 2025 2025-09-23 Today P…" at bounding box center [602, 309] width 1093 height 536
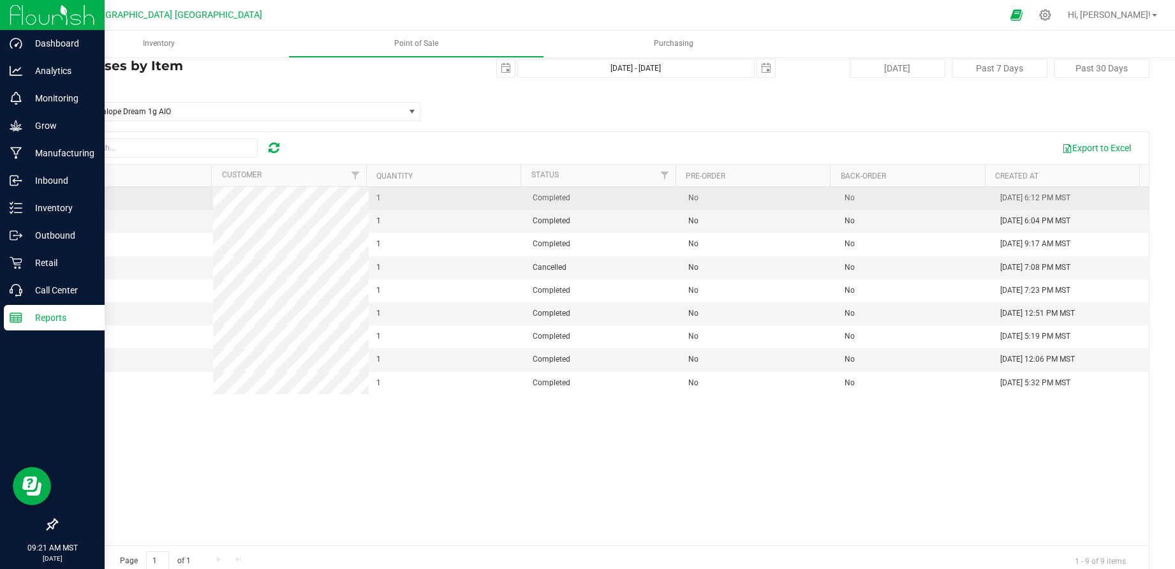
click at [87, 200] on span "00006055" at bounding box center [82, 197] width 36 height 9
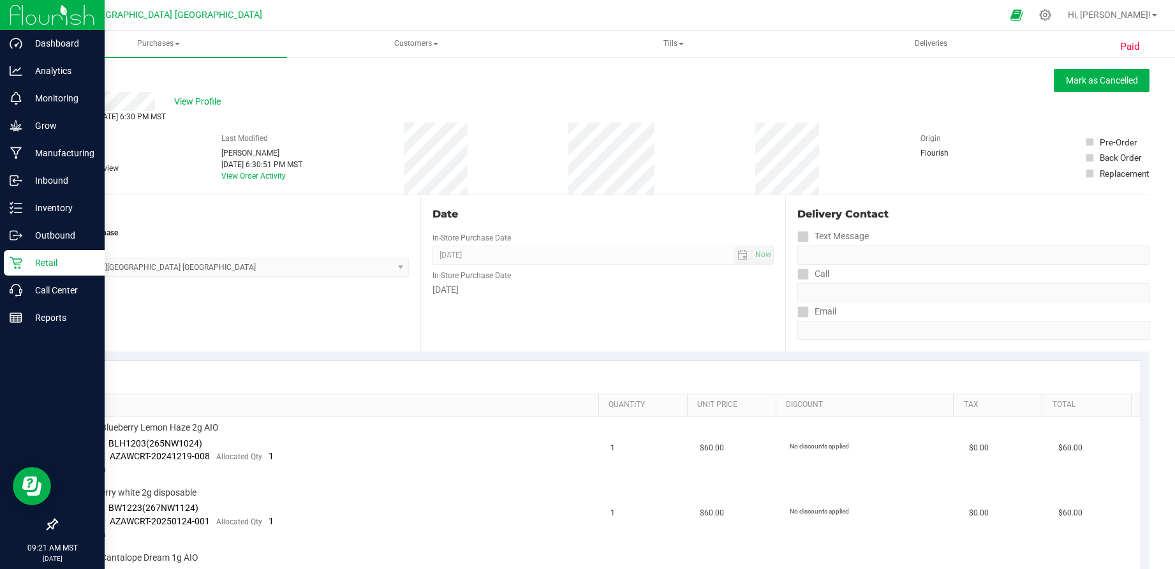
scroll to position [98, 0]
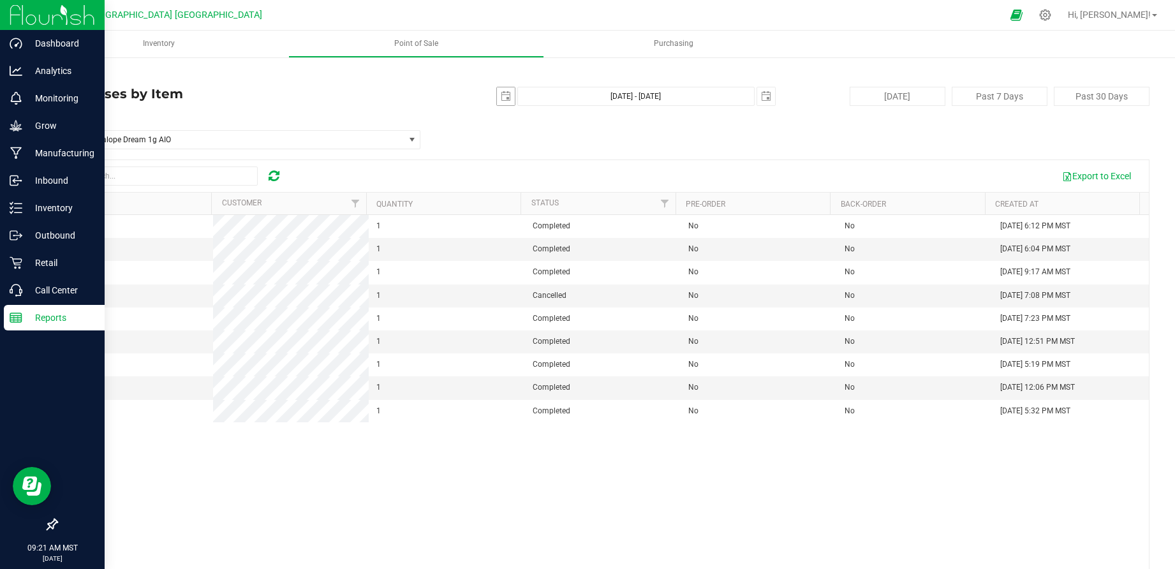
click at [506, 94] on span "select" at bounding box center [506, 96] width 18 height 18
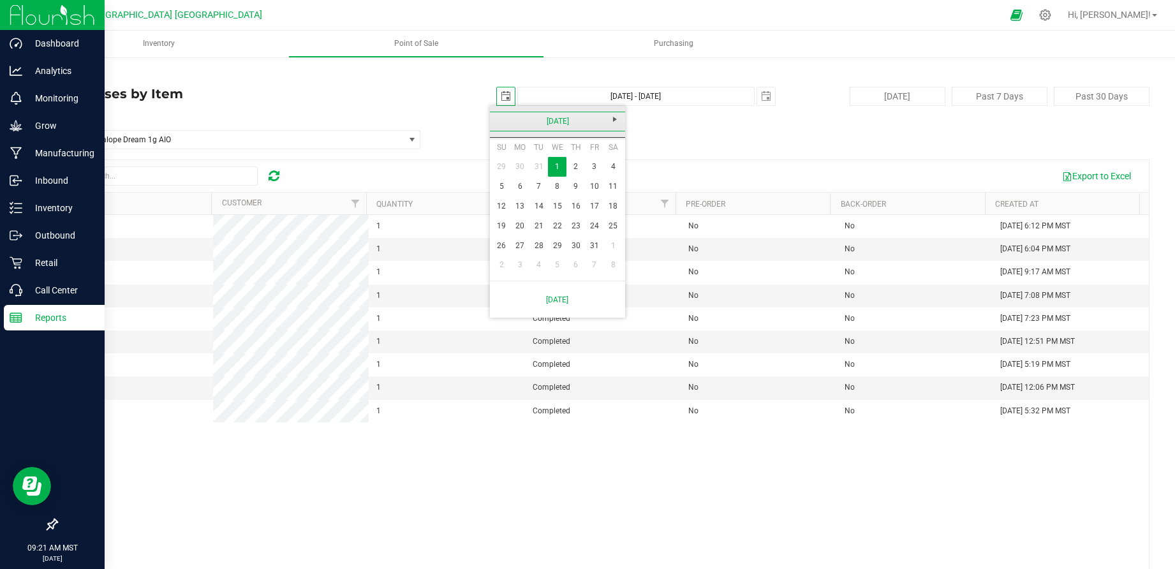
click at [496, 120] on link "January 2025" at bounding box center [557, 122] width 137 height 20
click at [506, 126] on link "2025" at bounding box center [557, 122] width 137 height 20
click at [501, 122] on link "2020-2025" at bounding box center [557, 122] width 137 height 20
click at [607, 149] on link "2020 - 2025" at bounding box center [606, 156] width 33 height 33
click at [540, 189] on link "2024" at bounding box center [541, 192] width 33 height 33
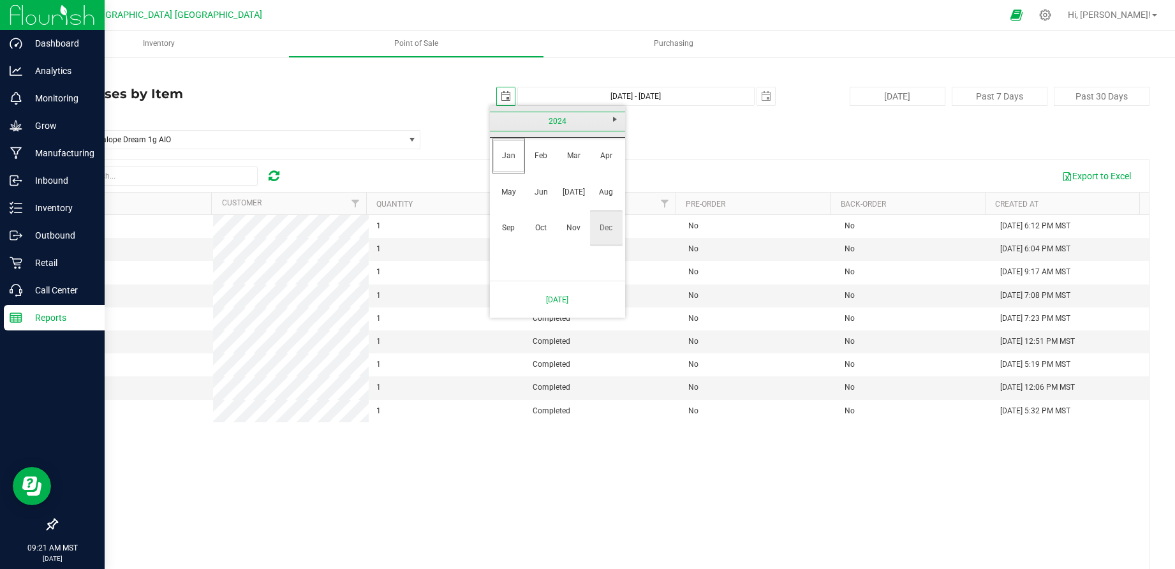
click at [605, 226] on link "Dec" at bounding box center [606, 228] width 33 height 33
click at [498, 166] on link "1" at bounding box center [501, 167] width 18 height 20
type input "2024-12-01"
type input "Dec 1, 2024 - Sep 23, 2025"
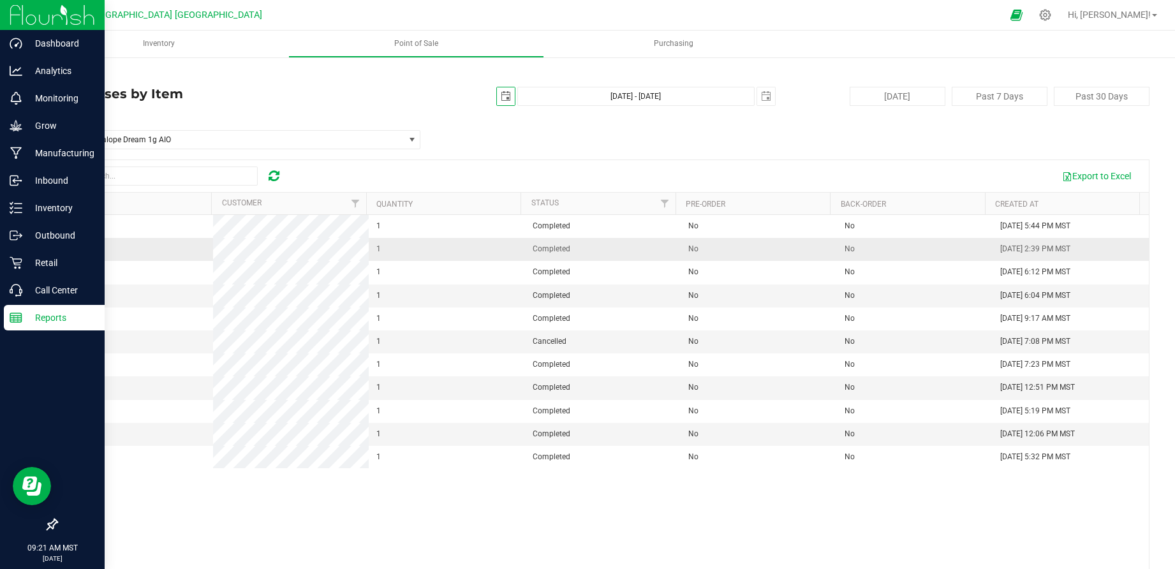
click at [69, 245] on span "00005723" at bounding box center [82, 248] width 36 height 9
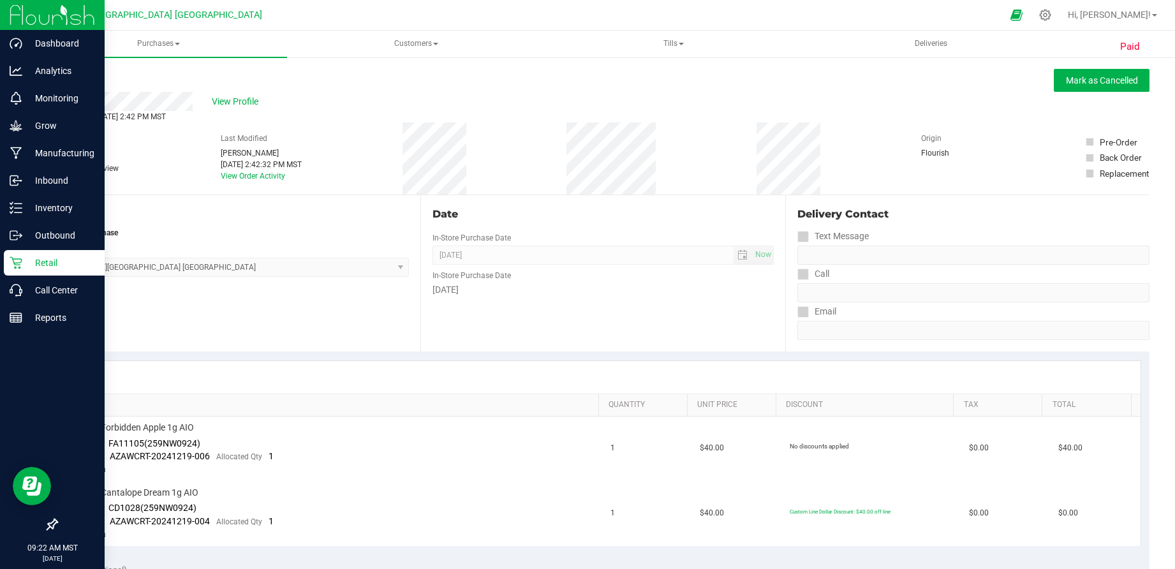
click at [73, 267] on p "Retail" at bounding box center [60, 262] width 77 height 15
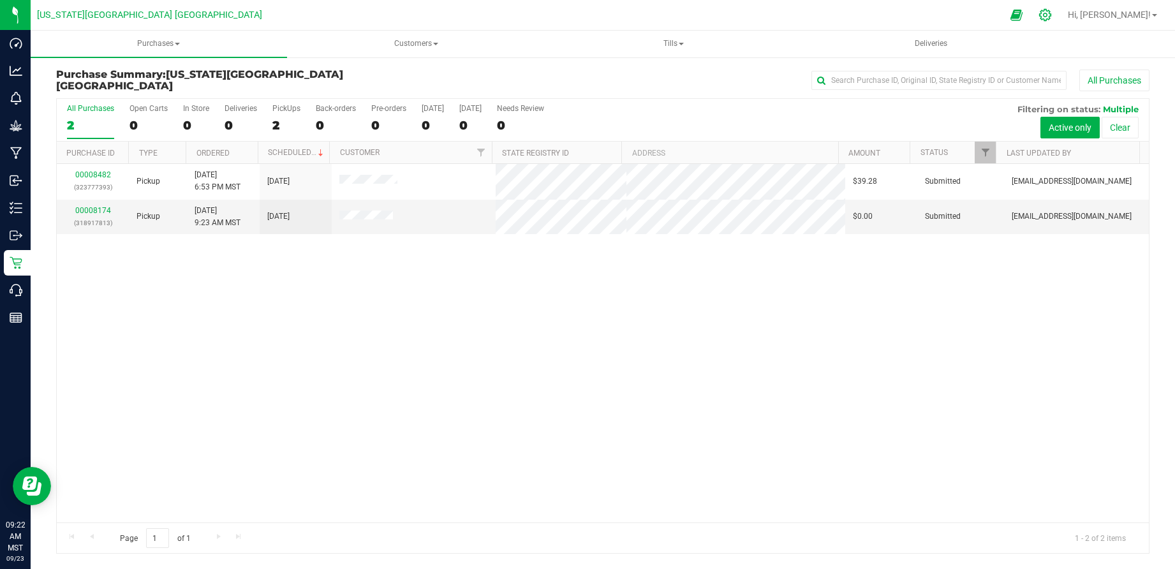
click at [1052, 13] on icon at bounding box center [1044, 14] width 13 height 13
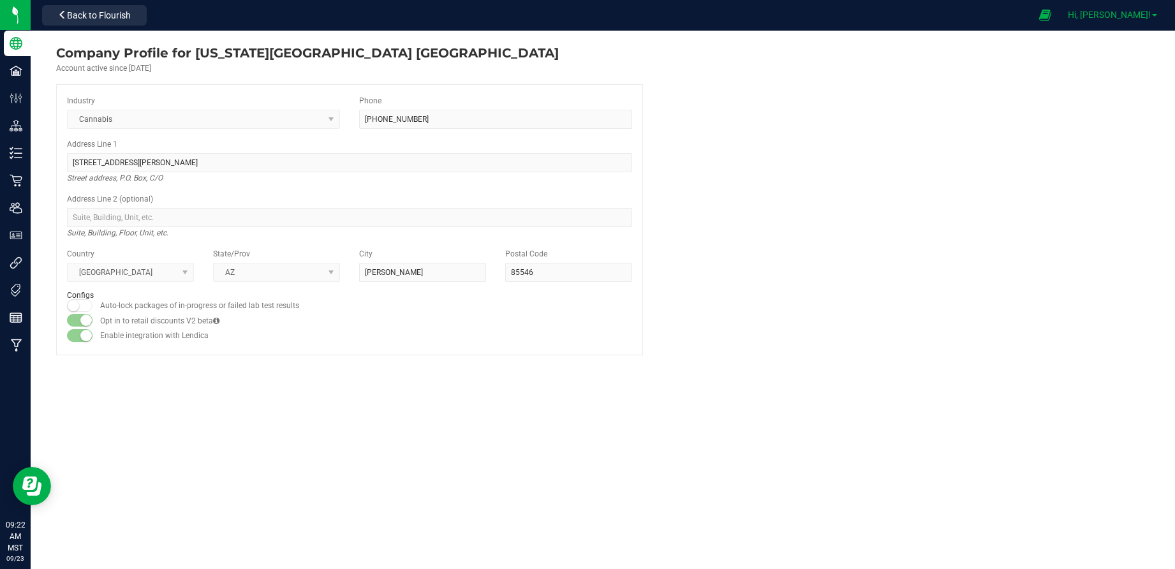
click at [1084, 15] on span "Hi, [PERSON_NAME]!" at bounding box center [1109, 15] width 83 height 10
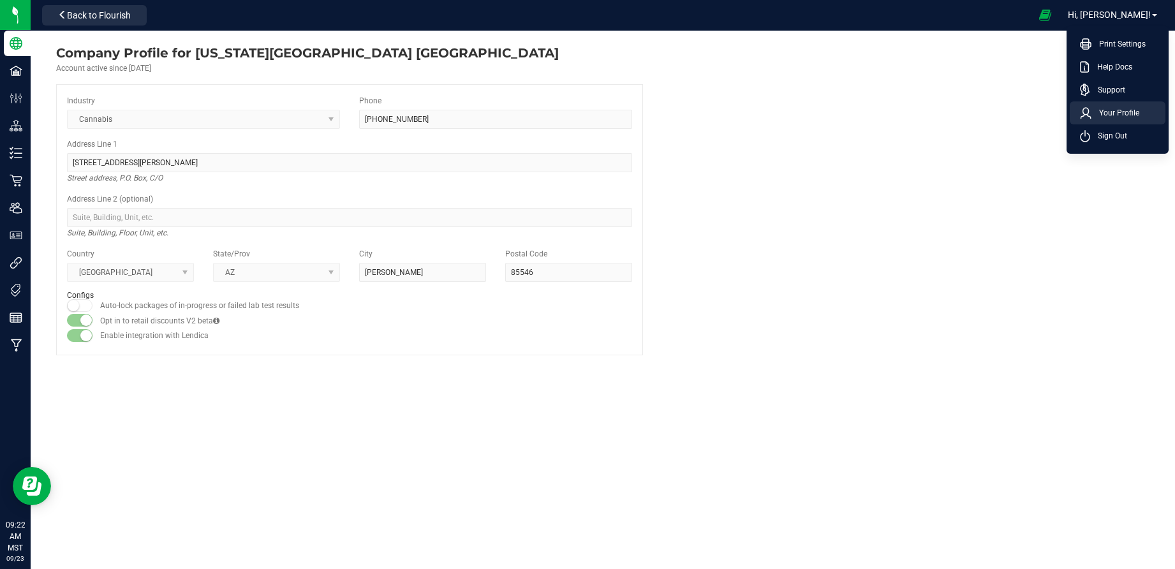
click at [1084, 107] on span "Your Profile" at bounding box center [1115, 113] width 48 height 13
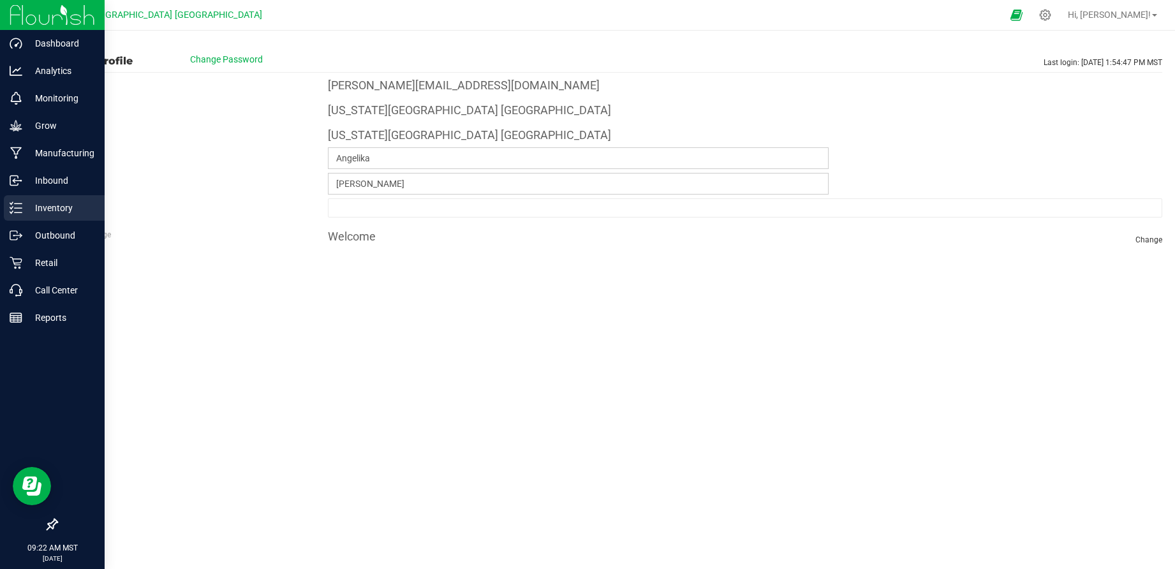
click at [63, 202] on p "Inventory" at bounding box center [60, 207] width 77 height 15
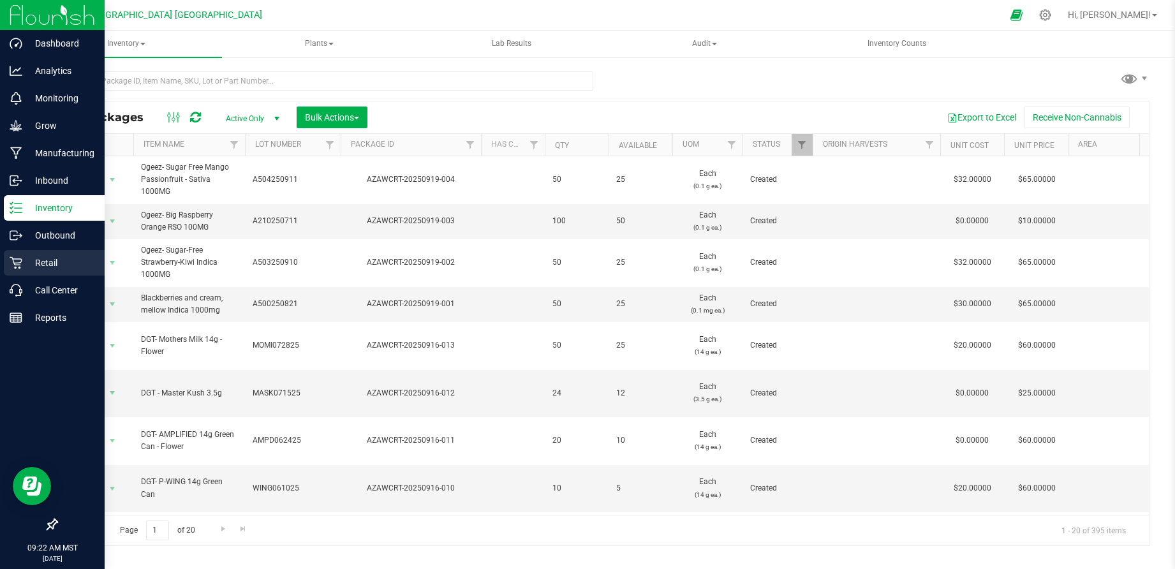
click at [18, 266] on icon at bounding box center [16, 262] width 13 height 13
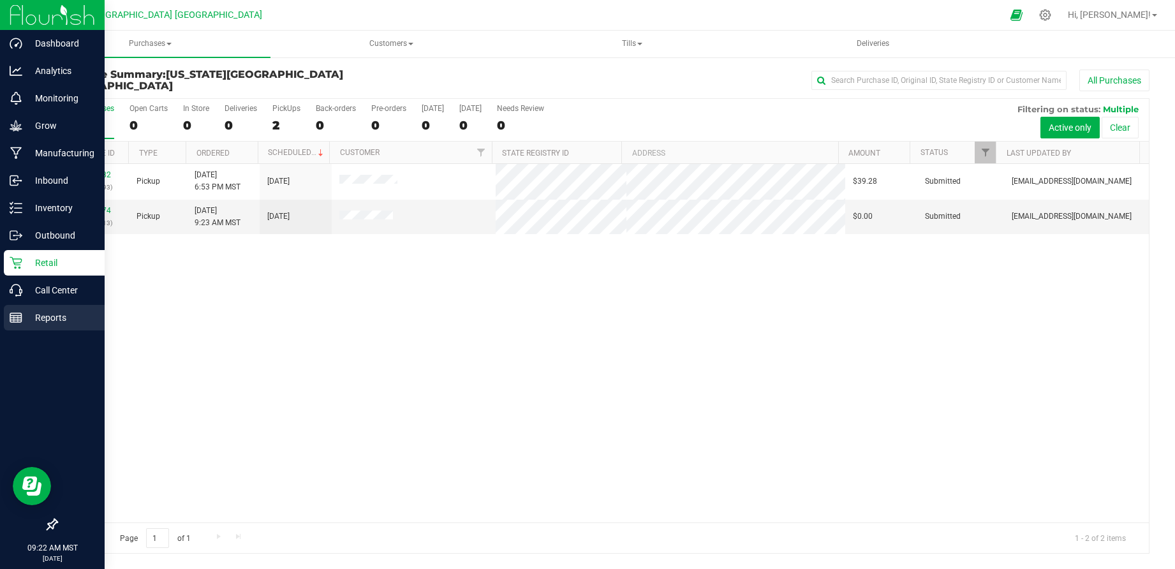
click at [54, 325] on p "Reports" at bounding box center [60, 317] width 77 height 15
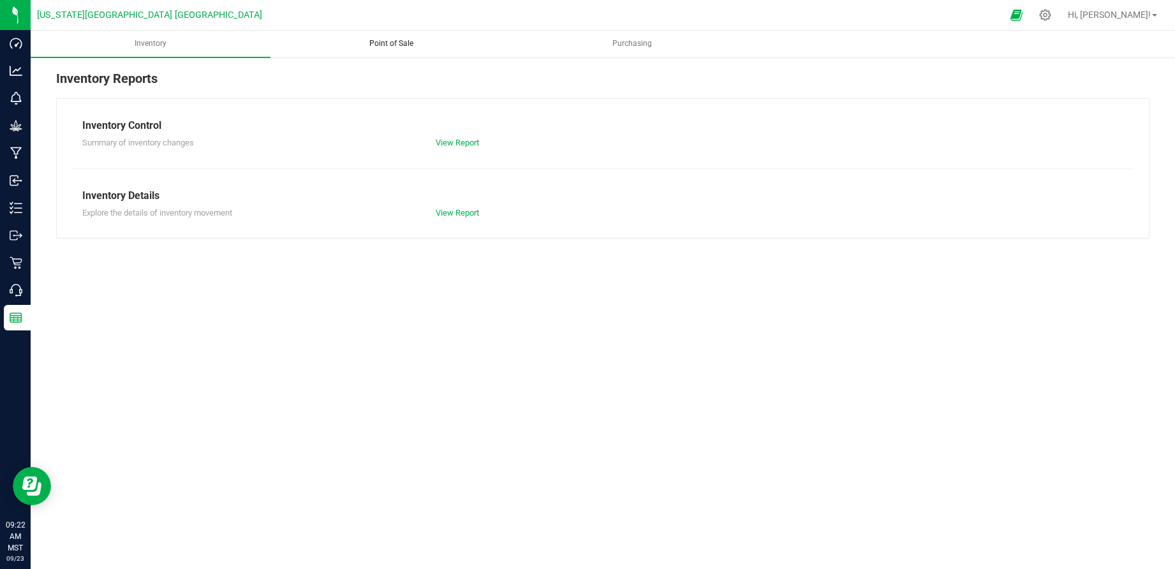
click at [384, 54] on uib-tab-heading "Point of Sale" at bounding box center [391, 44] width 239 height 26
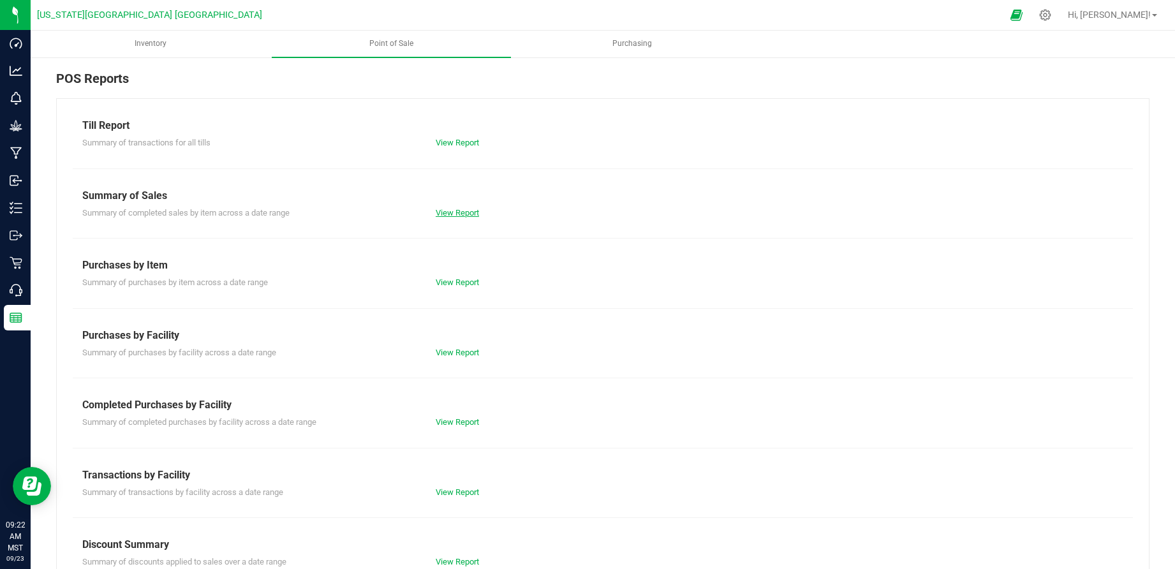
click at [445, 208] on link "View Report" at bounding box center [457, 213] width 43 height 10
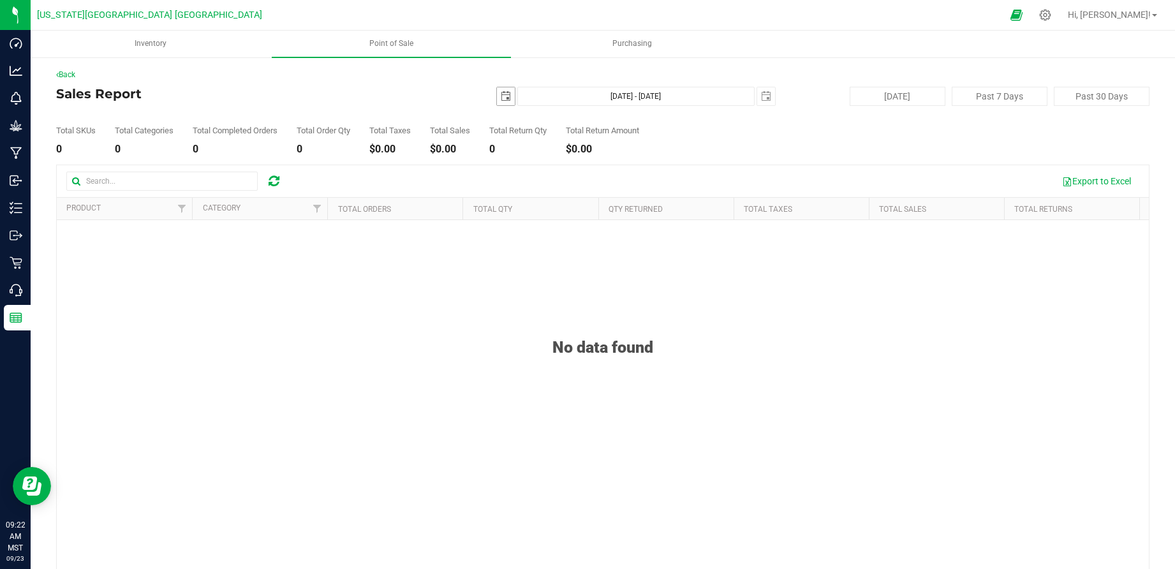
click at [501, 95] on span "select" at bounding box center [506, 96] width 10 height 10
click at [499, 122] on link "September 2025" at bounding box center [557, 122] width 137 height 20
click at [580, 96] on input "Sep 23, 2025 - Sep 23, 2025" at bounding box center [635, 96] width 237 height 19
click at [497, 91] on span "select" at bounding box center [506, 96] width 18 height 18
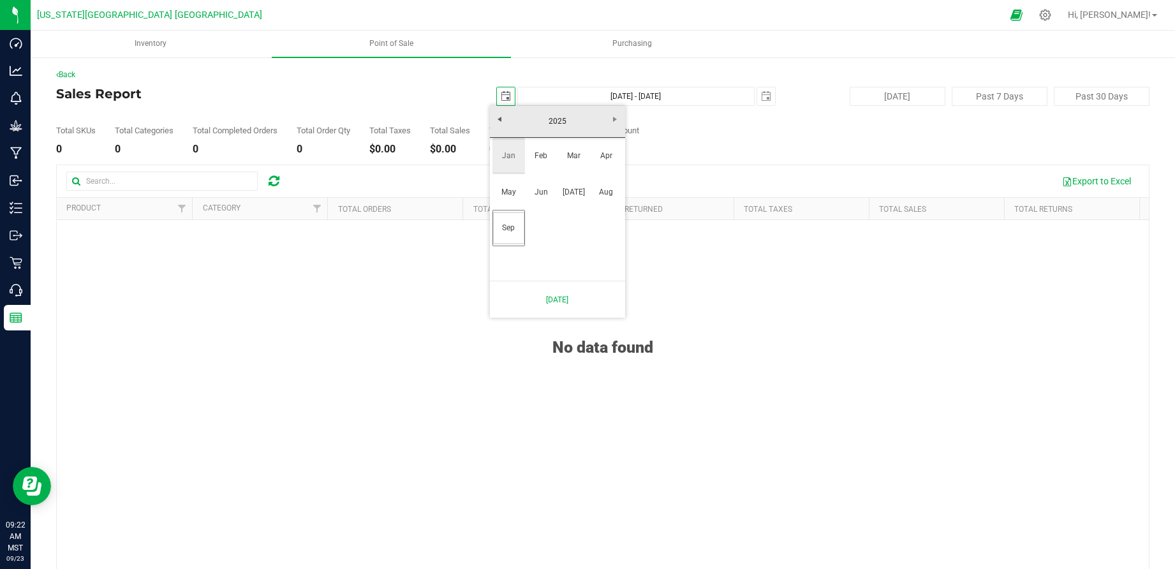
click at [515, 160] on link "Jan" at bounding box center [508, 156] width 33 height 33
click at [550, 159] on link "1" at bounding box center [557, 167] width 18 height 20
type input "2025-01-01"
type input "Jan 1, 2025 - Sep 23, 2025"
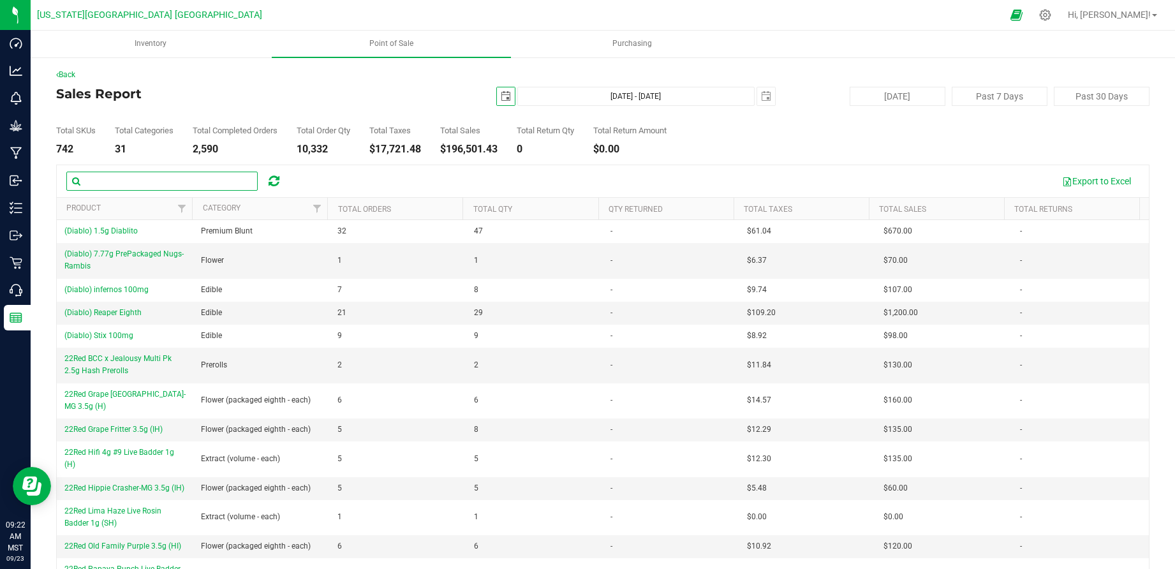
click at [174, 172] on input "text" at bounding box center [161, 181] width 191 height 19
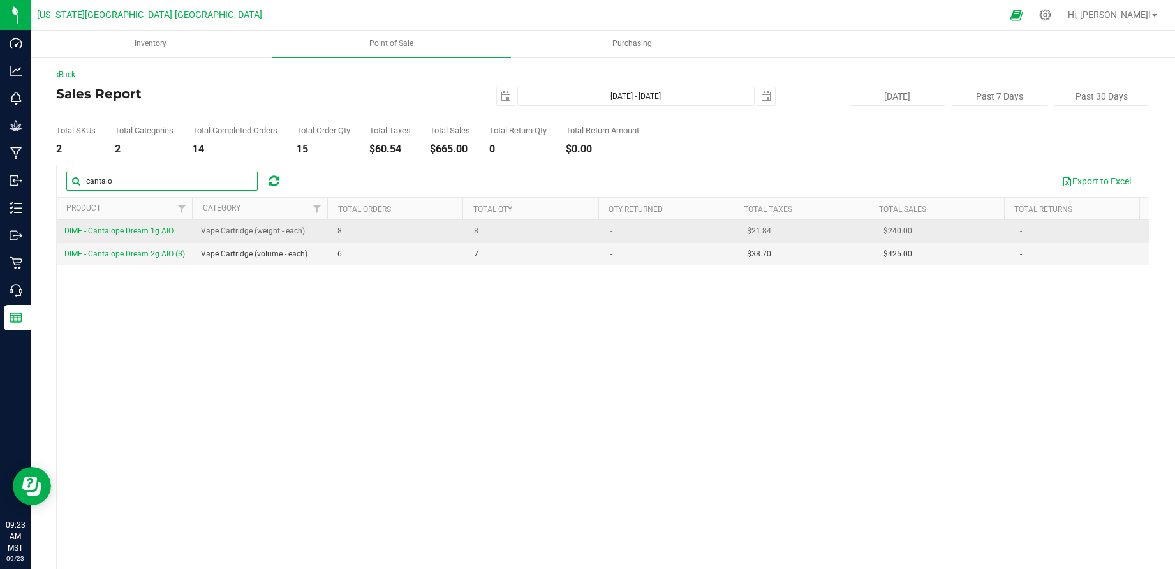
type input "cantalo"
click at [163, 230] on span "DIME - Cantalope Dream 1g AIO" at bounding box center [118, 230] width 109 height 9
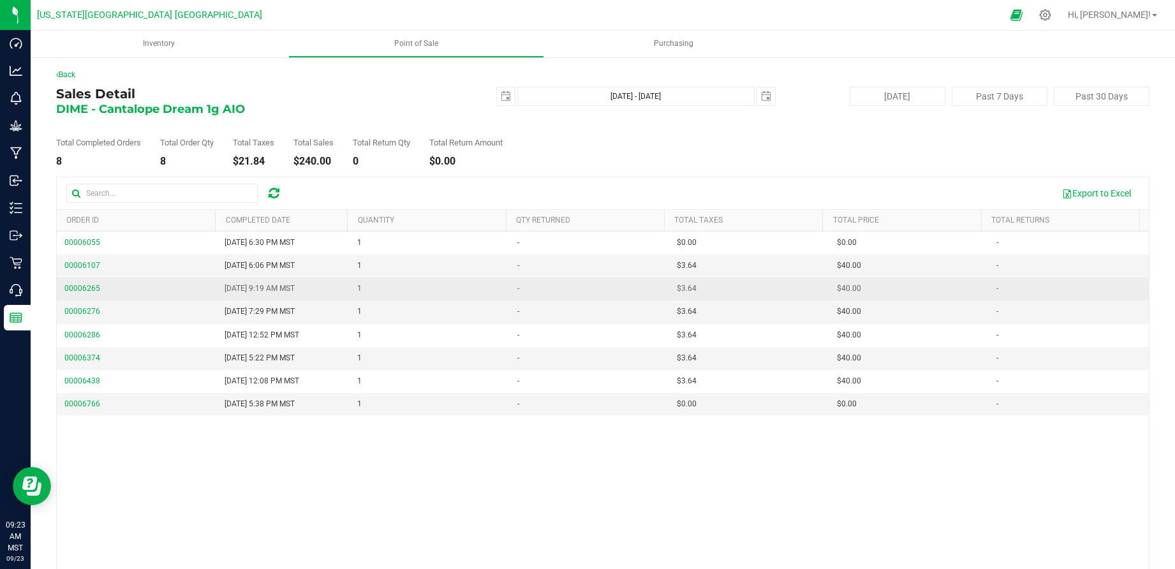
click at [80, 297] on td "00006265" at bounding box center [137, 288] width 160 height 23
click at [78, 290] on span "00006265" at bounding box center [82, 288] width 36 height 9
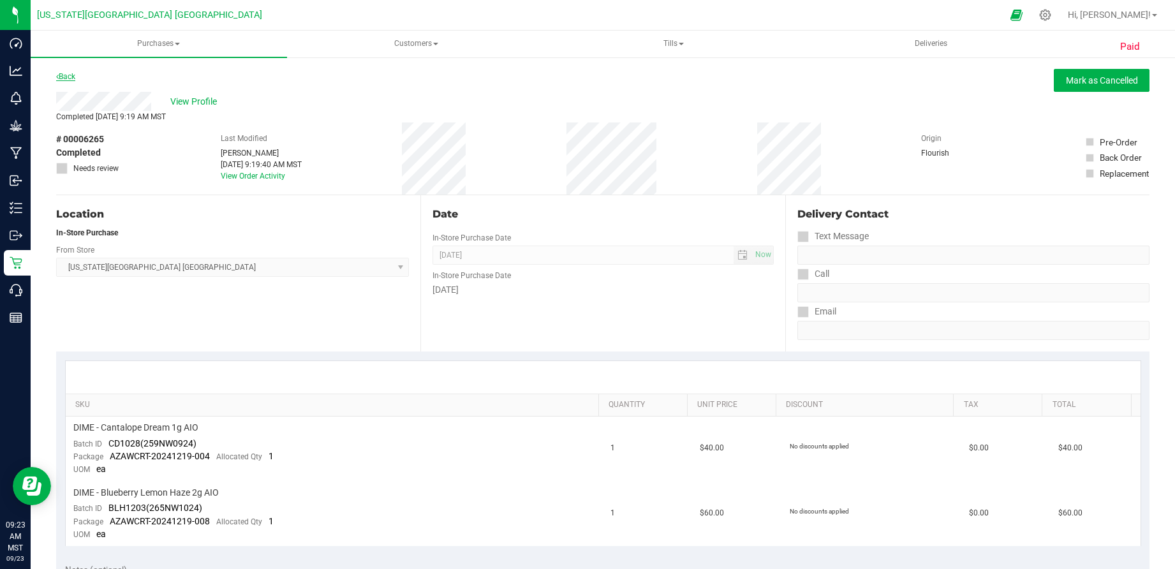
click at [70, 77] on link "Back" at bounding box center [65, 76] width 19 height 9
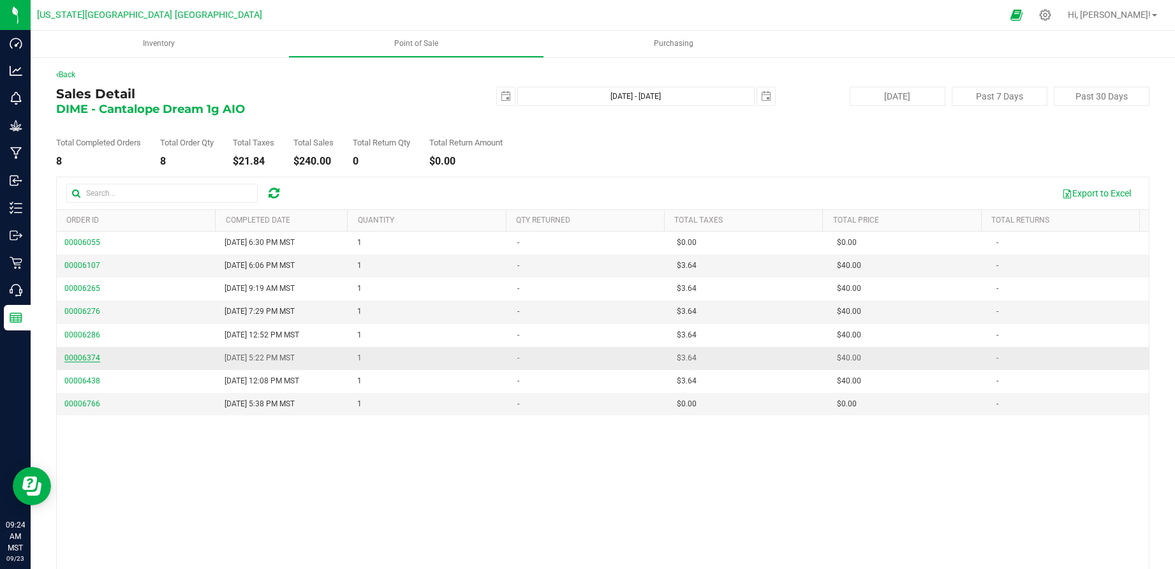
click at [94, 355] on span "00006374" at bounding box center [82, 357] width 36 height 9
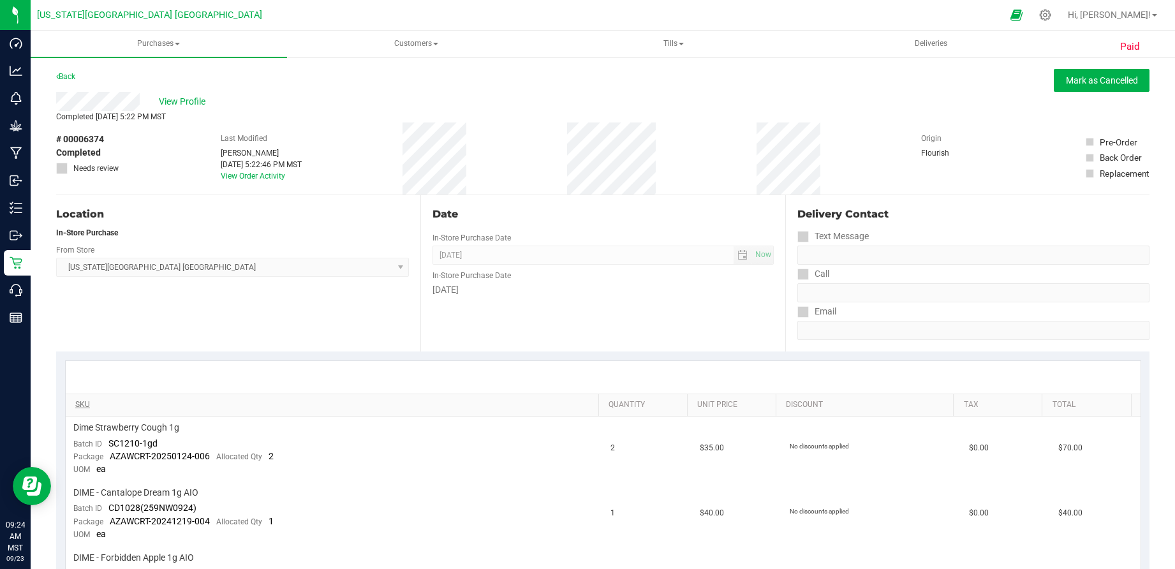
scroll to position [95, 0]
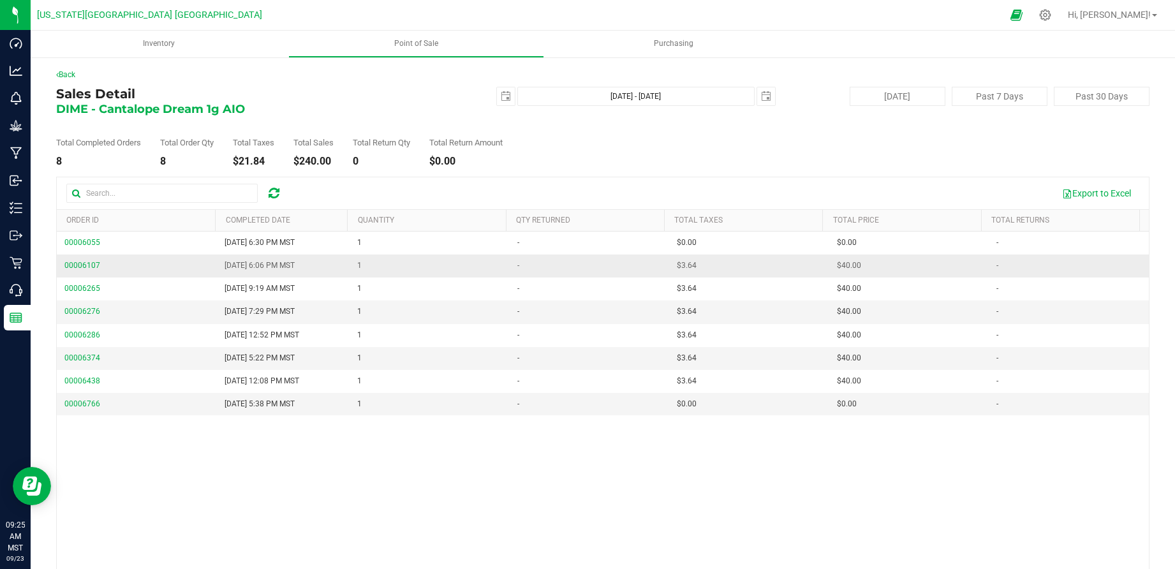
scroll to position [3, 0]
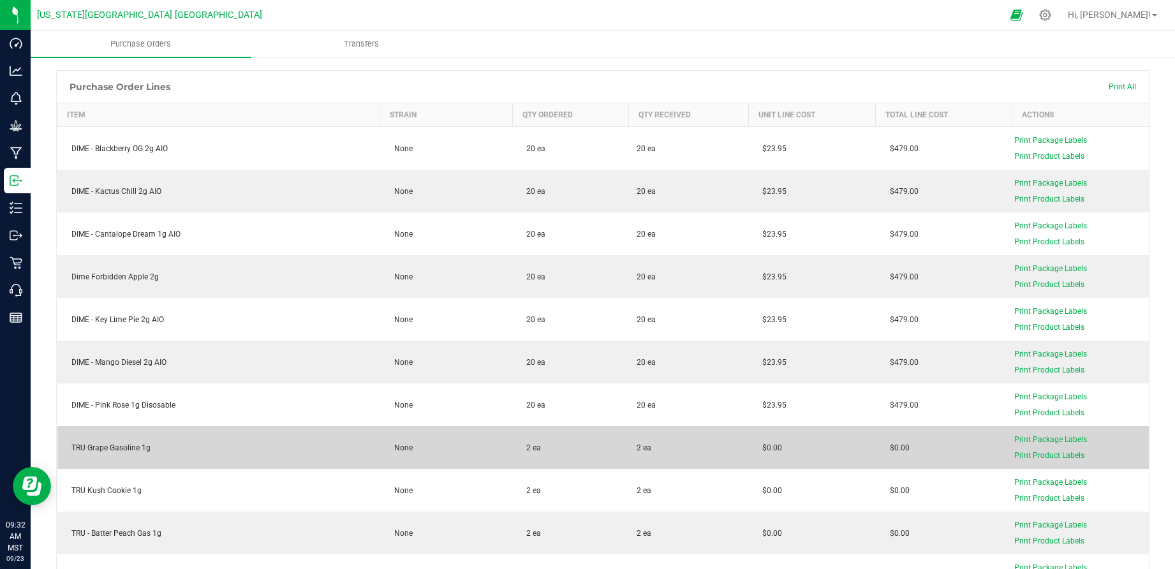
scroll to position [226, 0]
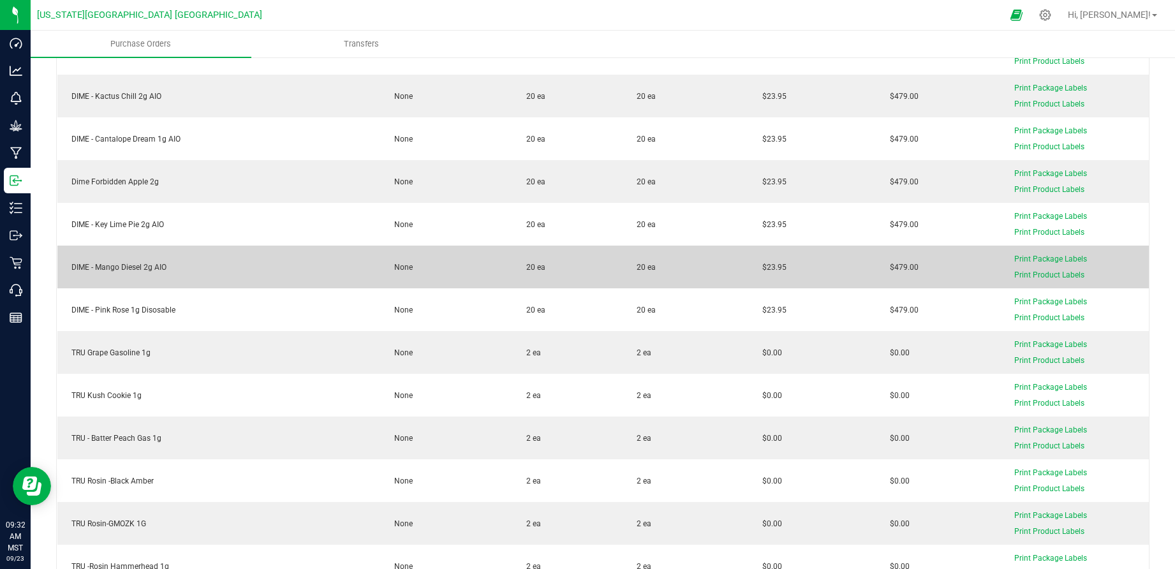
click at [135, 265] on div "DIME - Mango Diesel 2g AIO" at bounding box center [218, 267] width 307 height 11
click at [131, 268] on div "DIME - Mango Diesel 2g AIO" at bounding box center [218, 267] width 307 height 11
click at [132, 265] on div "DIME - Mango Diesel 2g AIO" at bounding box center [218, 267] width 307 height 11
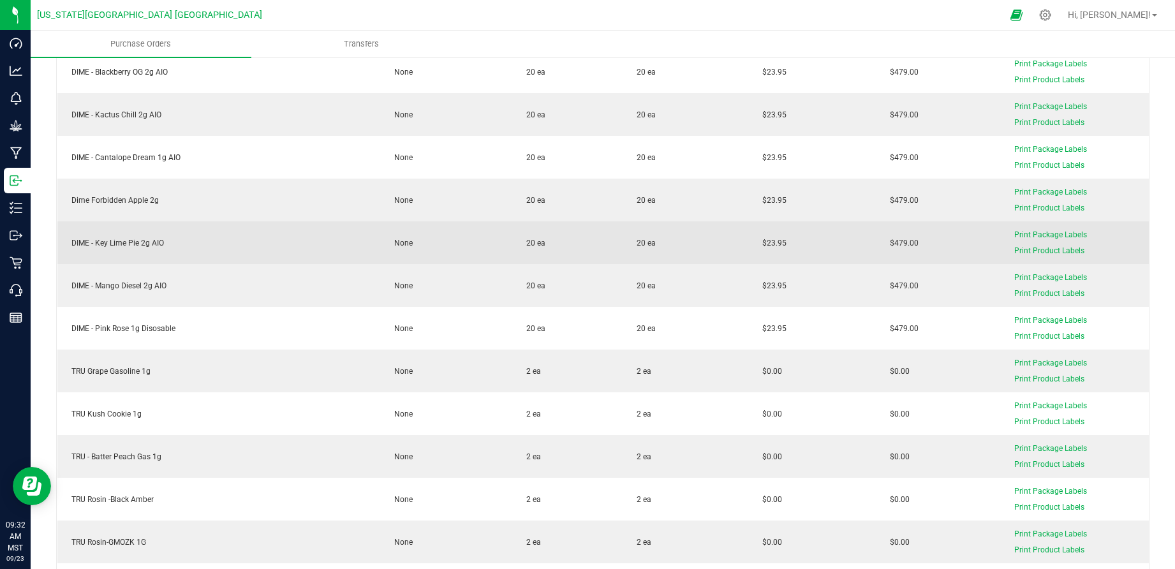
scroll to position [0, 0]
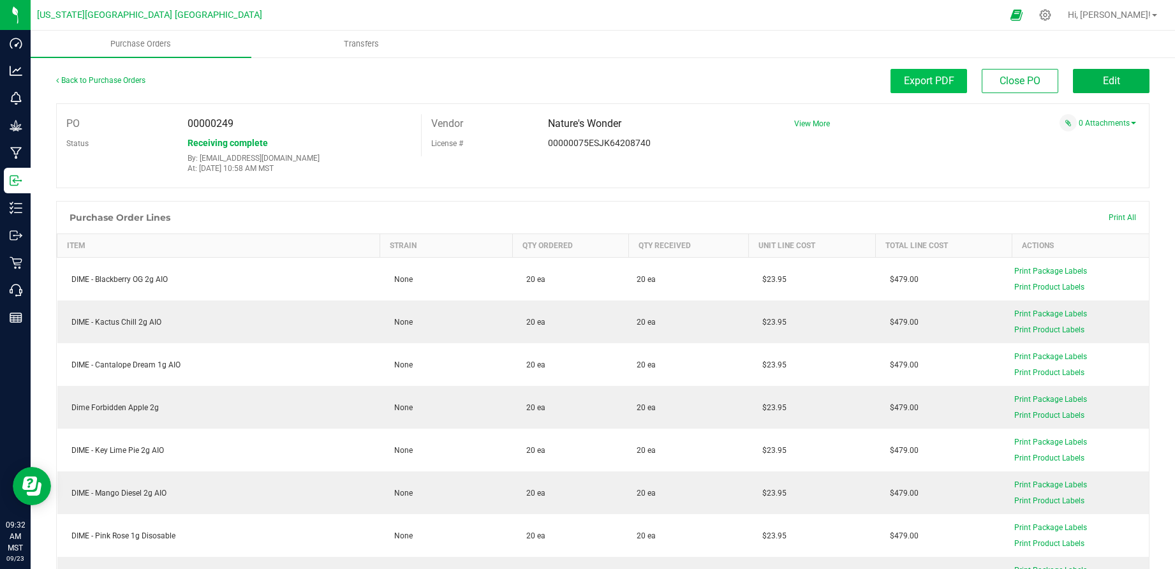
click at [943, 81] on span "Export PDF" at bounding box center [929, 81] width 50 height 12
click at [1116, 78] on button "Edit" at bounding box center [1111, 81] width 77 height 24
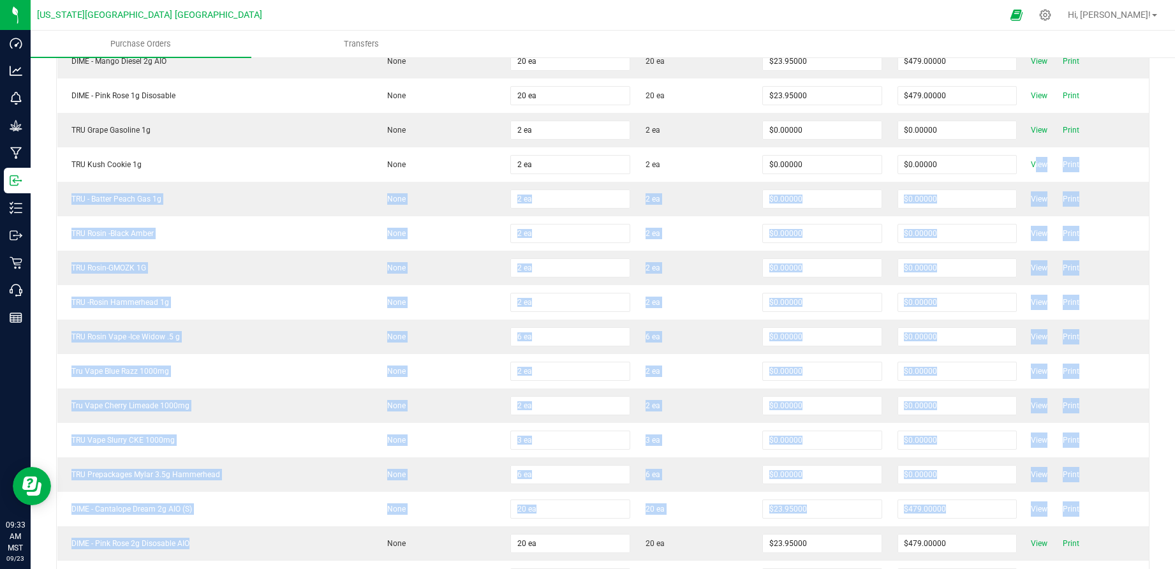
drag, startPoint x: 1080, startPoint y: 623, endPoint x: 1106, endPoint y: 633, distance: 28.3
click at [1106, 568] on html "Dashboard Analytics Monitoring Grow Manufacturing Inbound Inventory Outbound Re…" at bounding box center [587, 284] width 1175 height 569
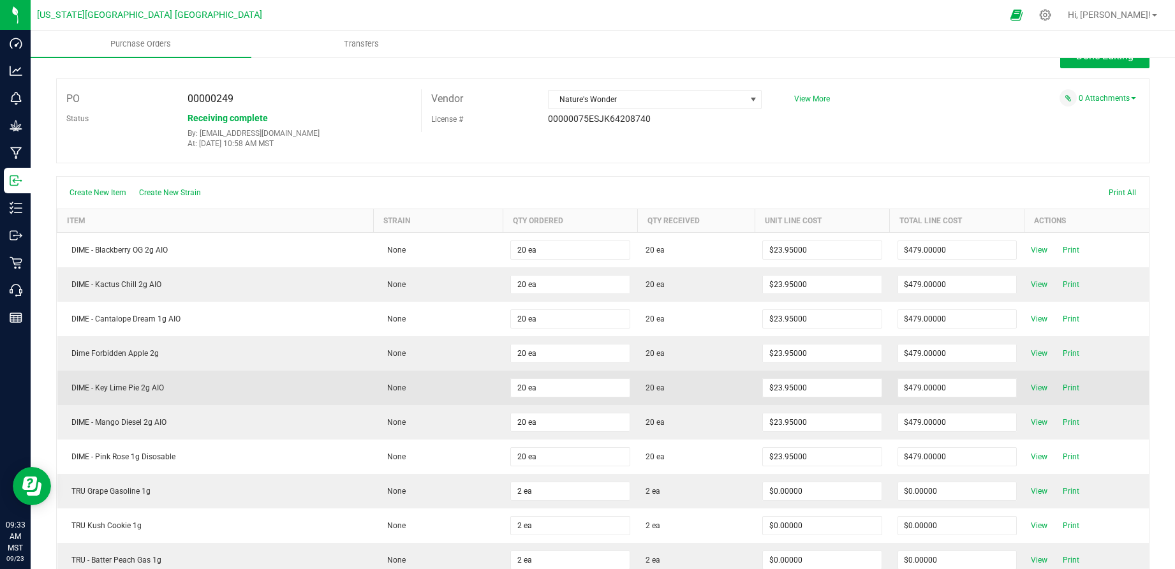
click at [907, 403] on td "$479.00000" at bounding box center [957, 388] width 135 height 34
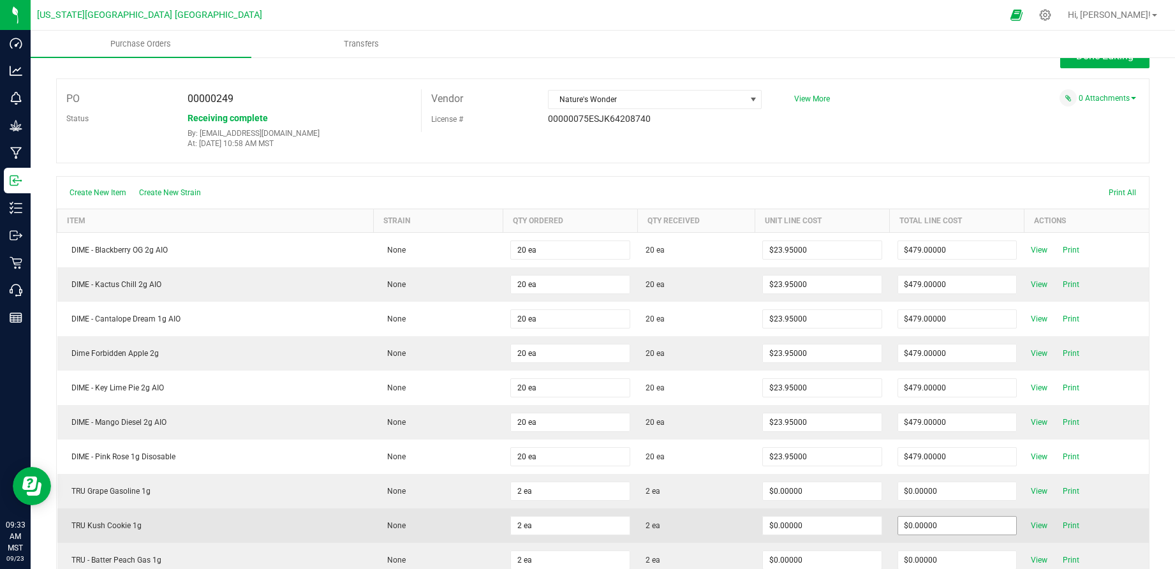
scroll to position [268, 0]
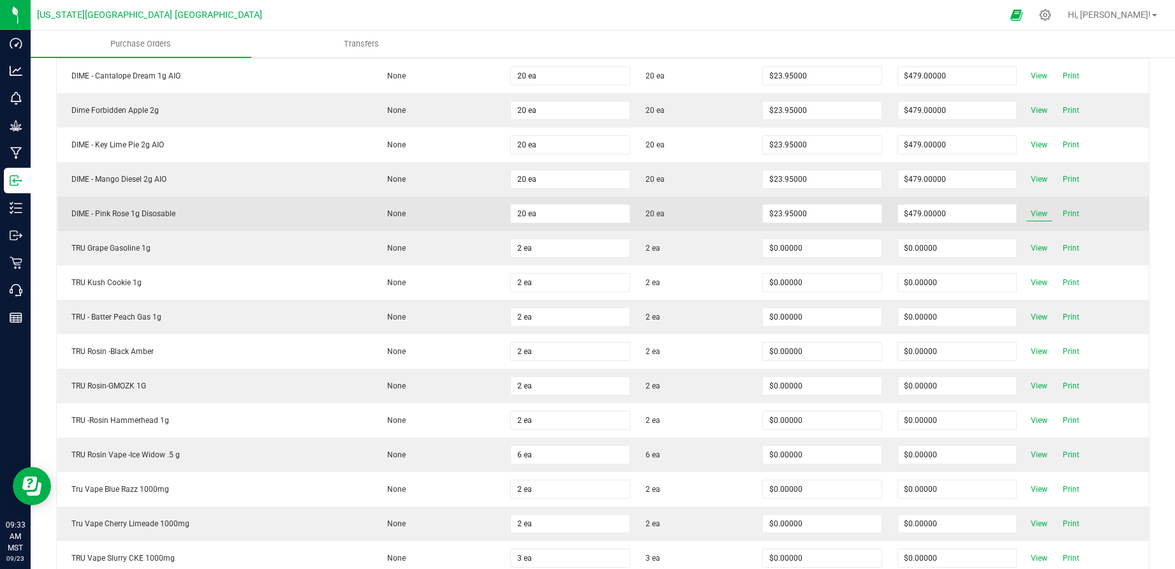
click at [1033, 207] on span "View" at bounding box center [1039, 213] width 26 height 15
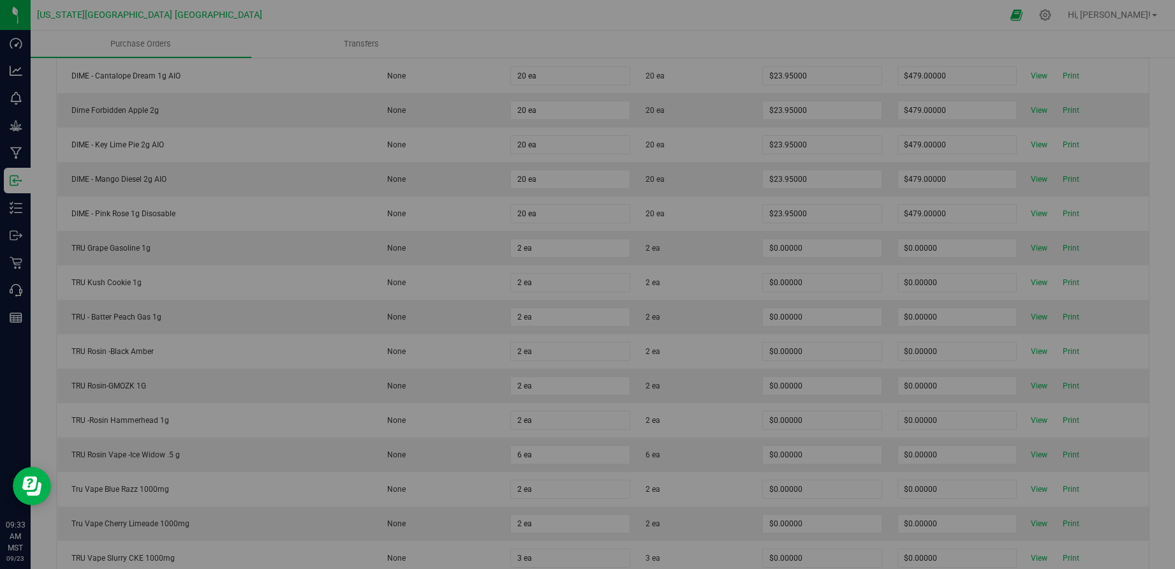
click at [1032, 208] on div "This line does not have any packages. Press the button below to add one." at bounding box center [615, 174] width 869 height 170
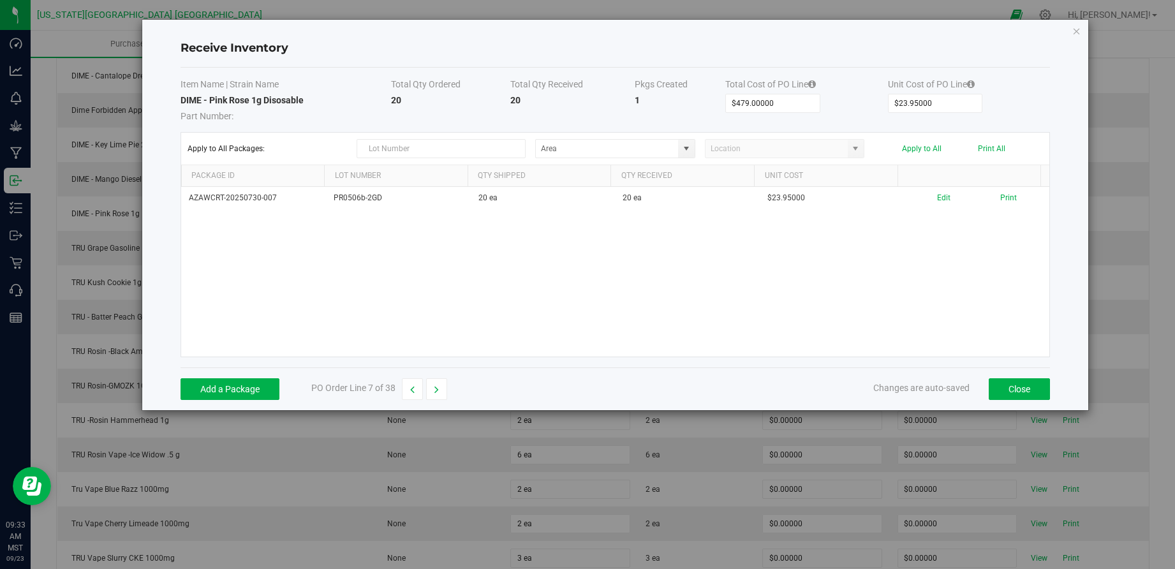
click at [638, 266] on div "AZAWCRT-20250730-007 PR0506b-2GD 20 ea 20 ea $23.95000 Edit Print" at bounding box center [615, 272] width 869 height 170
click at [583, 210] on div "AZAWCRT-20250730-007 PR0506b-2GD 20 ea 20 ea $23.95000 Edit Print" at bounding box center [615, 272] width 869 height 170
click at [1018, 395] on button "Close" at bounding box center [1019, 389] width 61 height 22
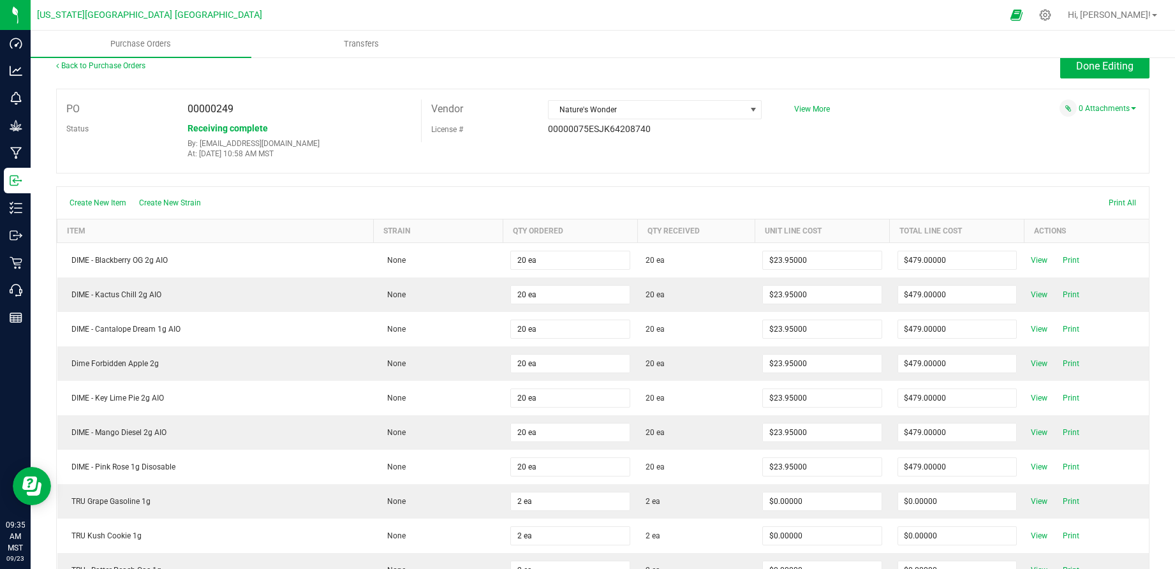
scroll to position [0, 0]
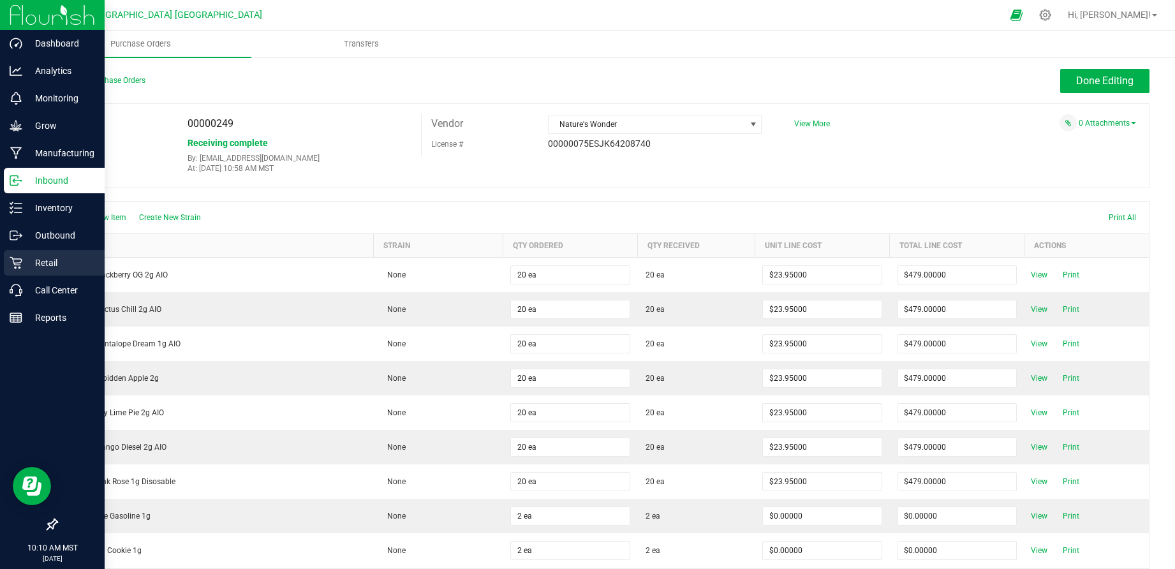
click at [31, 260] on p "Retail" at bounding box center [60, 262] width 77 height 15
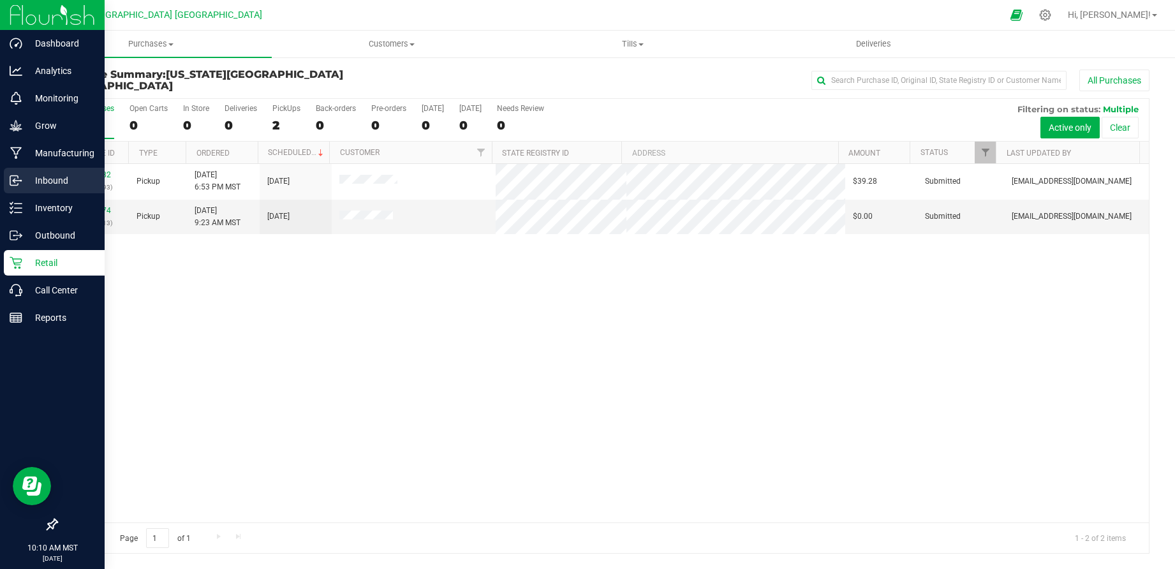
click at [55, 177] on p "Inbound" at bounding box center [60, 180] width 77 height 15
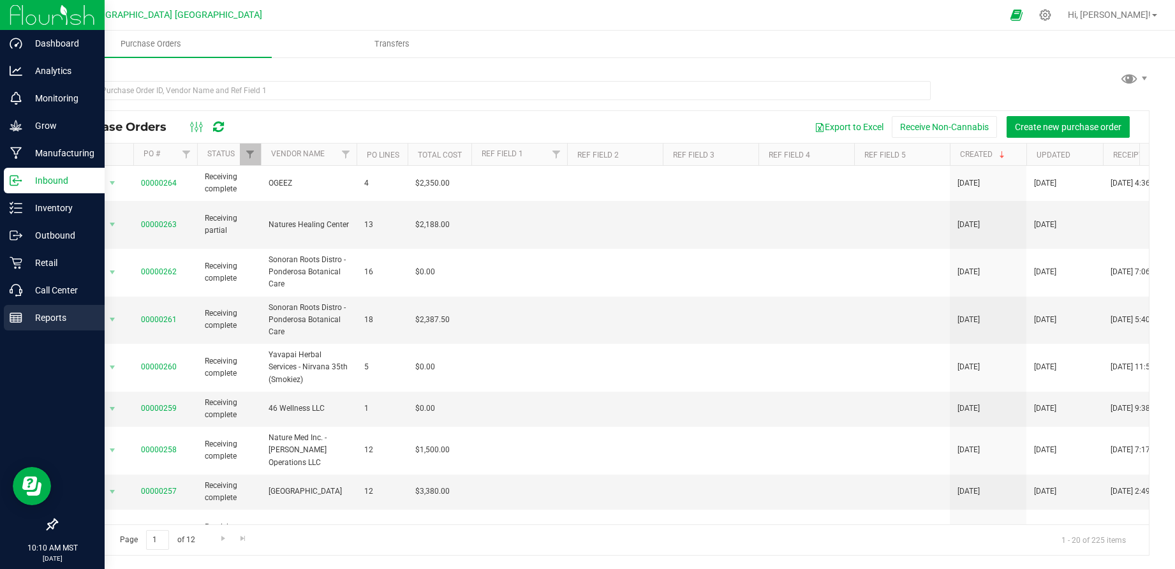
click at [75, 321] on p "Reports" at bounding box center [60, 317] width 77 height 15
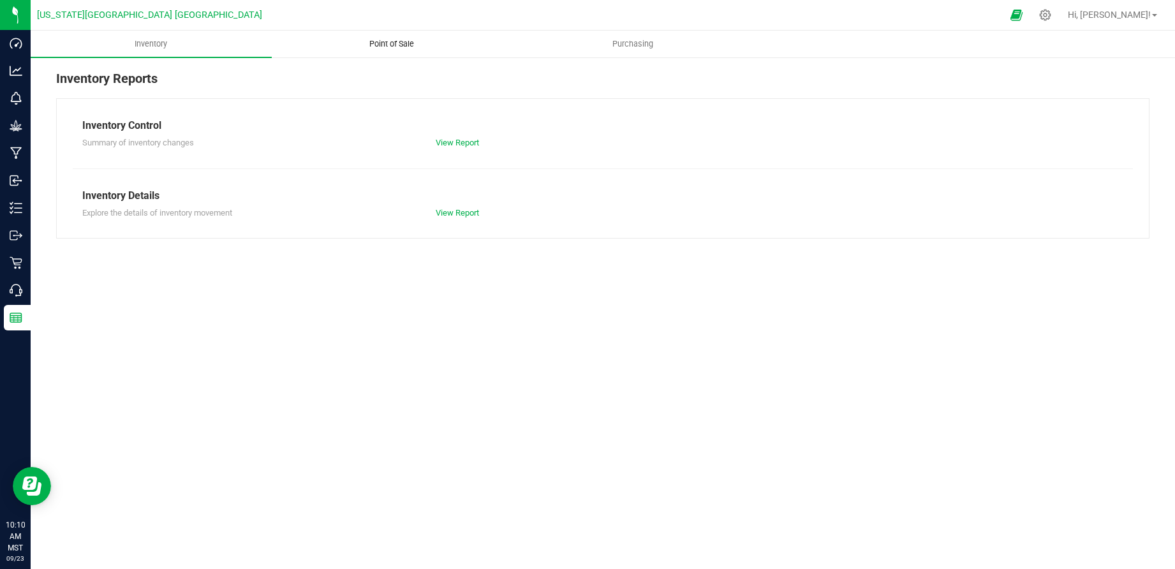
click at [381, 39] on span "Point of Sale" at bounding box center [391, 43] width 79 height 11
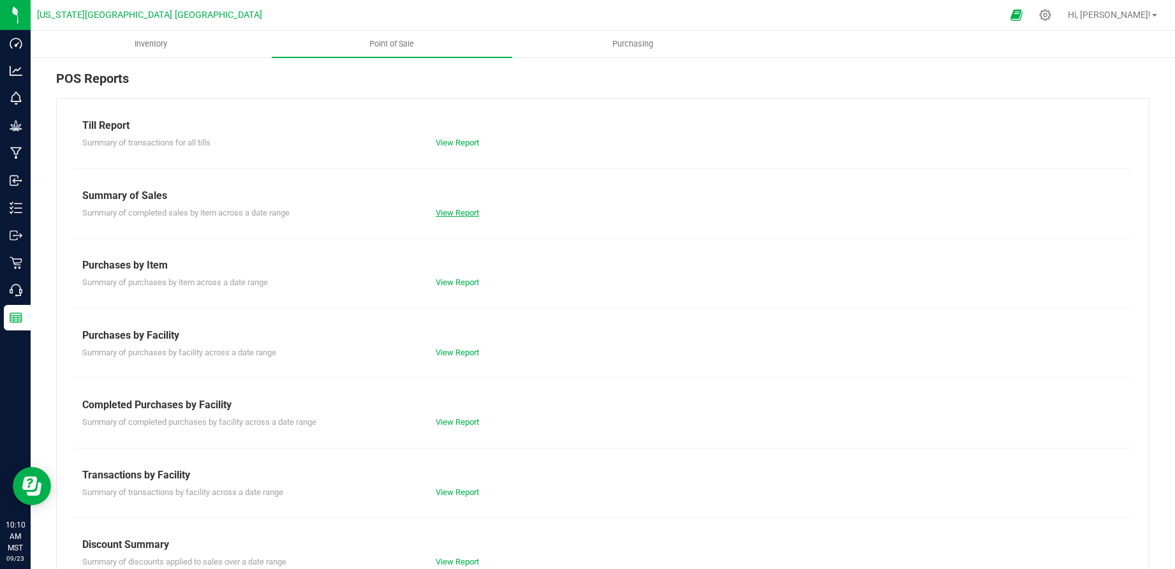
click at [464, 210] on link "View Report" at bounding box center [457, 213] width 43 height 10
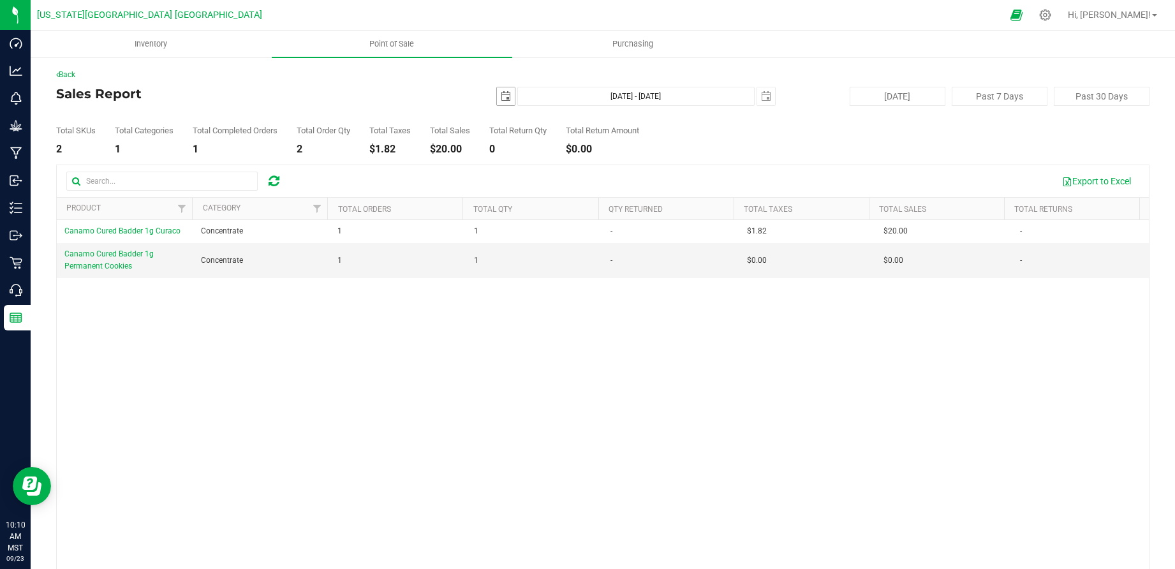
click at [503, 93] on span "select" at bounding box center [506, 96] width 10 height 10
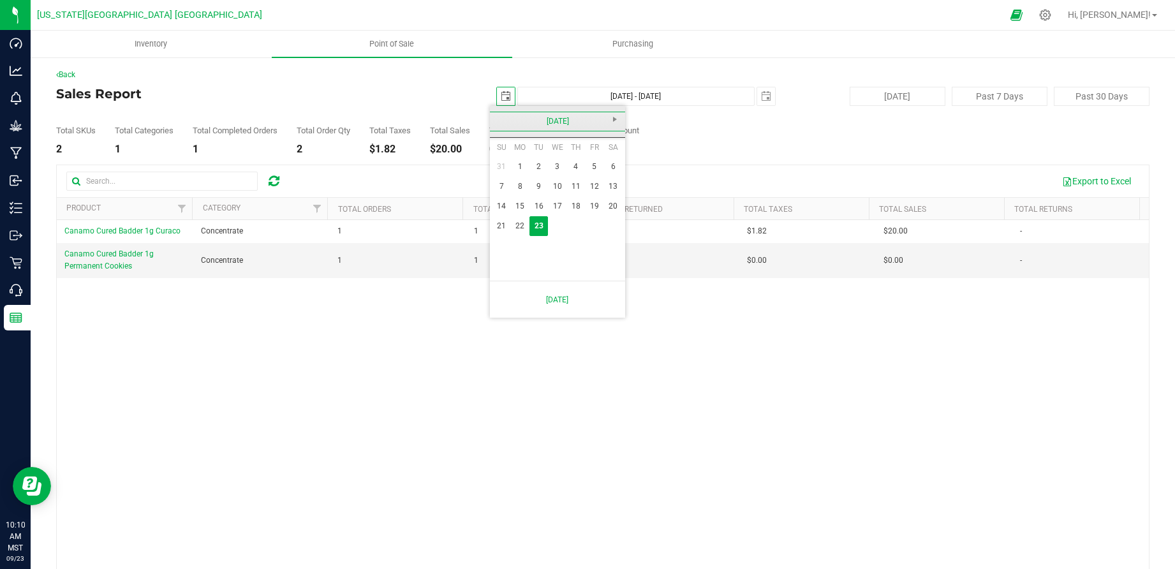
click at [498, 116] on link "September 2025" at bounding box center [557, 122] width 137 height 20
click at [498, 116] on link "2025" at bounding box center [557, 122] width 137 height 20
click at [498, 116] on span "Previous" at bounding box center [499, 119] width 10 height 10
click at [613, 114] on span "Next" at bounding box center [615, 119] width 10 height 10
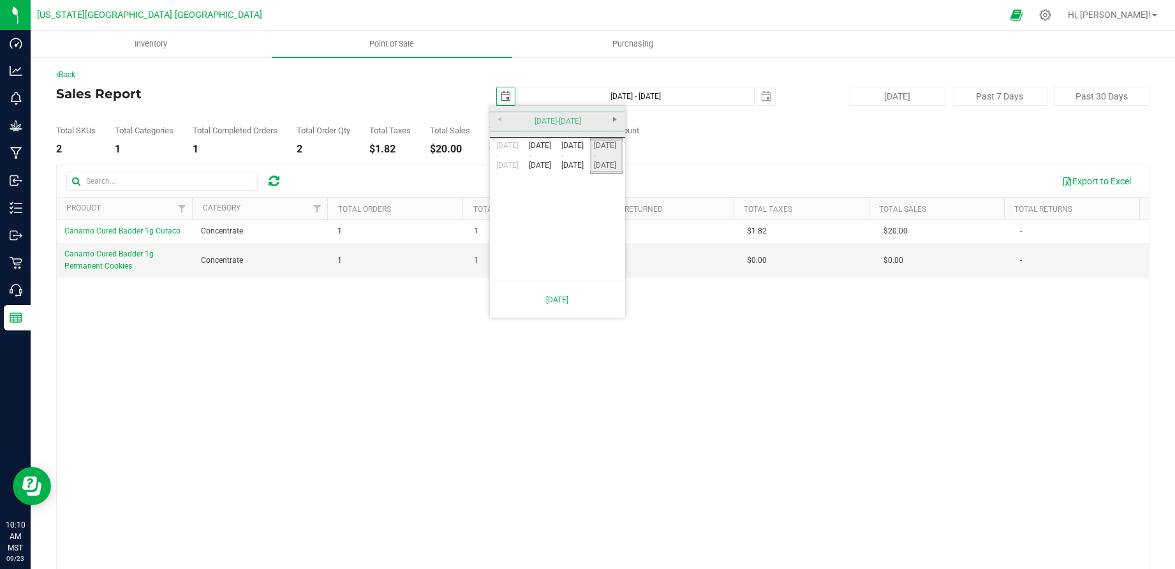
click at [609, 161] on link "2020 - 2025" at bounding box center [606, 156] width 33 height 33
click at [567, 196] on link "2025" at bounding box center [574, 192] width 33 height 33
click at [519, 182] on link "May" at bounding box center [508, 192] width 33 height 33
click at [595, 170] on link "2" at bounding box center [594, 167] width 18 height 20
type input "2025-05-02"
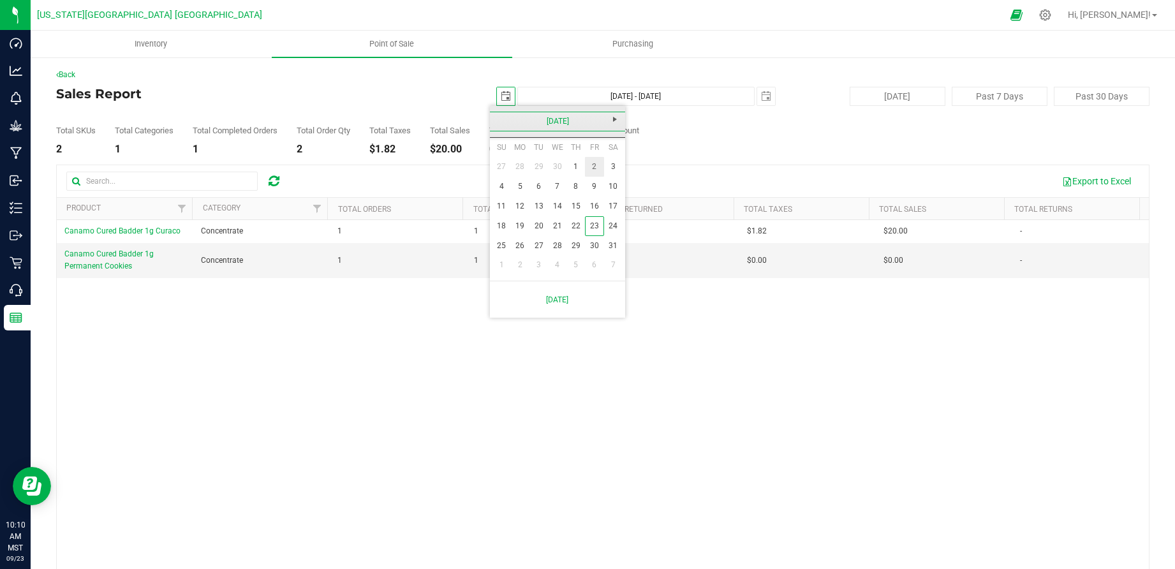
type input "May 2, 2025 - Sep 23, 2025"
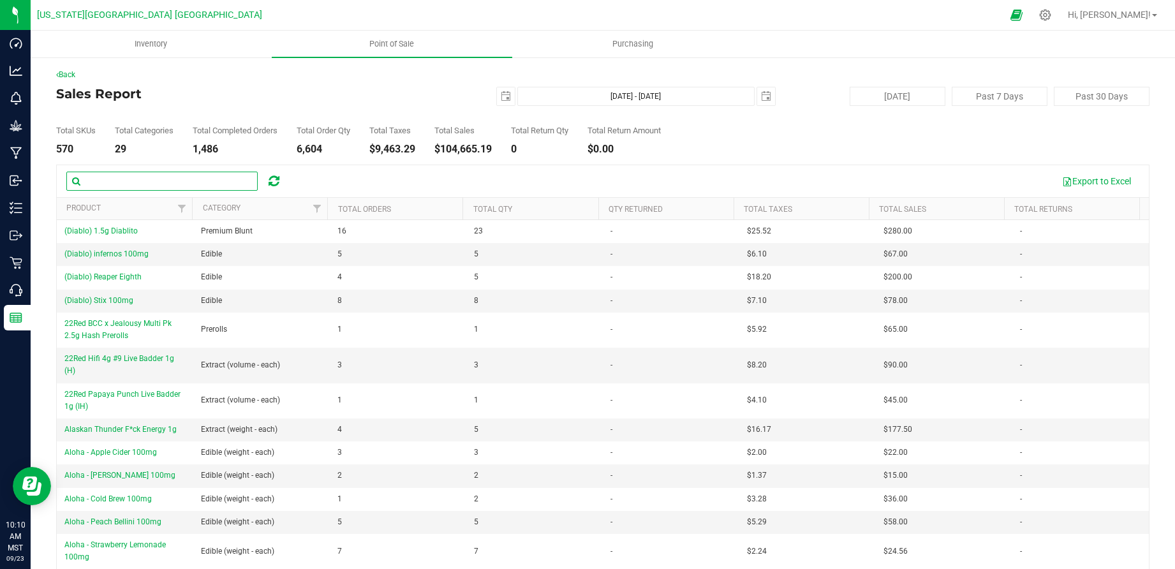
click at [140, 189] on input "text" at bounding box center [161, 181] width 191 height 19
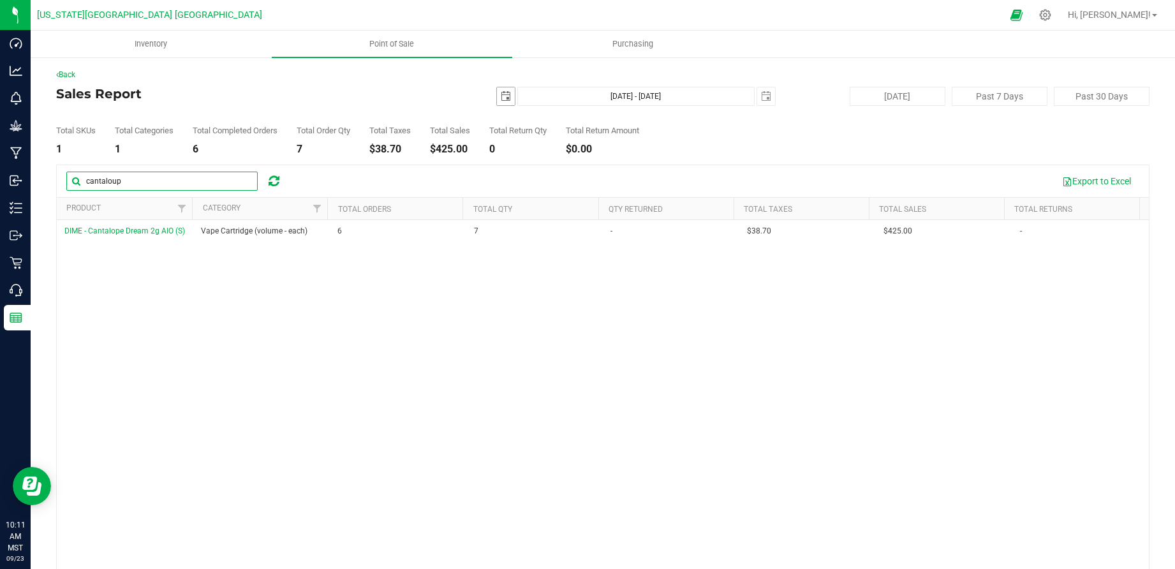
drag, startPoint x: 144, startPoint y: 196, endPoint x: 496, endPoint y: 94, distance: 367.4
click at [501, 94] on span "select" at bounding box center [506, 96] width 10 height 10
type input "cantaloup"
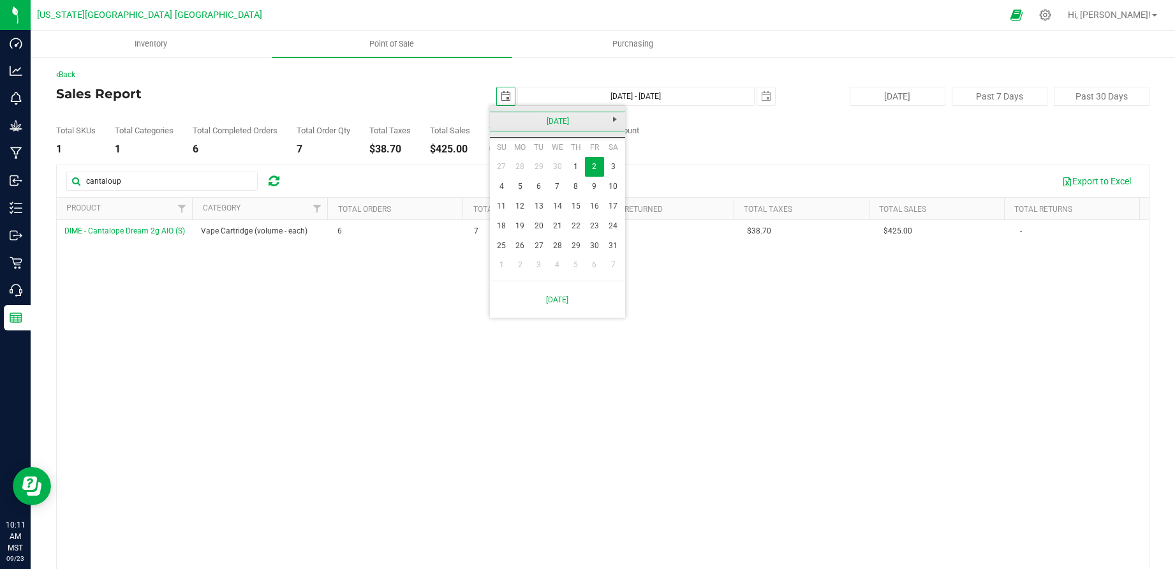
click at [553, 117] on link "May 2025" at bounding box center [557, 122] width 137 height 20
click at [513, 156] on link "Jan" at bounding box center [508, 156] width 33 height 33
click at [556, 163] on link "1" at bounding box center [557, 167] width 18 height 20
type input "2025-01-01"
type input "Jan 1, 2025 - Sep 23, 2025"
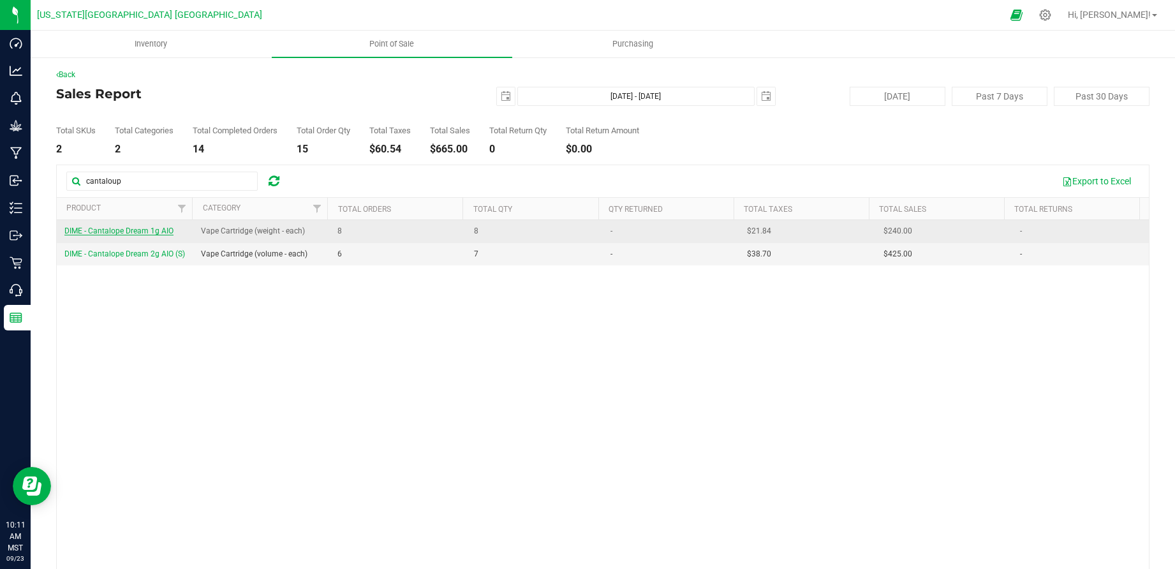
click at [142, 233] on span "DIME - Cantalope Dream 1g AIO" at bounding box center [118, 230] width 109 height 9
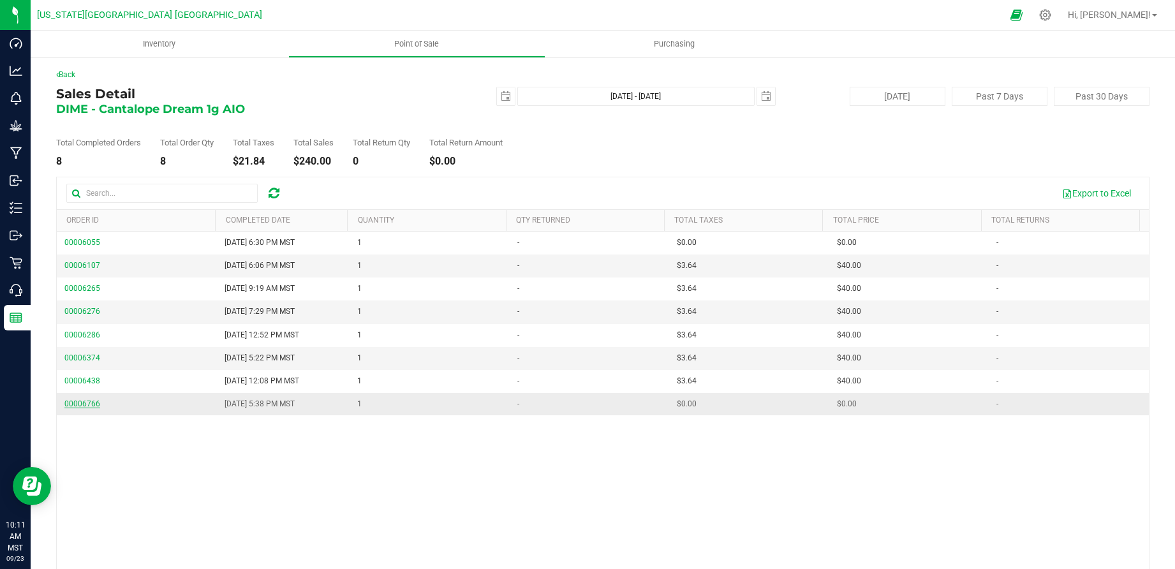
click at [66, 399] on span "00006766" at bounding box center [82, 403] width 36 height 9
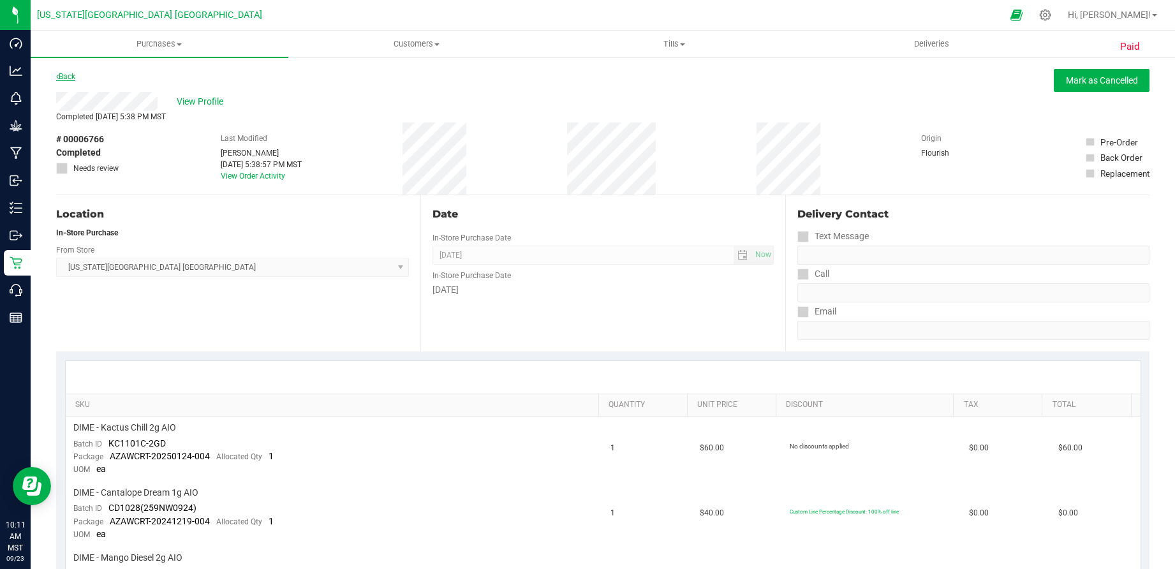
click at [75, 75] on link "Back" at bounding box center [65, 76] width 19 height 9
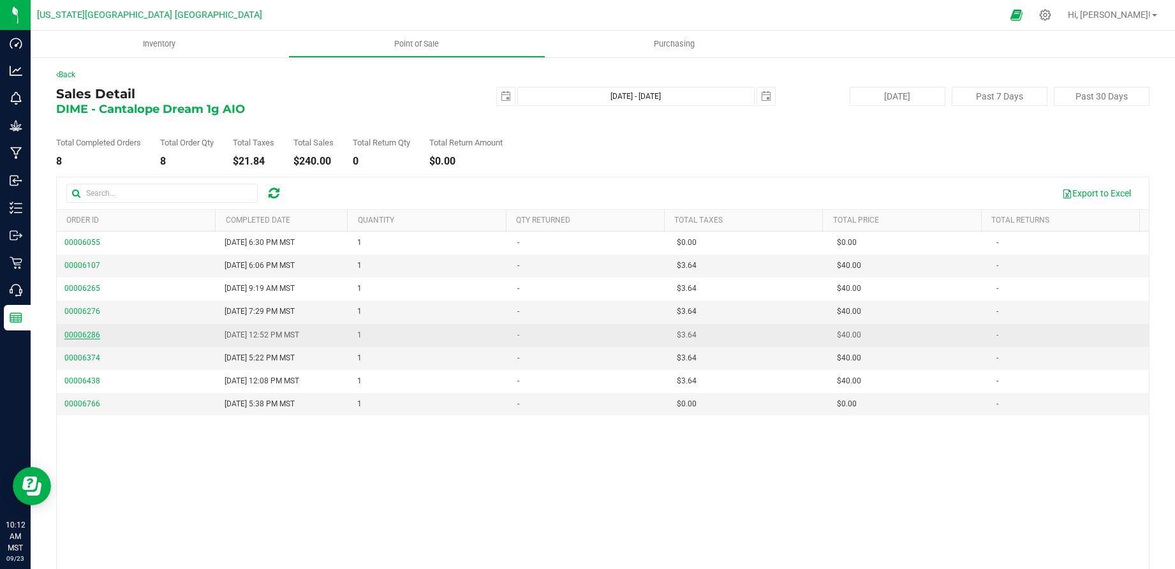
click at [78, 333] on span "00006286" at bounding box center [82, 334] width 36 height 9
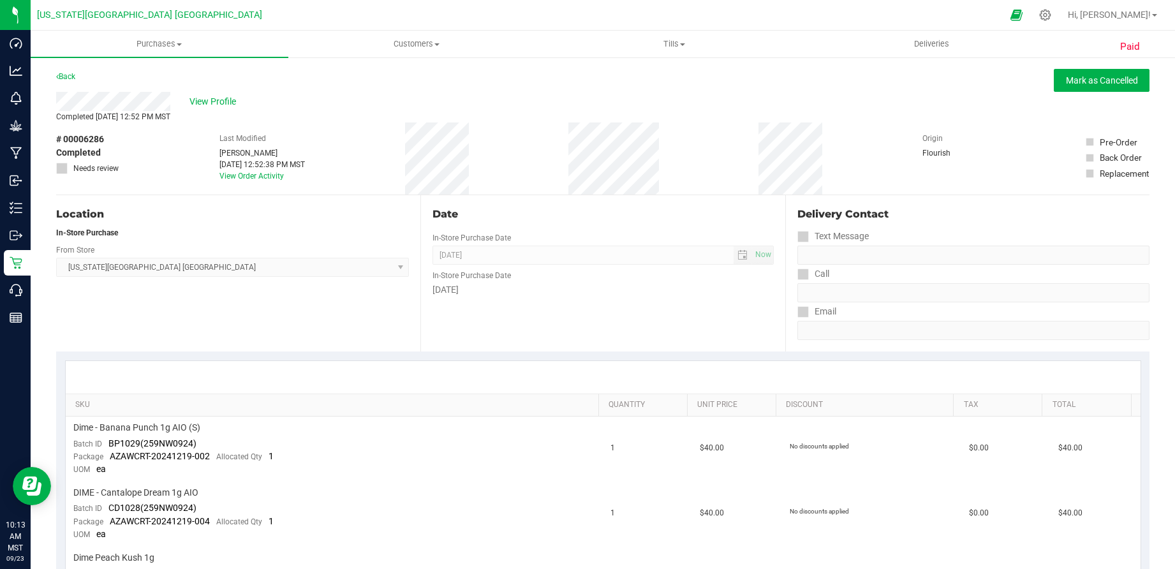
click at [69, 71] on div "Back" at bounding box center [65, 76] width 19 height 15
click at [68, 73] on link "Back" at bounding box center [65, 76] width 19 height 9
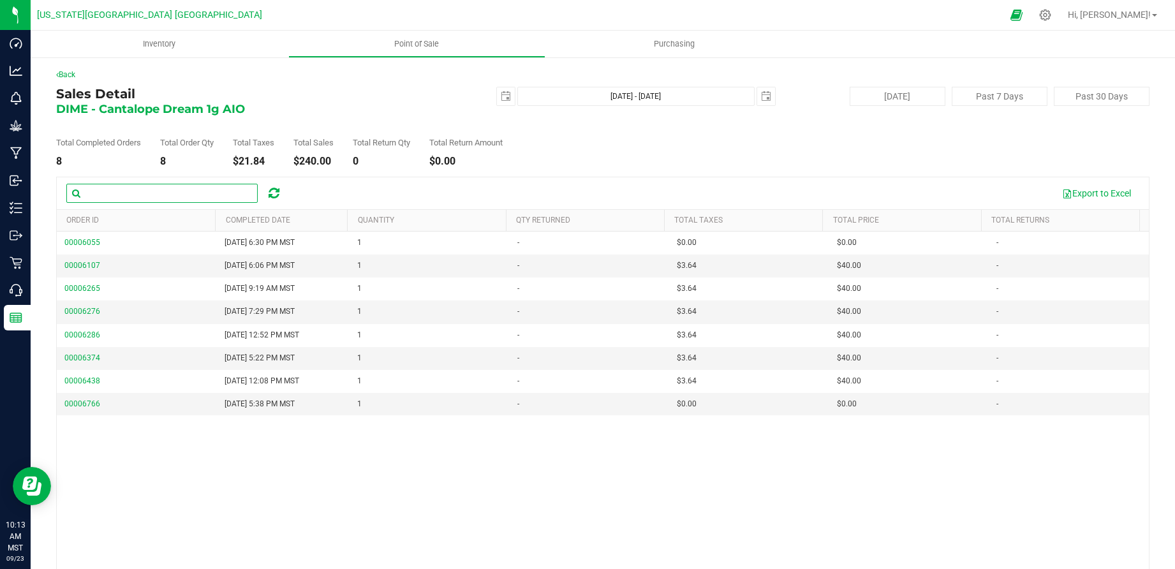
drag, startPoint x: 204, startPoint y: 192, endPoint x: 272, endPoint y: 203, distance: 69.2
click at [204, 192] on input "text" at bounding box center [161, 193] width 191 height 19
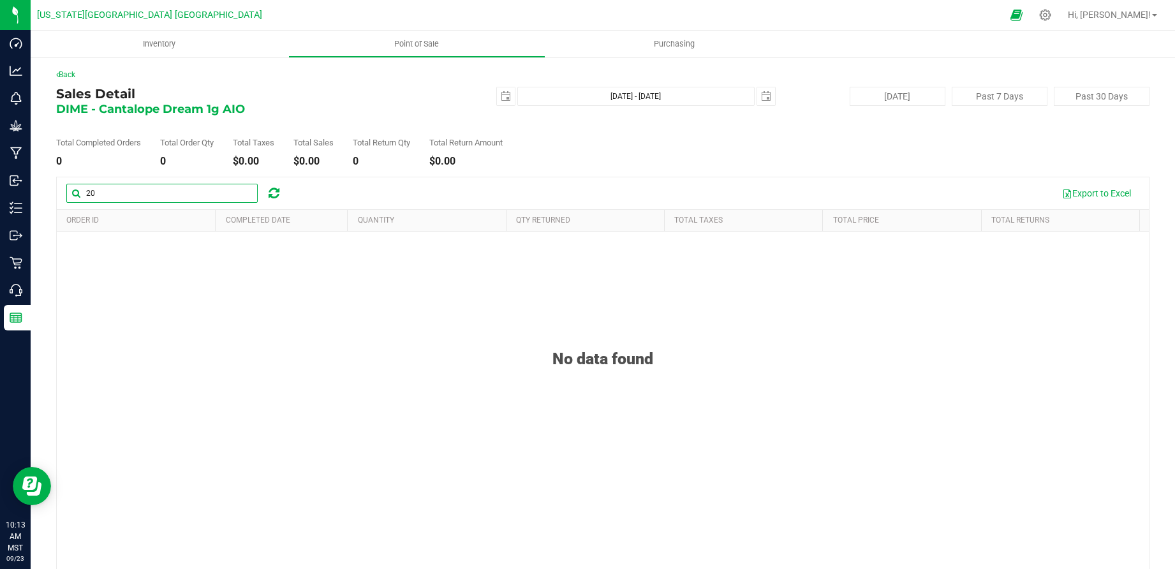
type input "2"
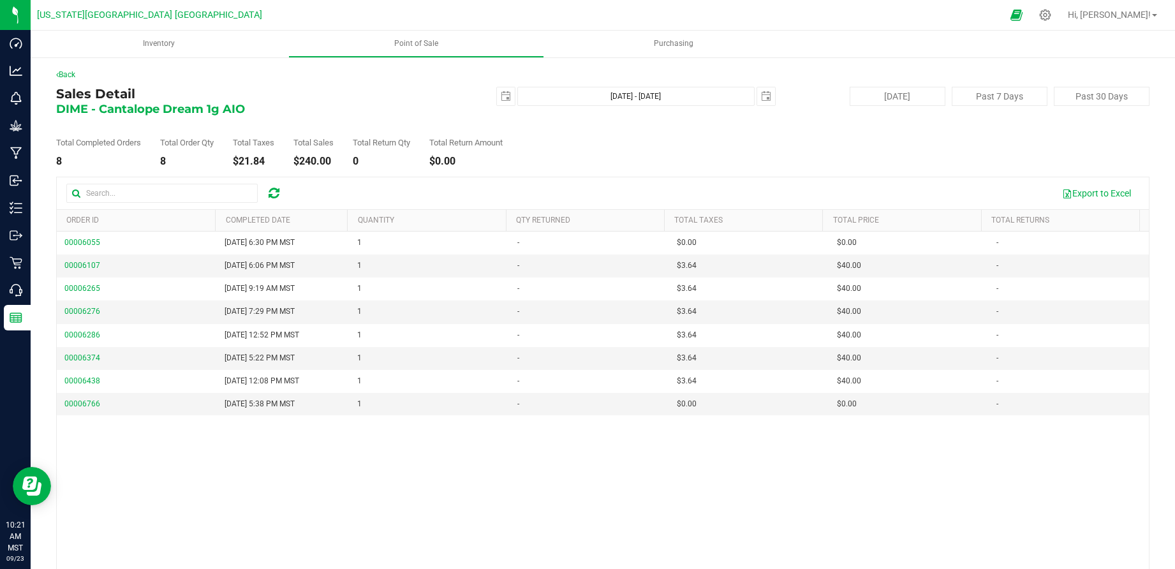
scroll to position [3, 0]
drag, startPoint x: 554, startPoint y: 41, endPoint x: 1122, endPoint y: 500, distance: 730.7
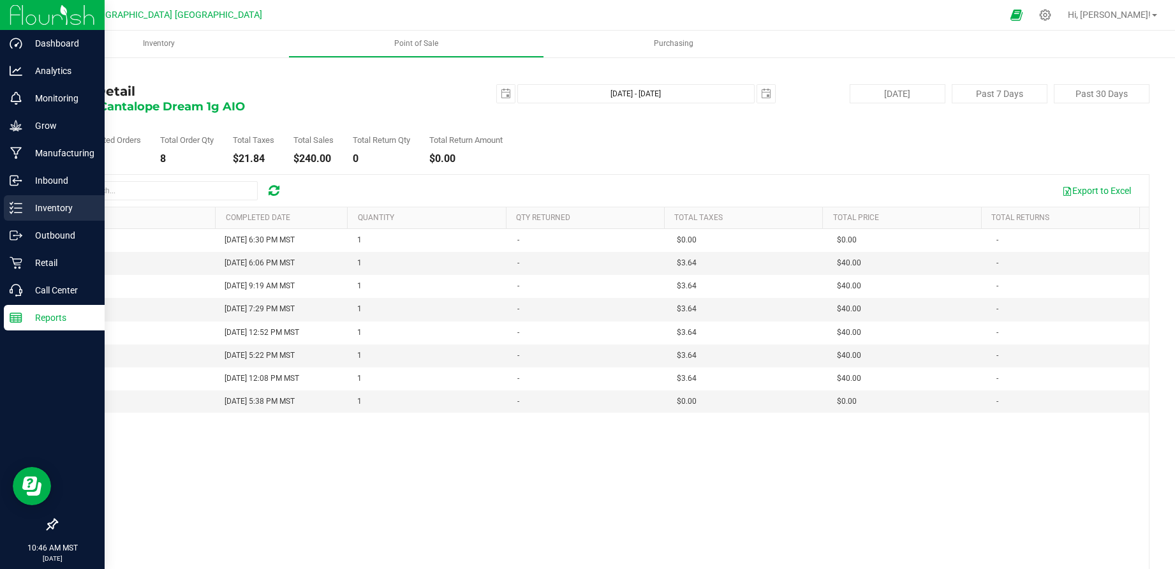
click at [54, 200] on div "Inventory" at bounding box center [54, 208] width 101 height 26
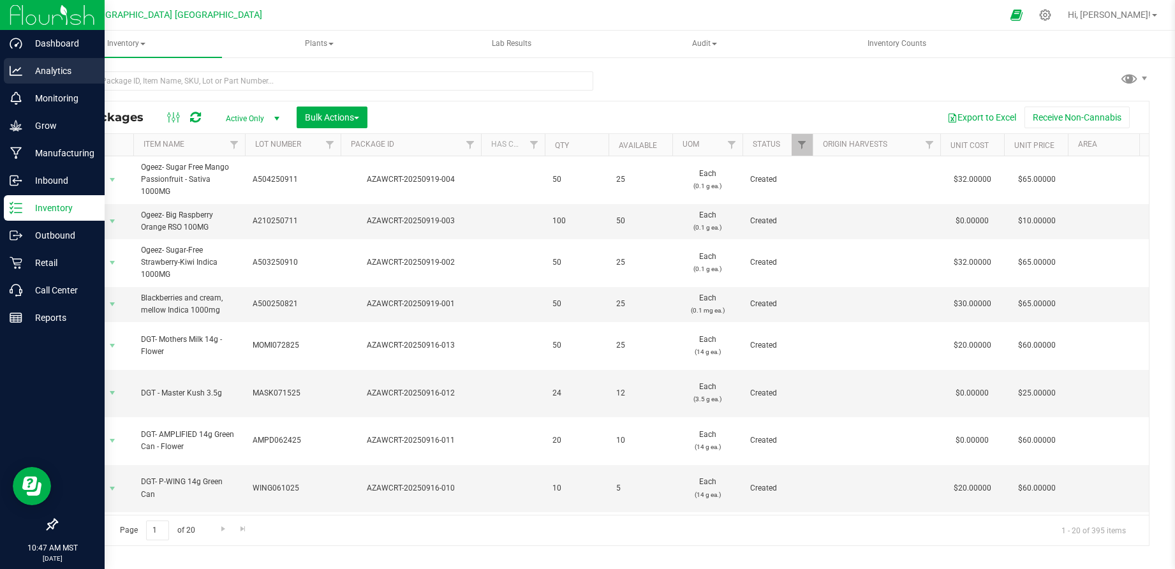
click at [64, 64] on p "Analytics" at bounding box center [60, 70] width 77 height 15
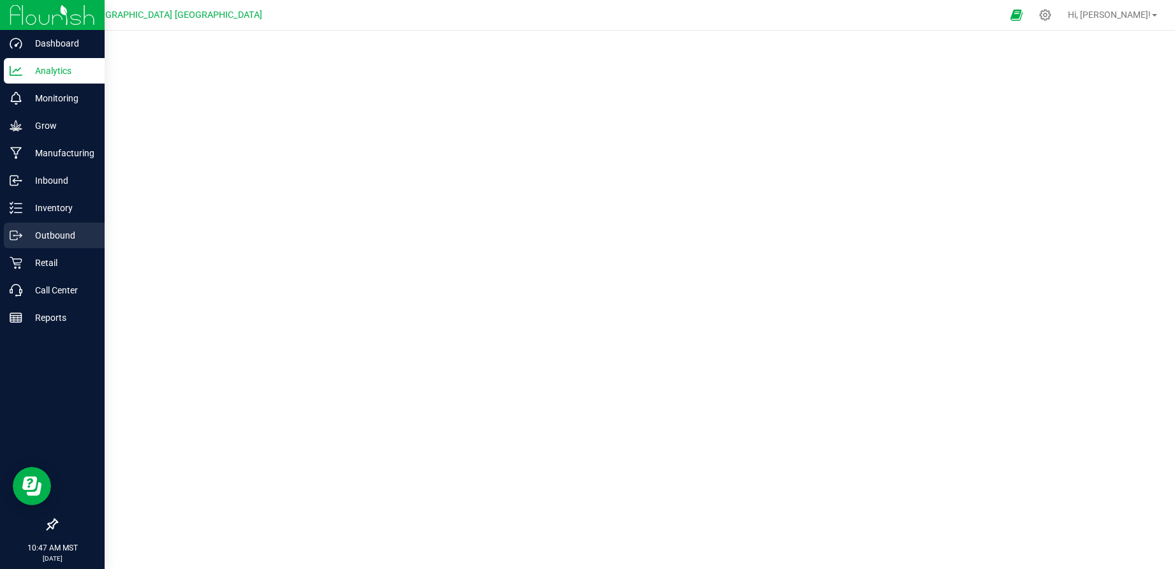
drag, startPoint x: 22, startPoint y: 217, endPoint x: 22, endPoint y: 228, distance: 10.9
click at [22, 228] on nav "Dashboard Analytics Monitoring Grow Manufacturing Inbound Inventory Outbound Re…" at bounding box center [52, 284] width 105 height 569
click at [27, 216] on div "Inventory" at bounding box center [54, 208] width 101 height 26
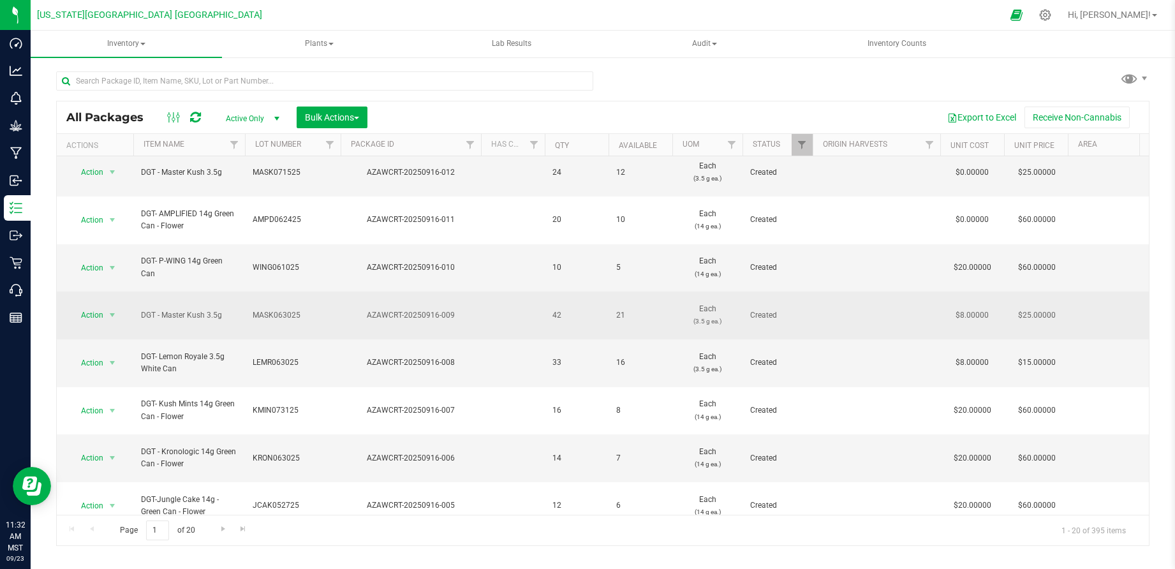
scroll to position [218, 0]
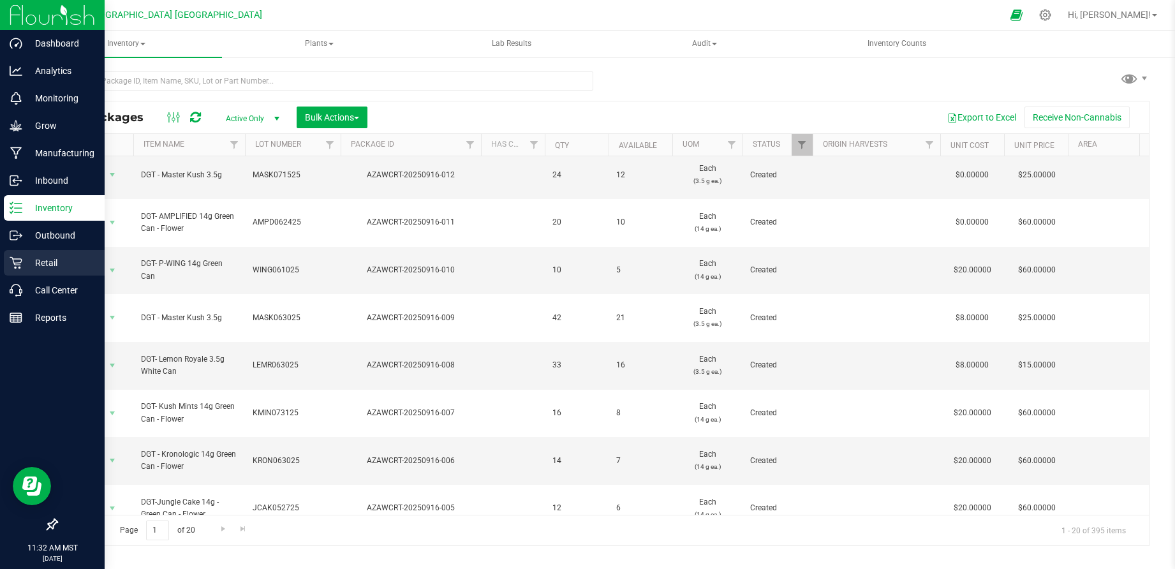
click at [55, 253] on div "Retail" at bounding box center [54, 263] width 101 height 26
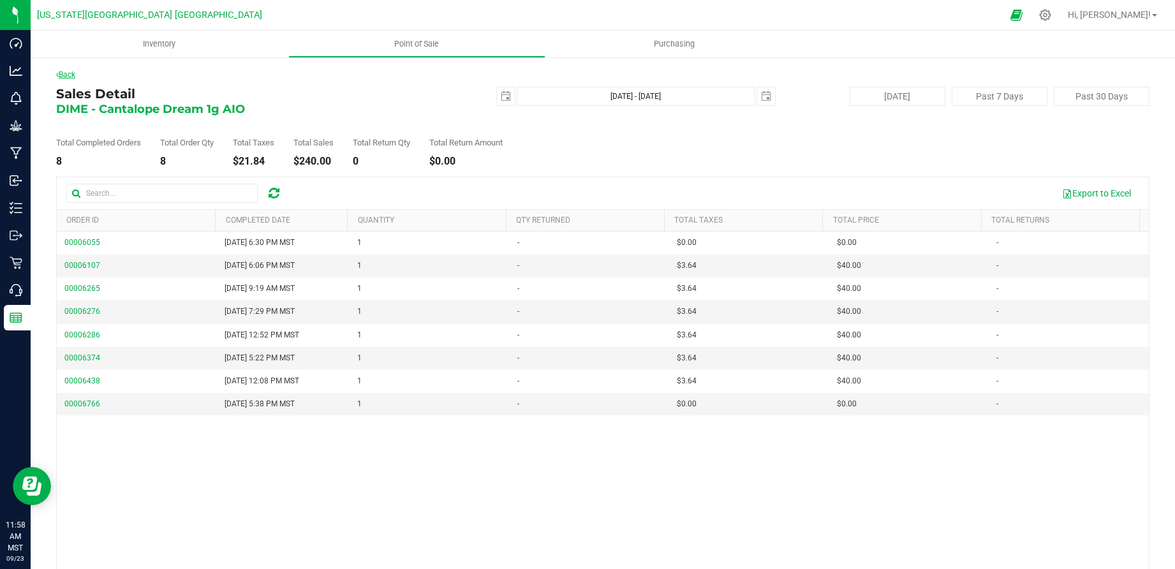
click at [71, 73] on link "Back" at bounding box center [65, 74] width 19 height 9
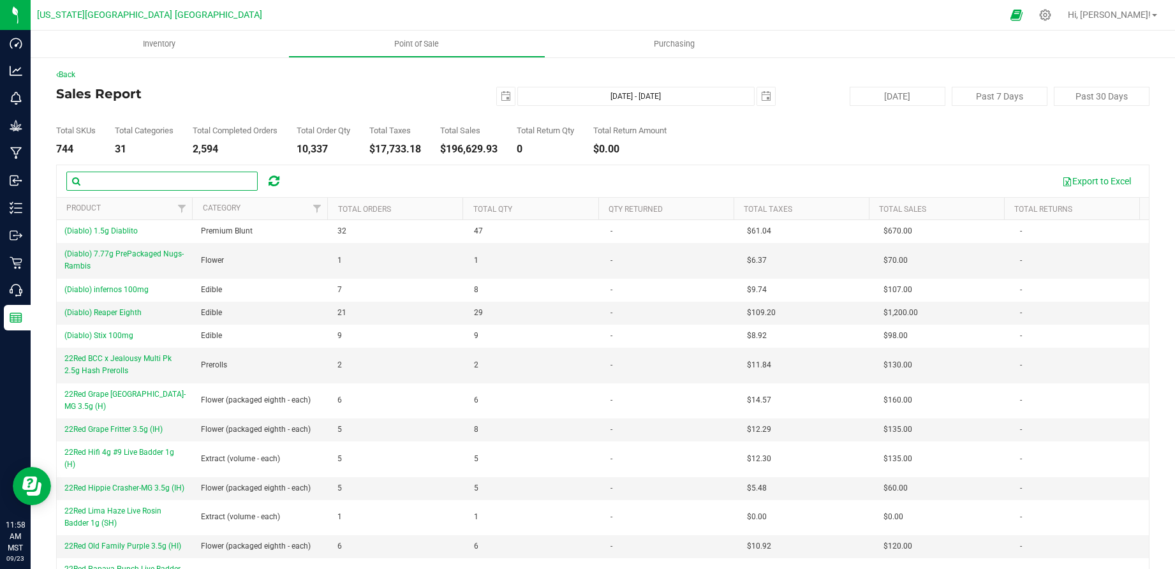
click at [130, 178] on input "text" at bounding box center [161, 181] width 191 height 19
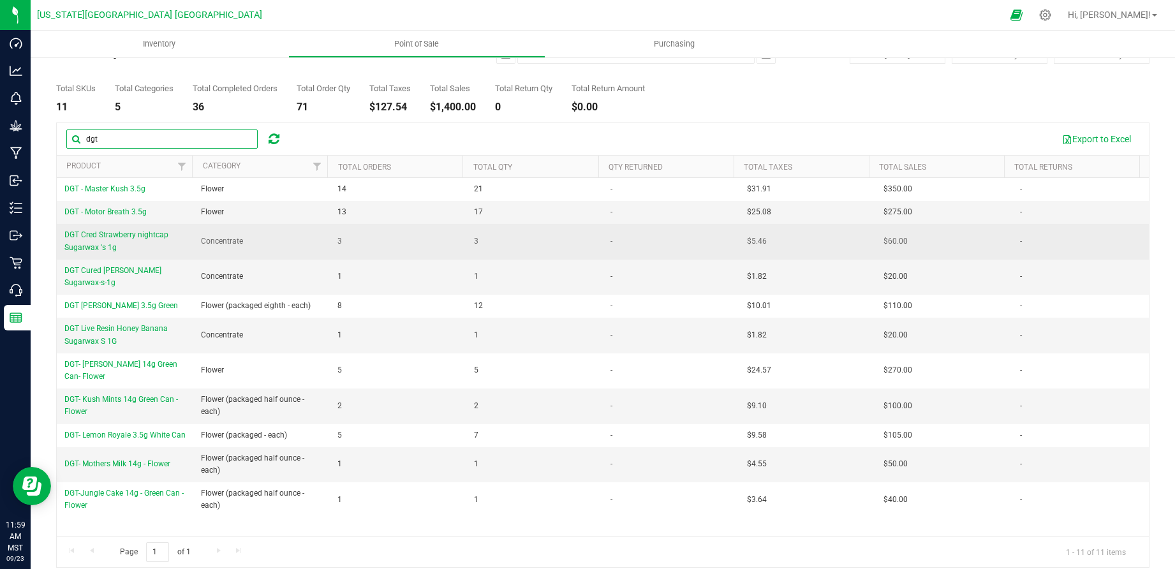
scroll to position [54, 0]
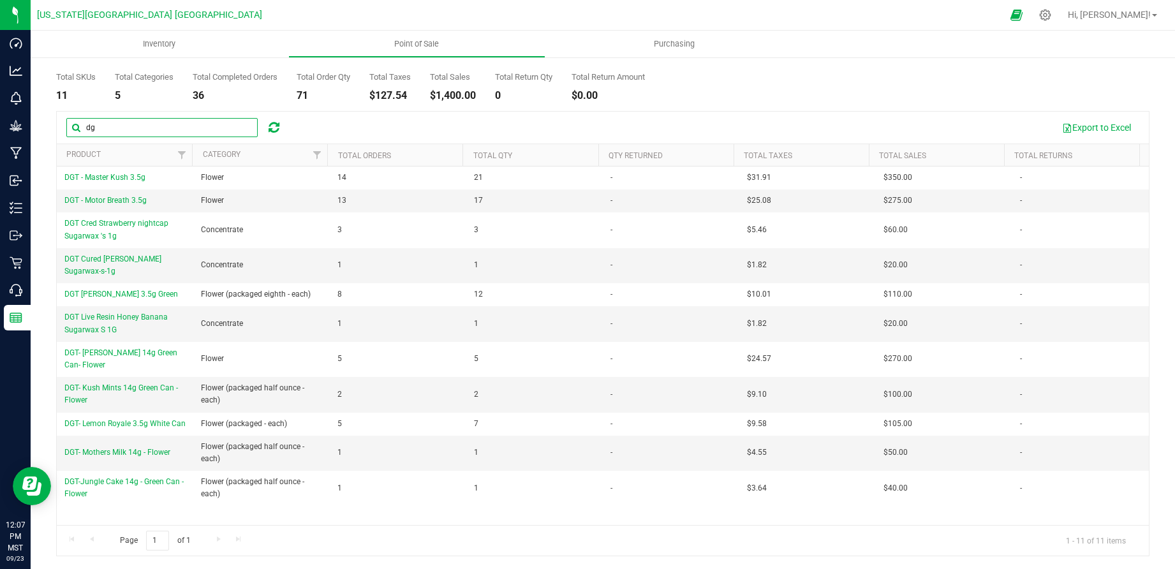
type input "d"
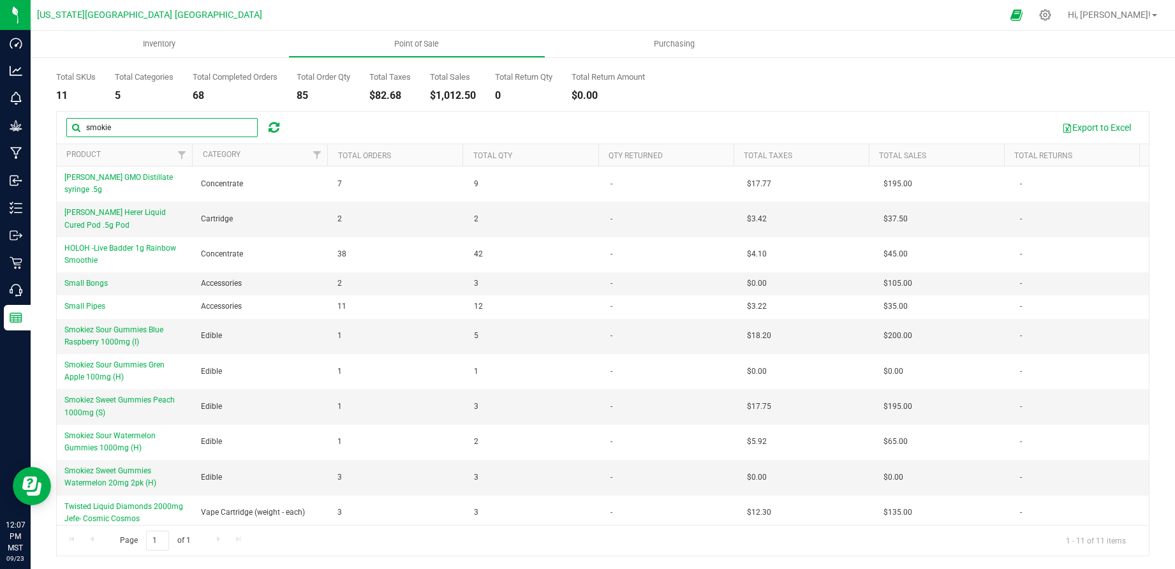
type input "smokie"
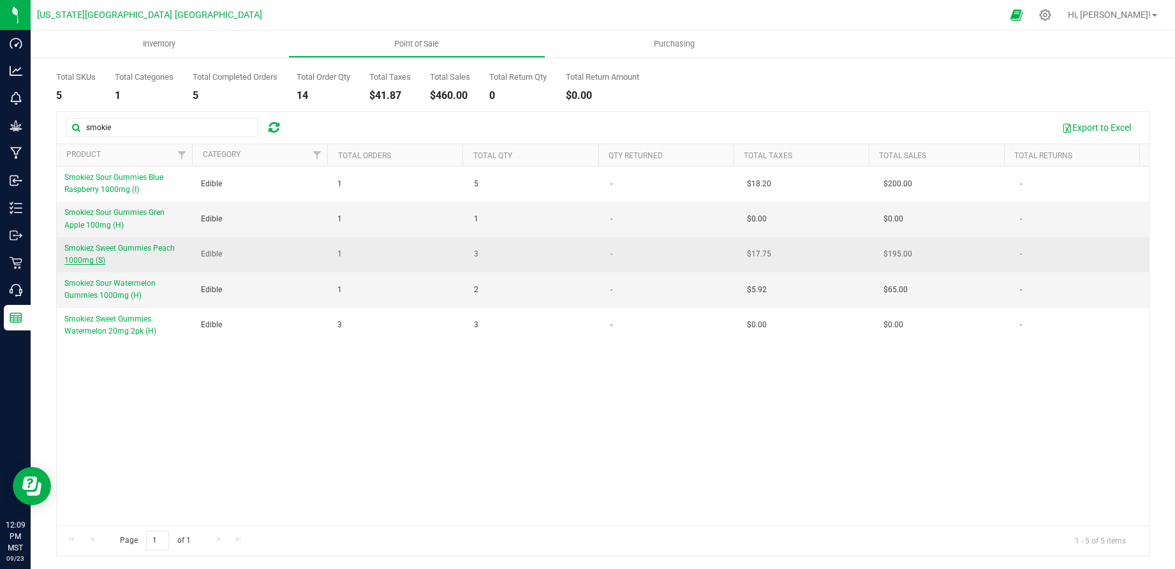
click at [146, 244] on span "Smokiez Sweet Gummies Peach 1000mg (S)" at bounding box center [119, 254] width 110 height 21
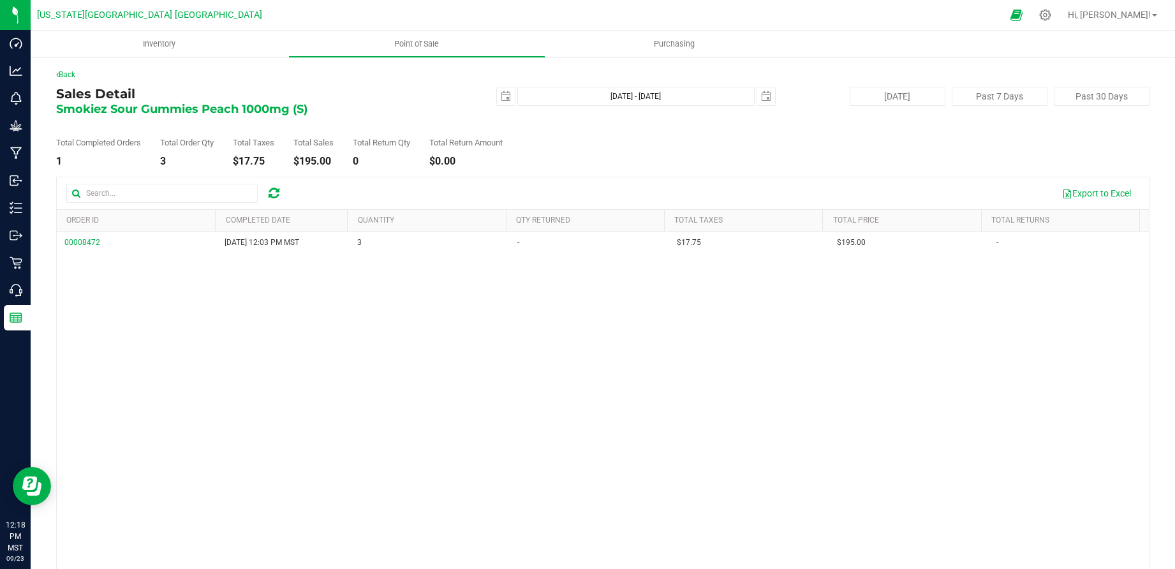
click at [172, 92] on h4 "Sales Detail" at bounding box center [238, 94] width 364 height 14
click at [74, 73] on link "Back" at bounding box center [65, 74] width 19 height 9
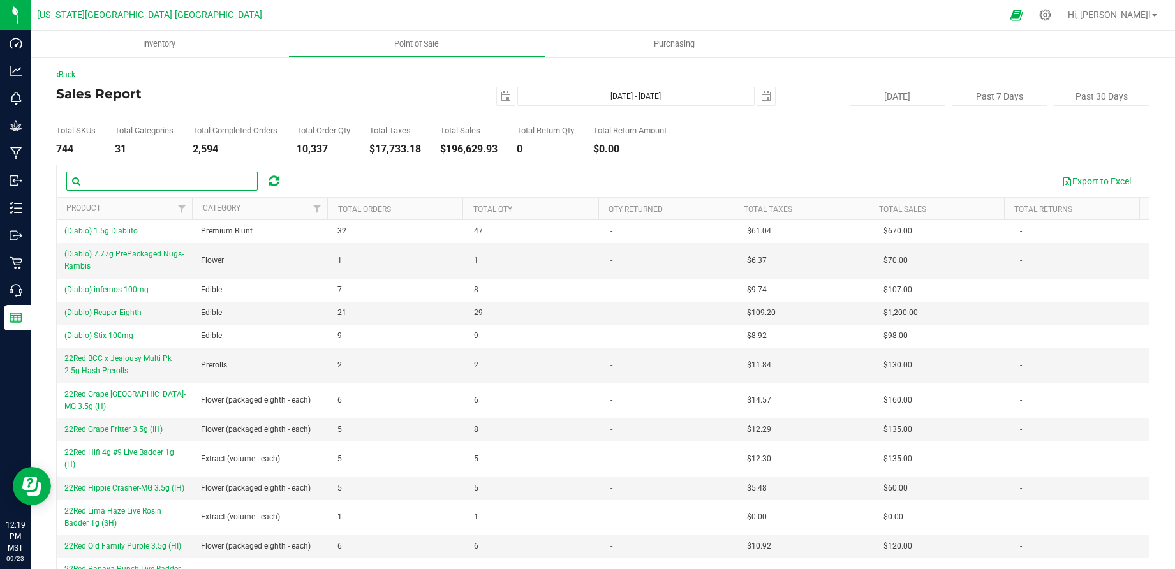
click at [165, 181] on input "text" at bounding box center [161, 181] width 191 height 19
type input "[PERSON_NAME]"
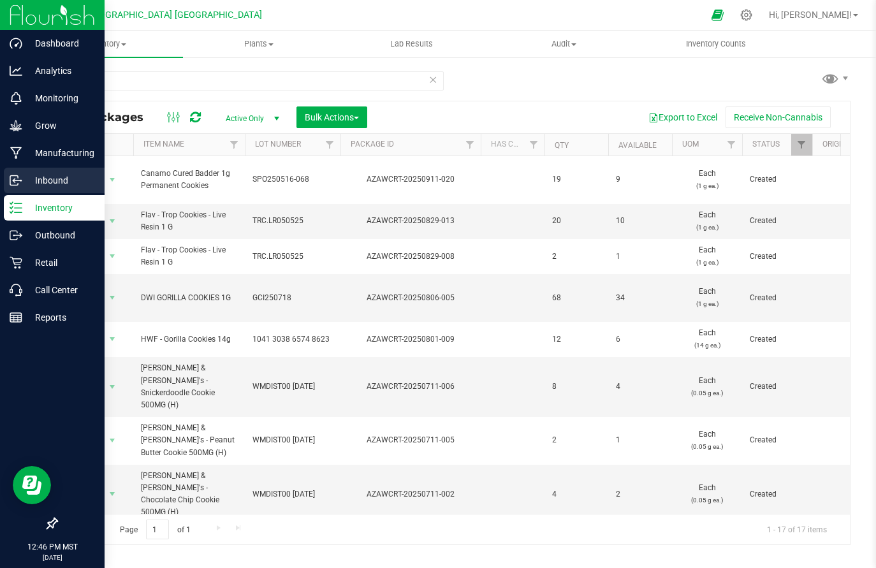
click at [48, 174] on p "Inbound" at bounding box center [60, 180] width 77 height 15
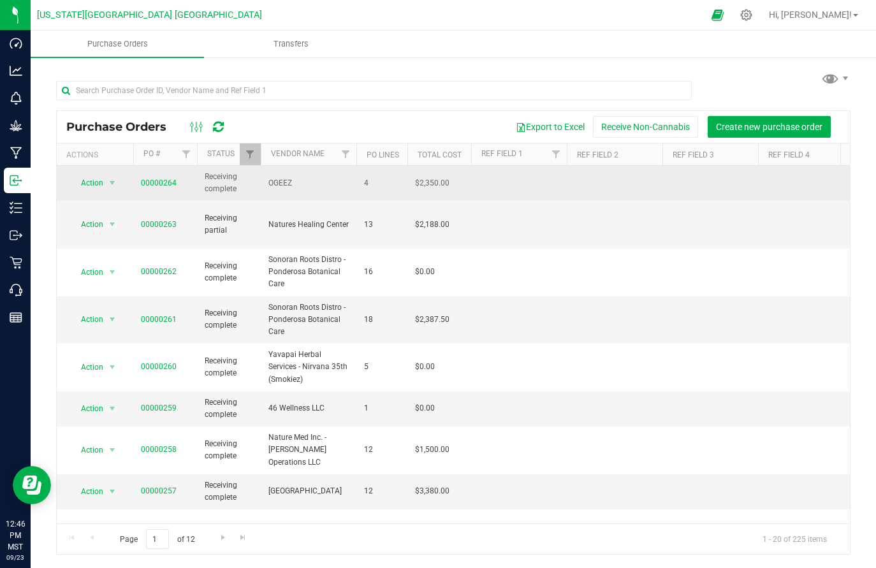
scroll to position [3, 0]
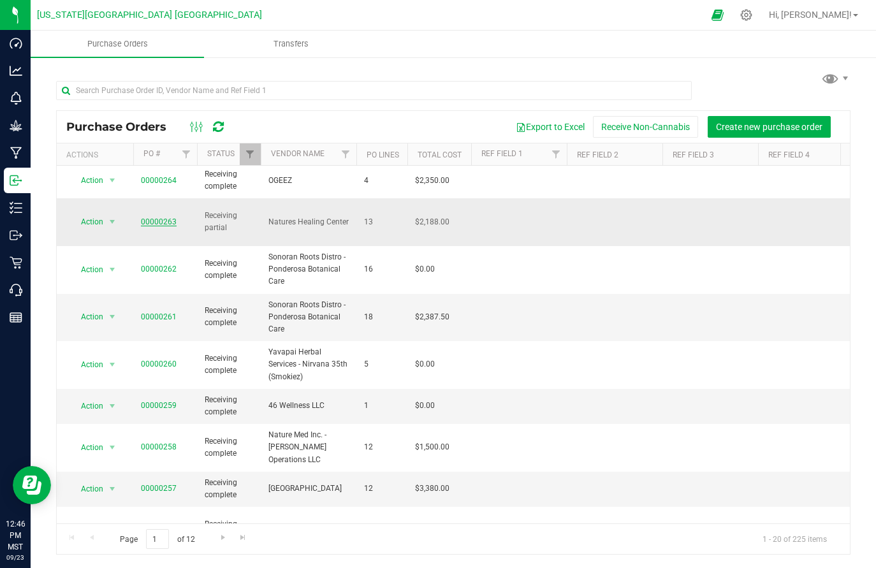
click at [161, 218] on link "00000263" at bounding box center [159, 222] width 36 height 9
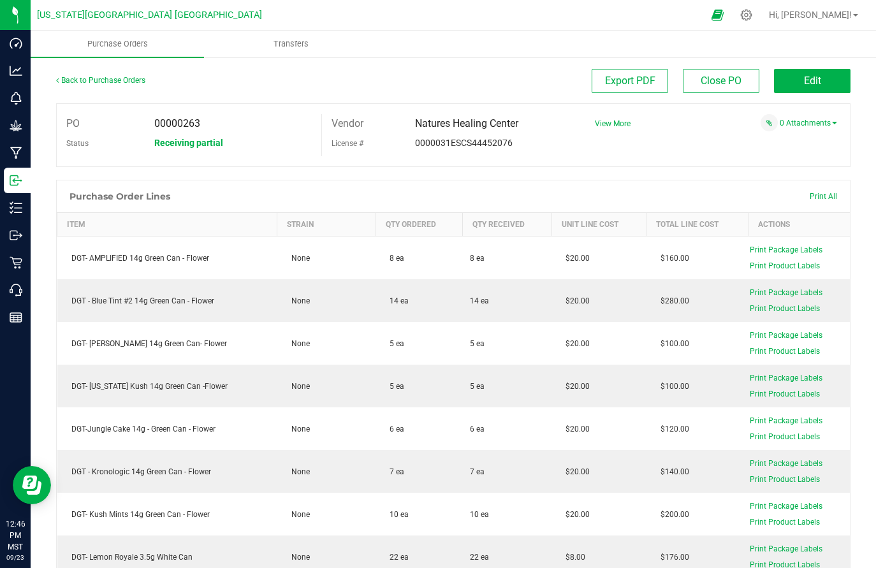
click at [186, 143] on span "Receiving partial" at bounding box center [188, 143] width 69 height 10
click at [788, 75] on button "Edit" at bounding box center [812, 81] width 77 height 24
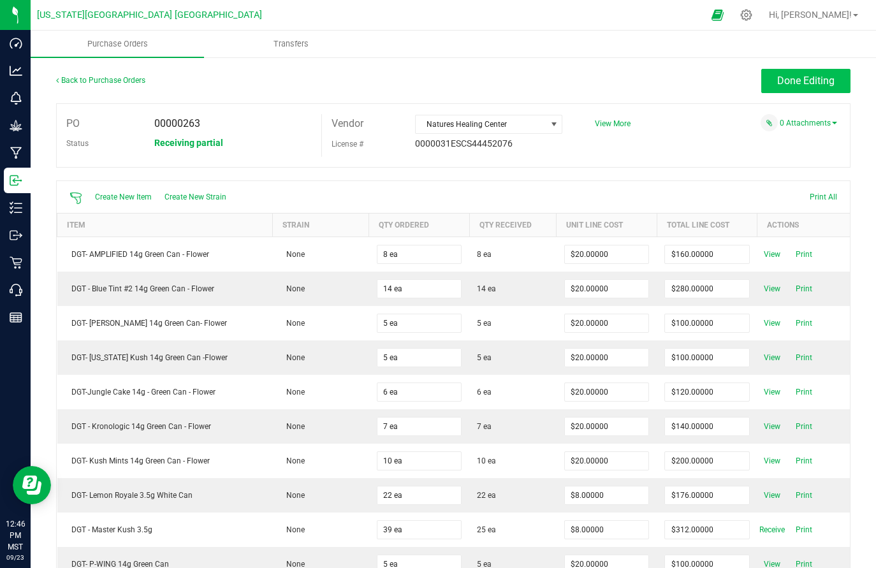
click at [776, 88] on button "Done Editing" at bounding box center [806, 81] width 89 height 24
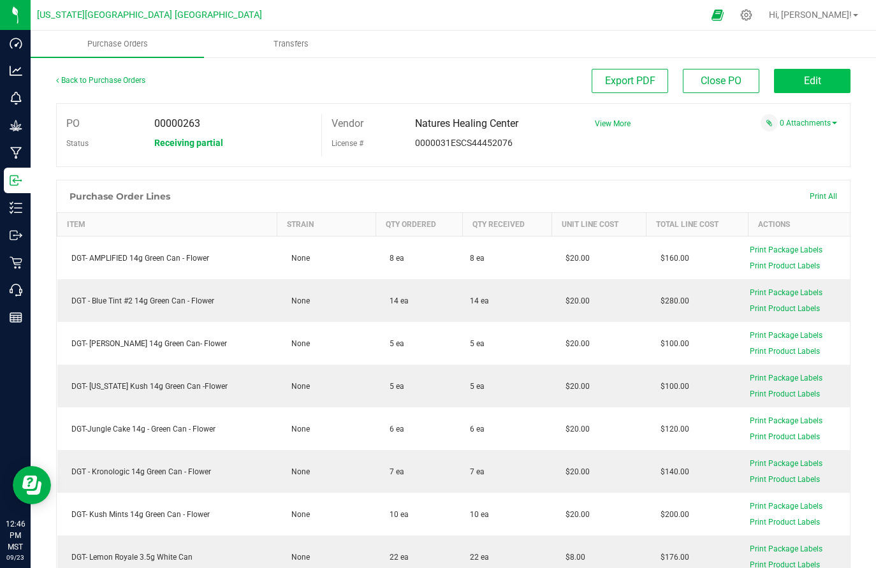
click at [801, 89] on button "Edit" at bounding box center [812, 81] width 77 height 24
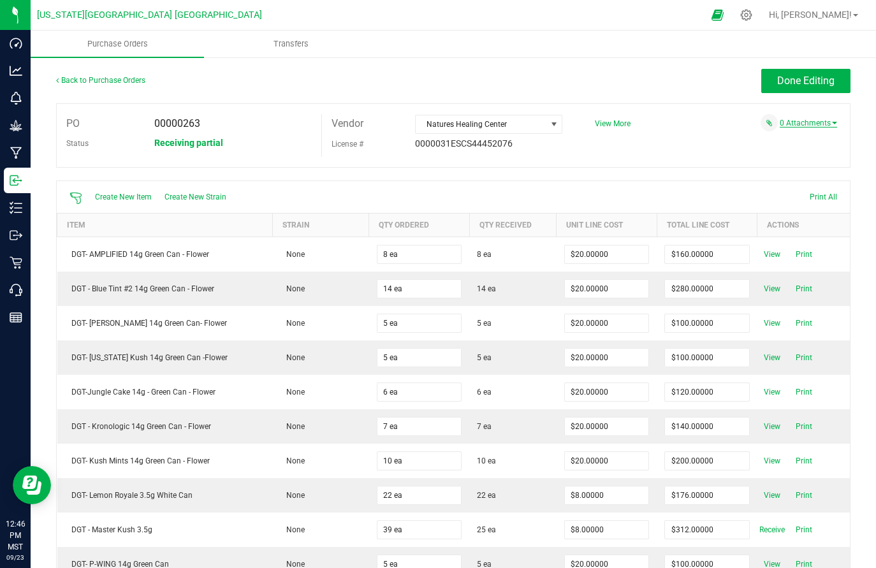
click at [832, 123] on span at bounding box center [834, 123] width 5 height 3
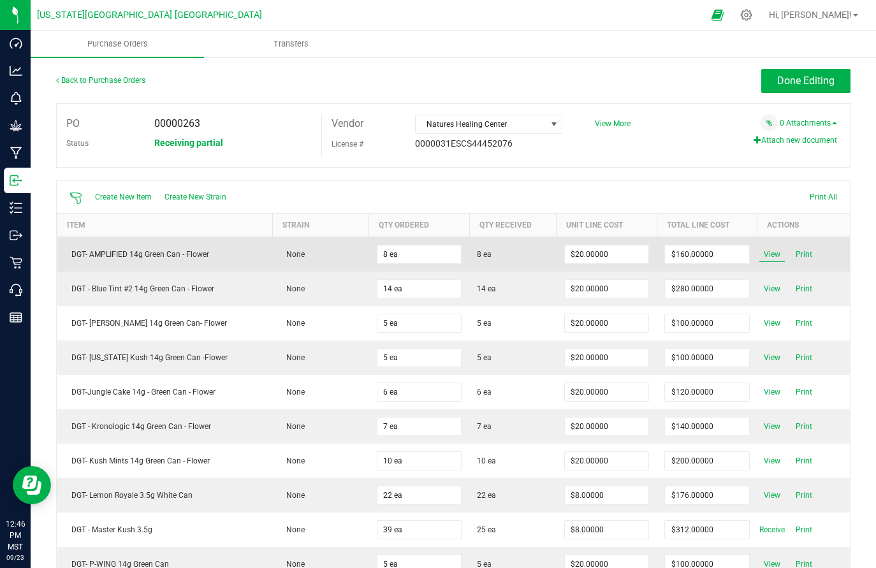
click at [760, 252] on span "View" at bounding box center [773, 254] width 26 height 15
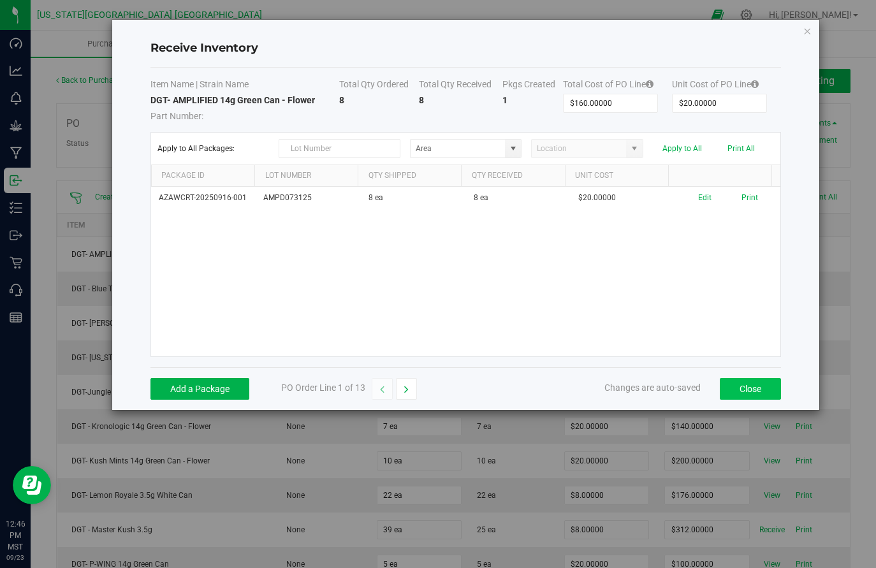
click at [759, 393] on button "Close" at bounding box center [750, 389] width 61 height 22
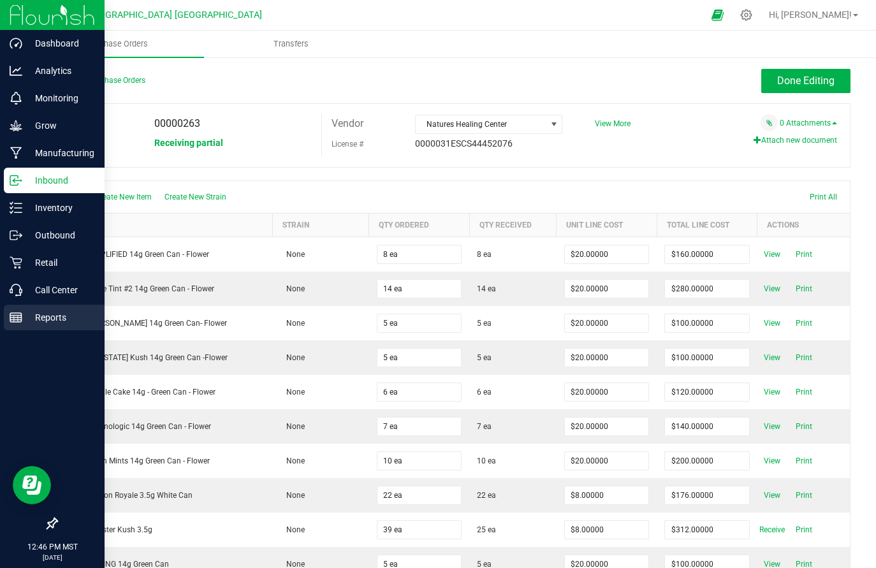
click at [68, 314] on p "Reports" at bounding box center [60, 317] width 77 height 15
